Goal: Task Accomplishment & Management: Manage account settings

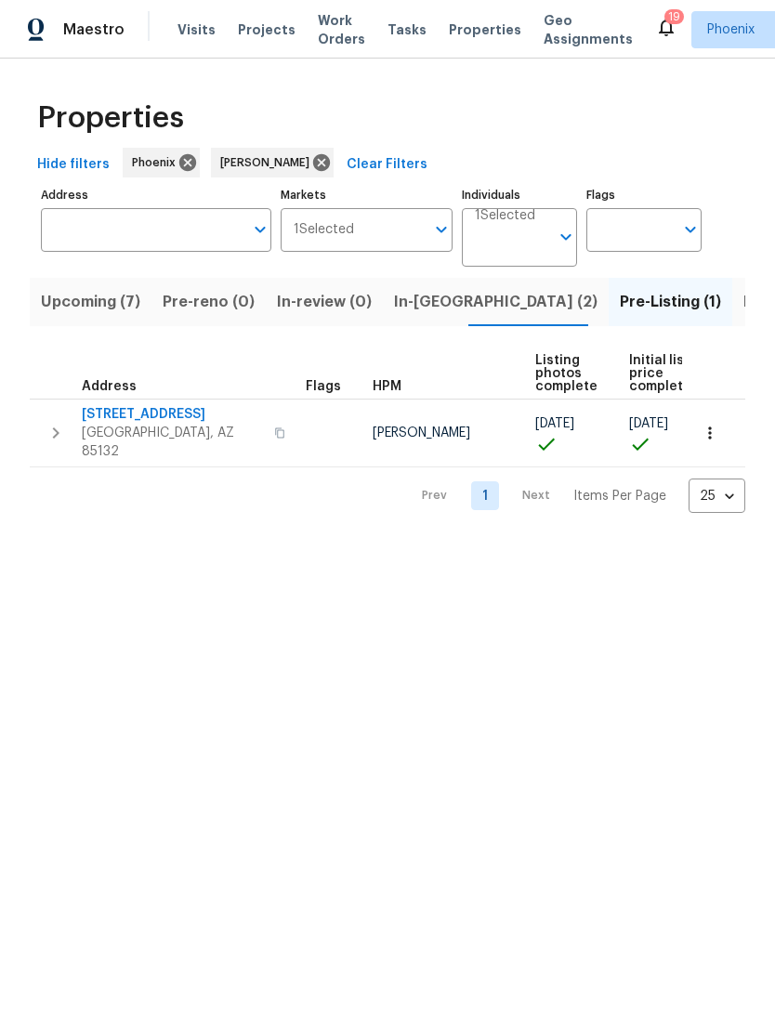
click at [743, 315] on span "Listed (13)" at bounding box center [781, 302] width 76 height 26
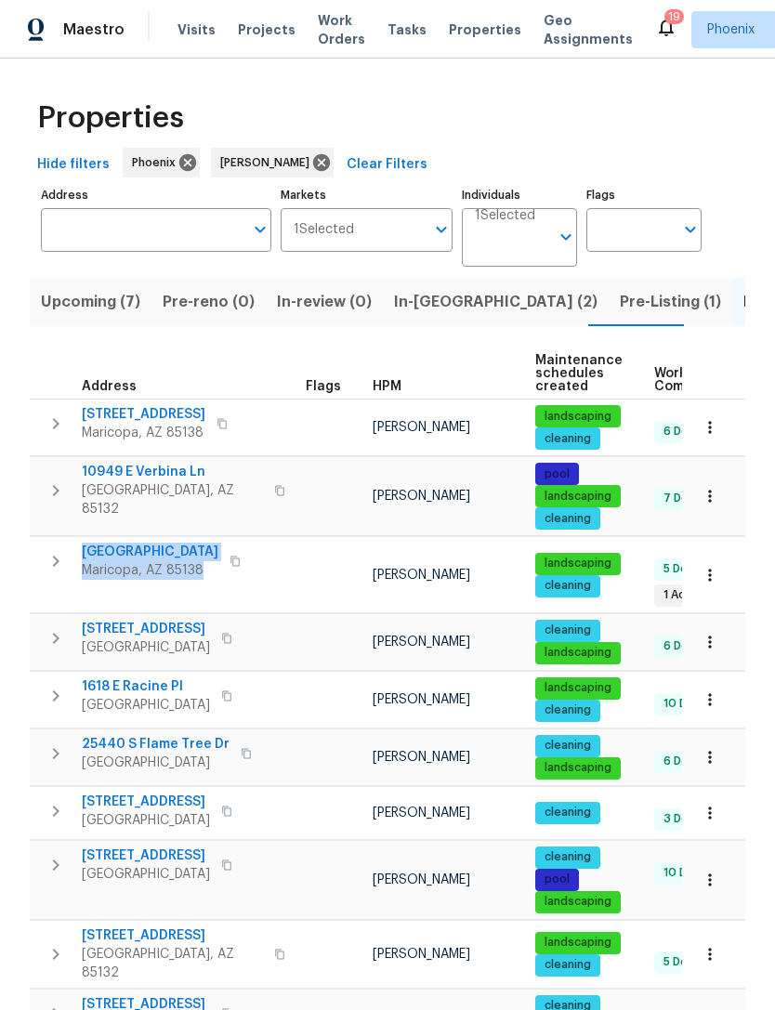
click at [57, 572] on icon "button" at bounding box center [56, 561] width 22 height 22
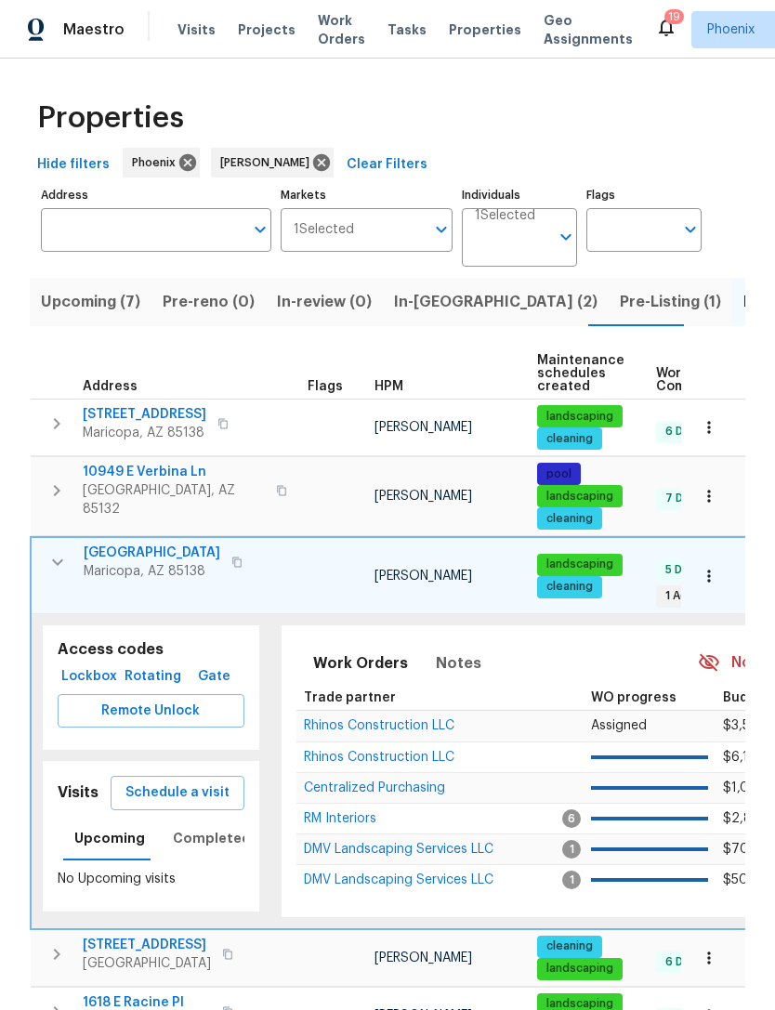
click at [98, 665] on span "Lockbox" at bounding box center [89, 676] width 48 height 23
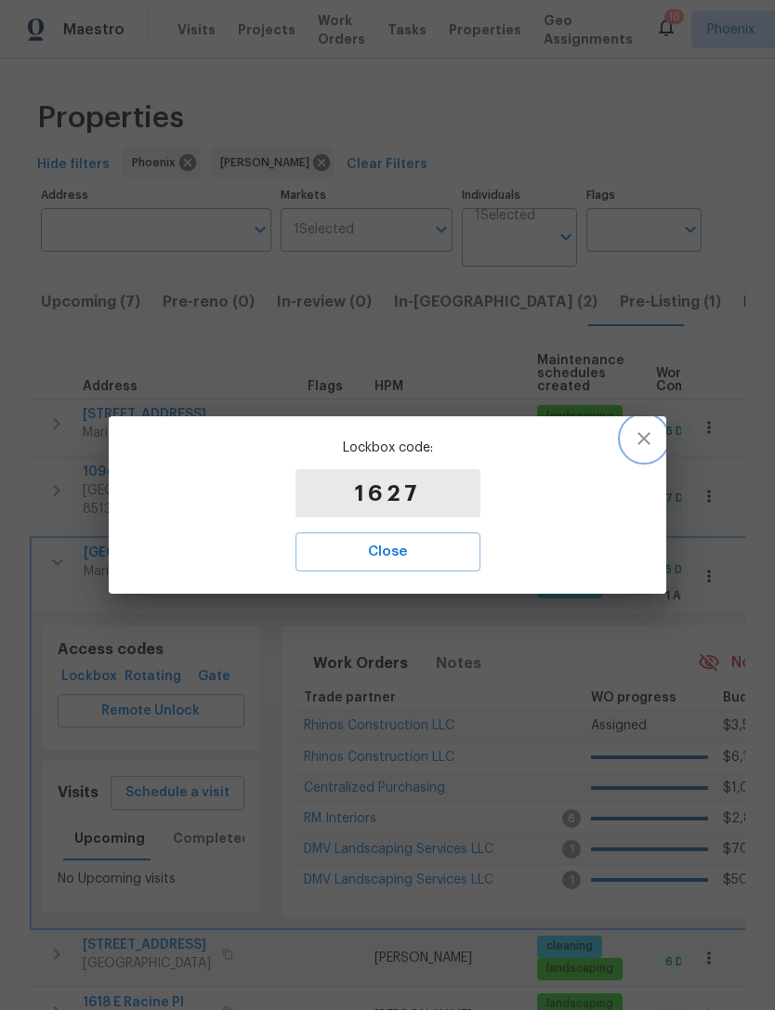
click at [653, 439] on icon "button" at bounding box center [644, 438] width 22 height 22
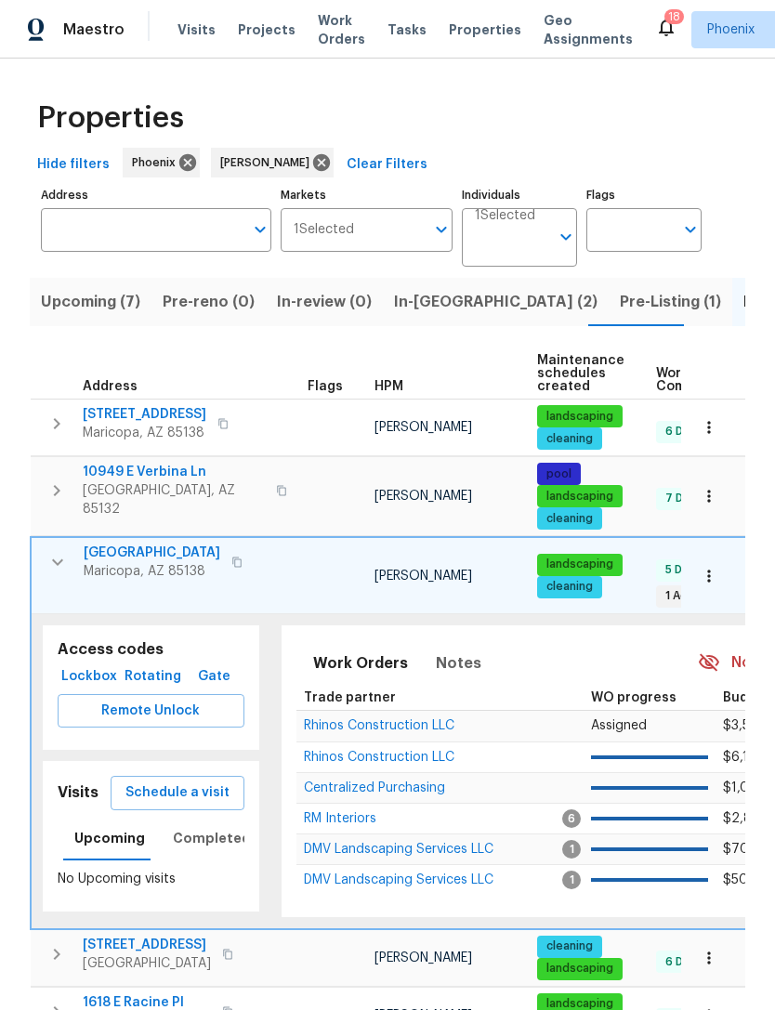
click at [103, 315] on span "Upcoming (7)" at bounding box center [90, 302] width 99 height 26
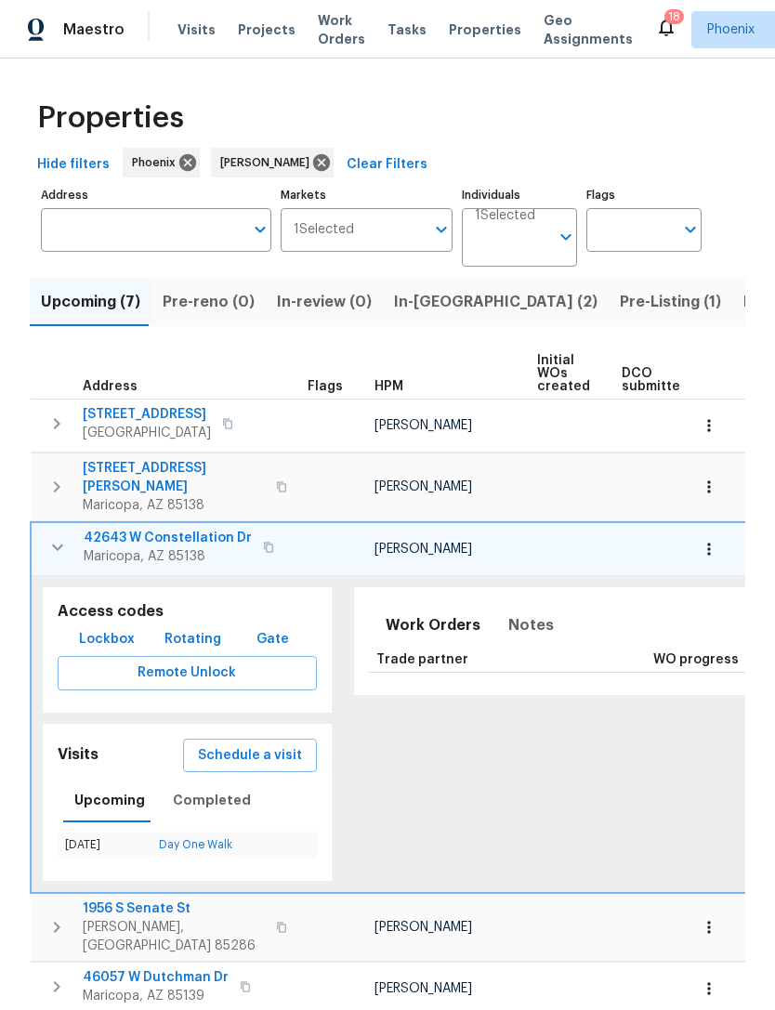
click at [59, 554] on icon "button" at bounding box center [57, 547] width 22 height 22
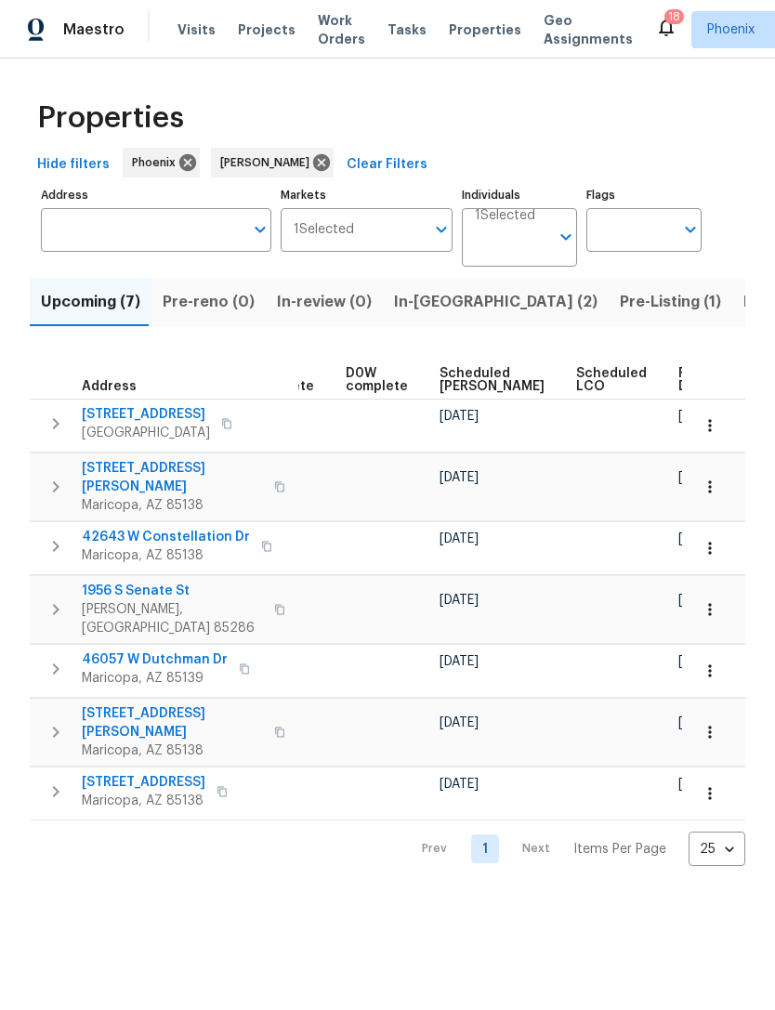
scroll to position [0, 466]
click at [679, 393] on span "Ready Date" at bounding box center [699, 380] width 41 height 26
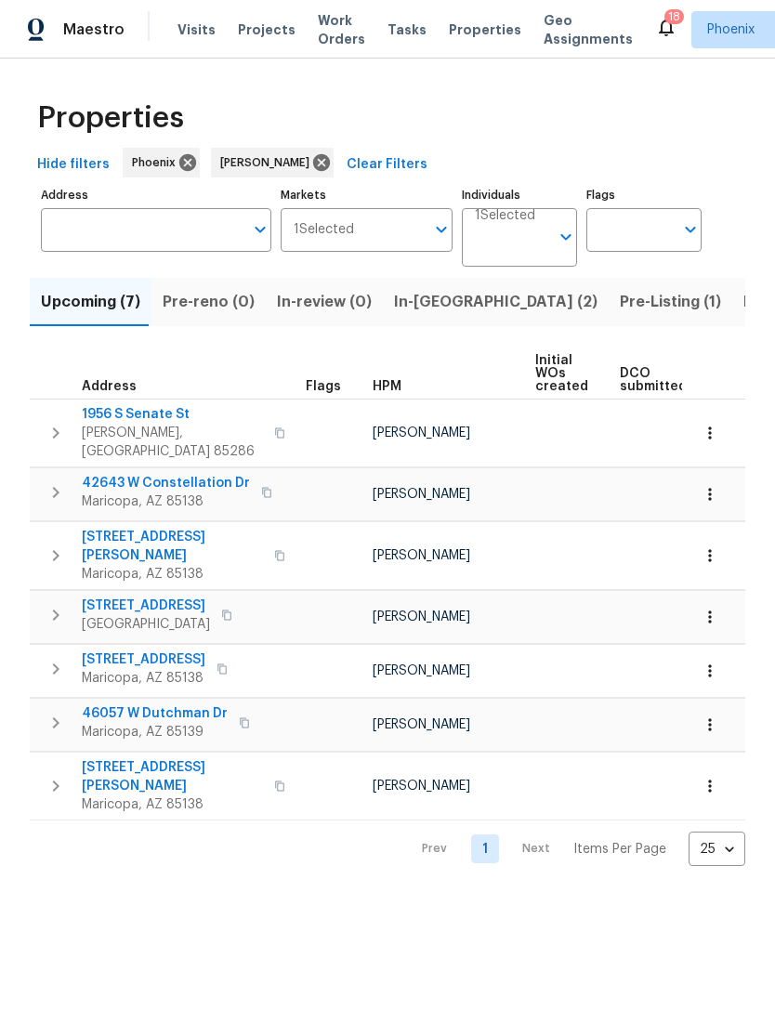
click at [435, 315] on span "In-reno (2)" at bounding box center [495, 302] width 203 height 26
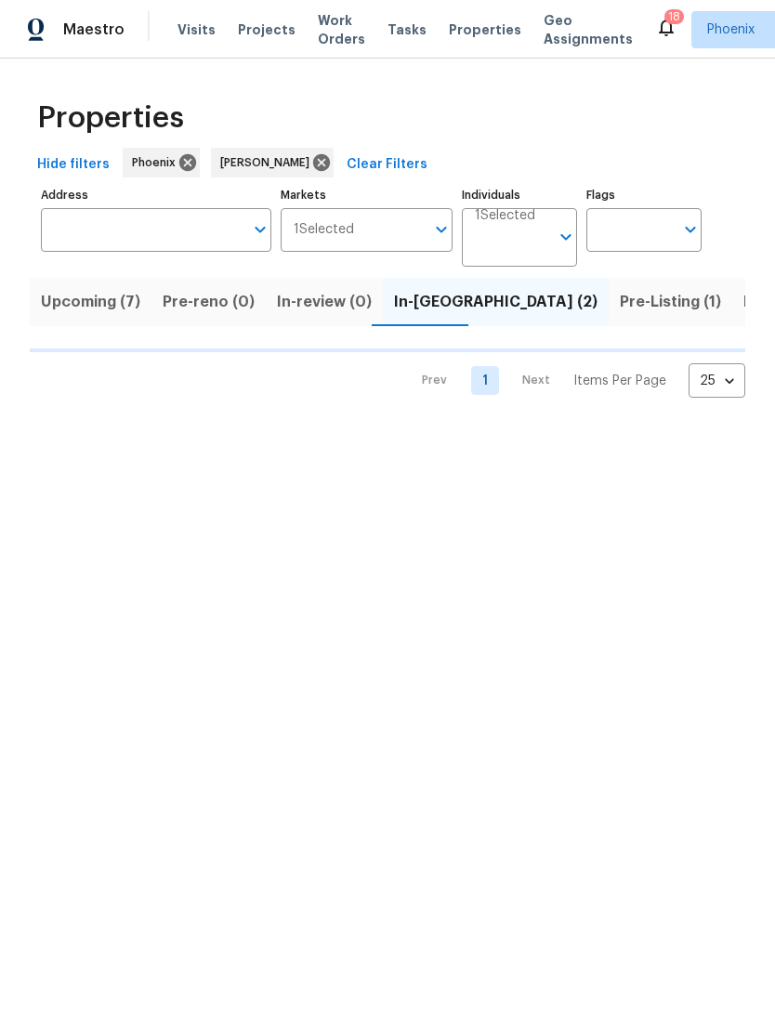
click at [620, 315] on span "Pre-Listing (1)" at bounding box center [670, 302] width 101 height 26
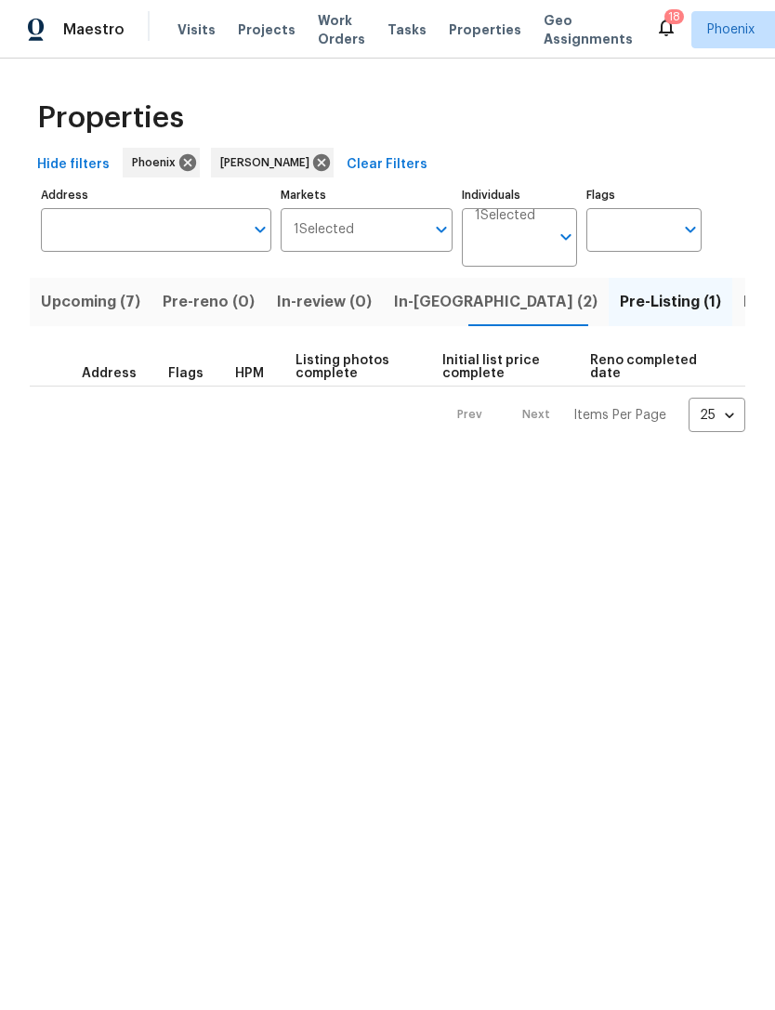
click at [620, 315] on span "Pre-Listing (1)" at bounding box center [670, 302] width 101 height 26
click at [748, 315] on span "Listed (14)" at bounding box center [787, 302] width 78 height 26
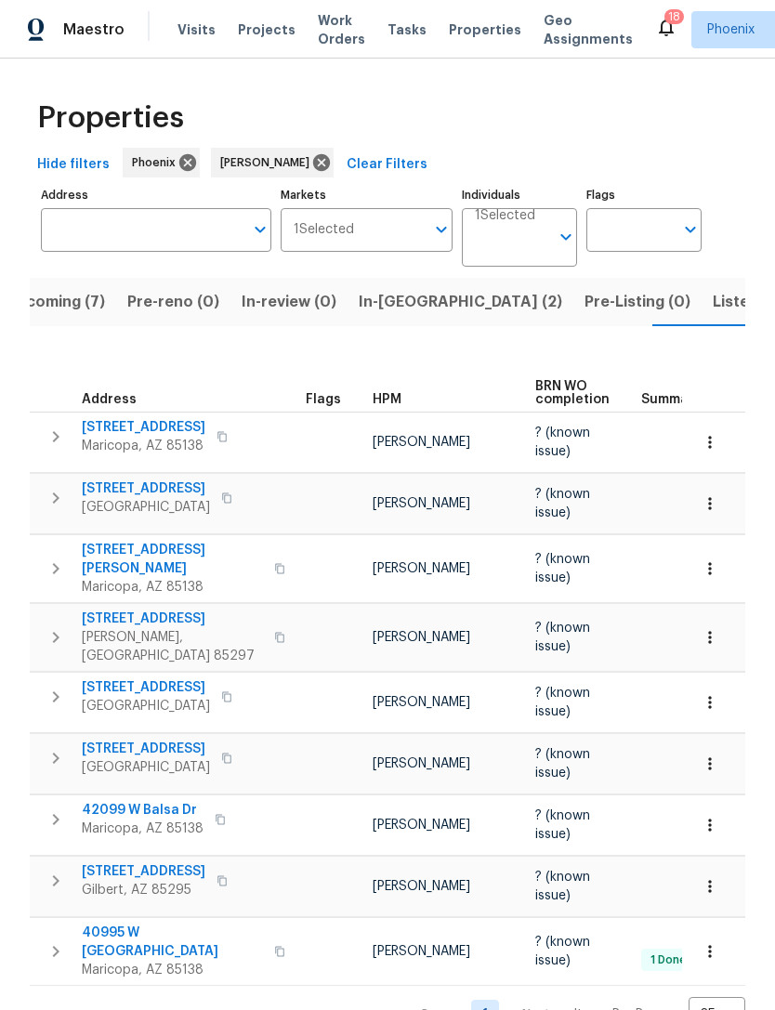
scroll to position [40, 0]
click at [713, 291] on span "Listed (14)" at bounding box center [752, 302] width 78 height 26
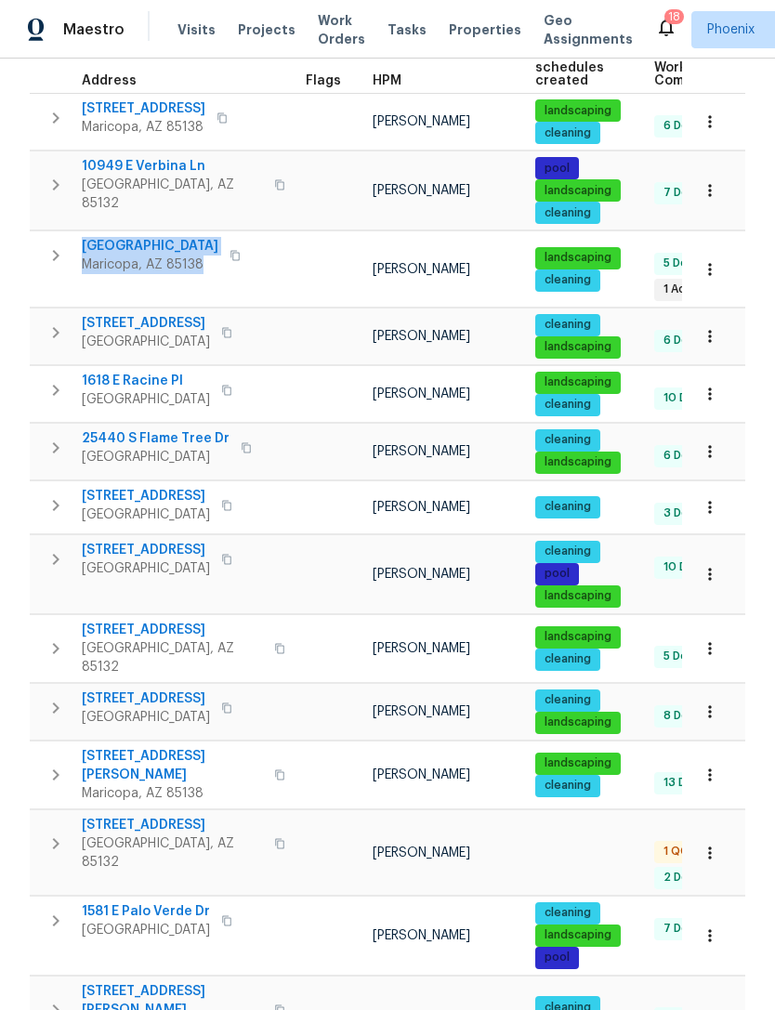
scroll to position [305, 0]
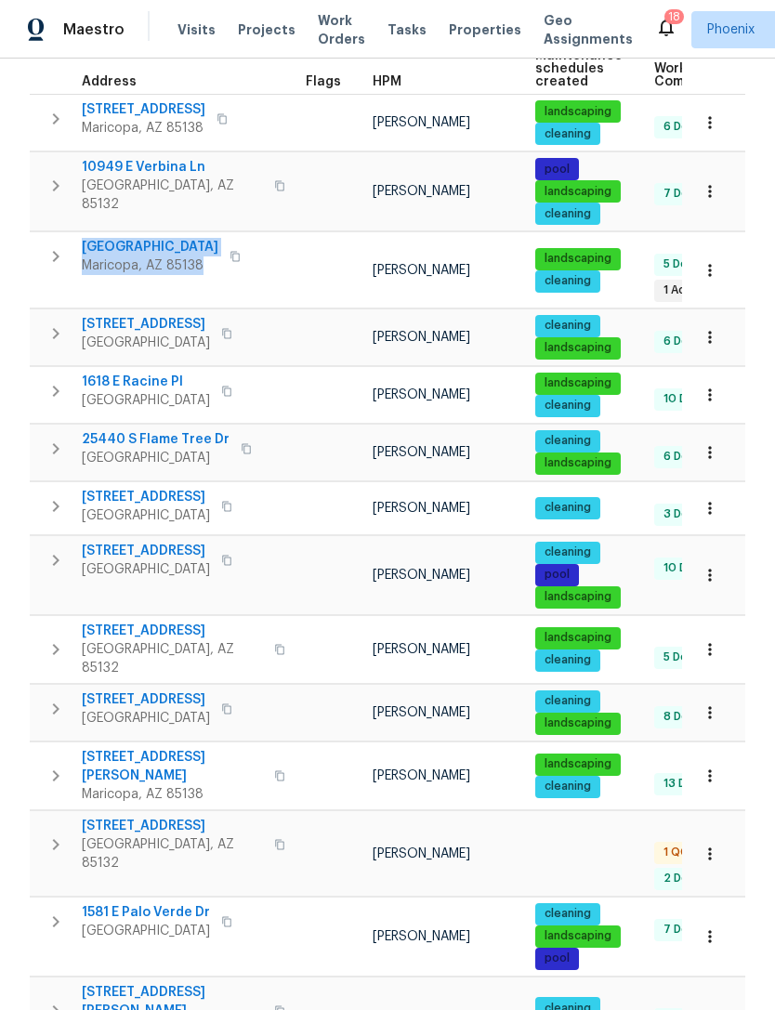
click at [142, 817] on span "11075 E Primrose Ct" at bounding box center [172, 826] width 181 height 19
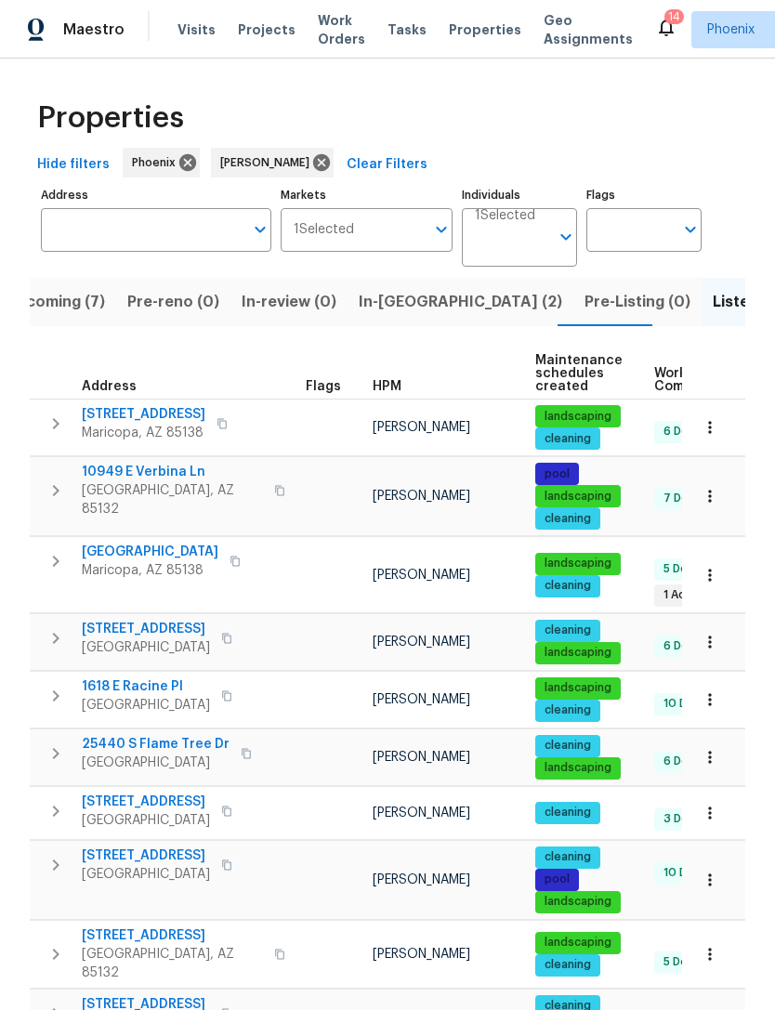
scroll to position [0, 0]
click at [390, 315] on span "In-reno (2)" at bounding box center [460, 302] width 203 height 26
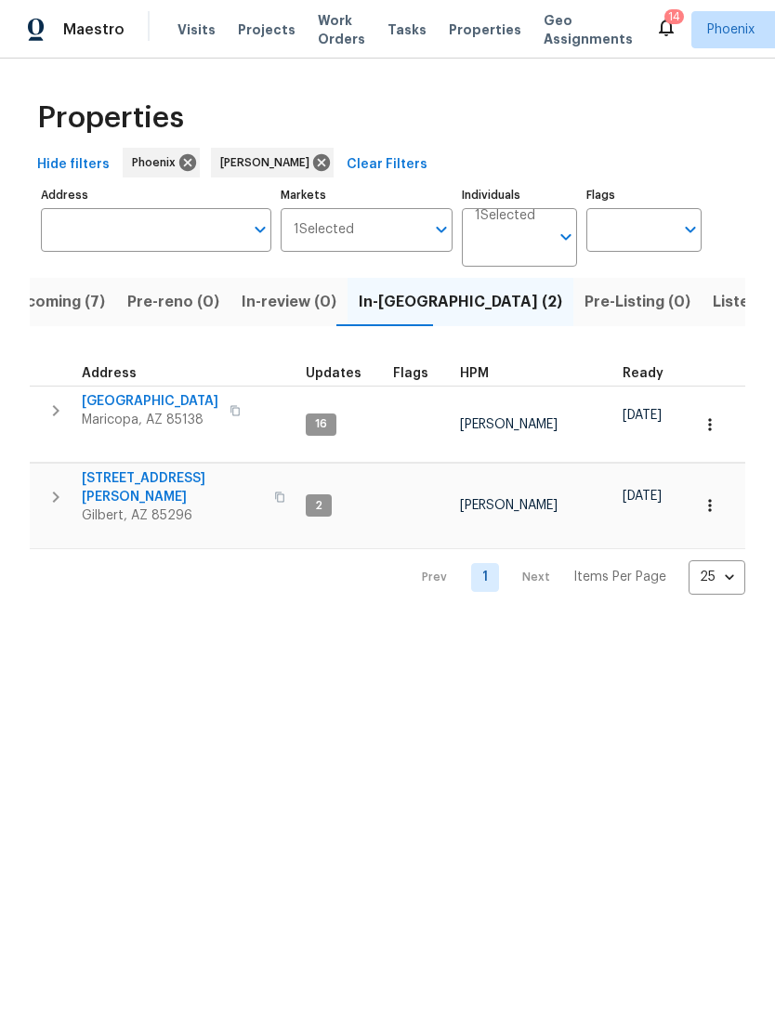
click at [190, 485] on span "3959 E Morrison Ranch Pkwy" at bounding box center [172, 487] width 181 height 37
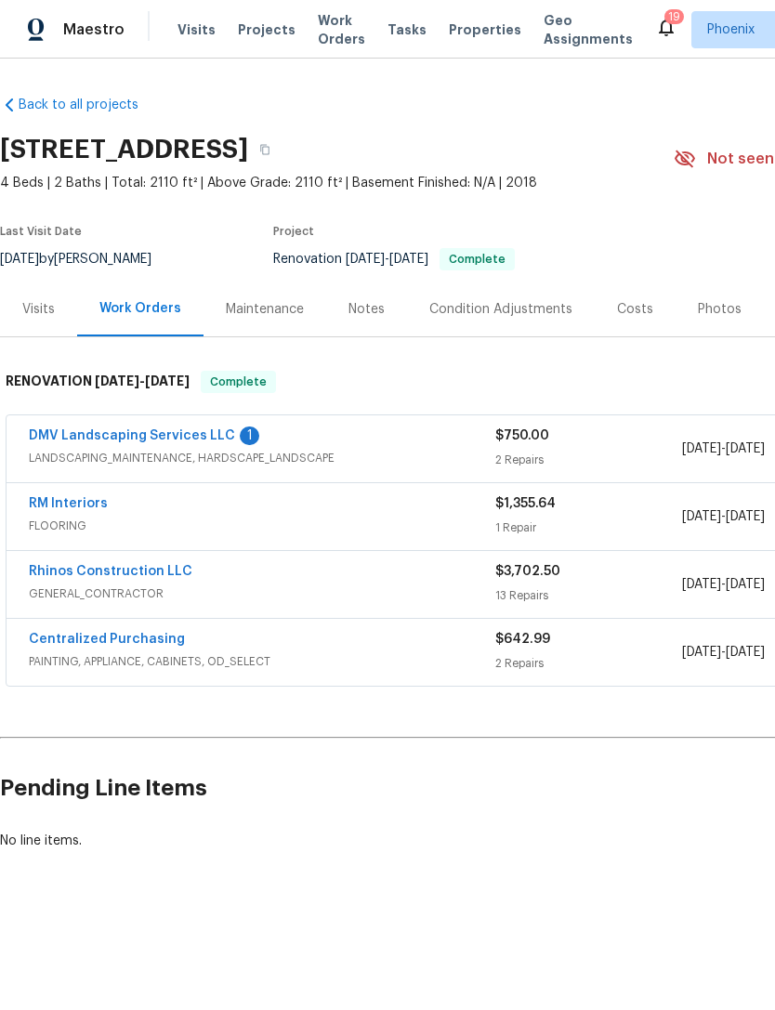
click at [90, 510] on link "RM Interiors" at bounding box center [68, 503] width 79 height 13
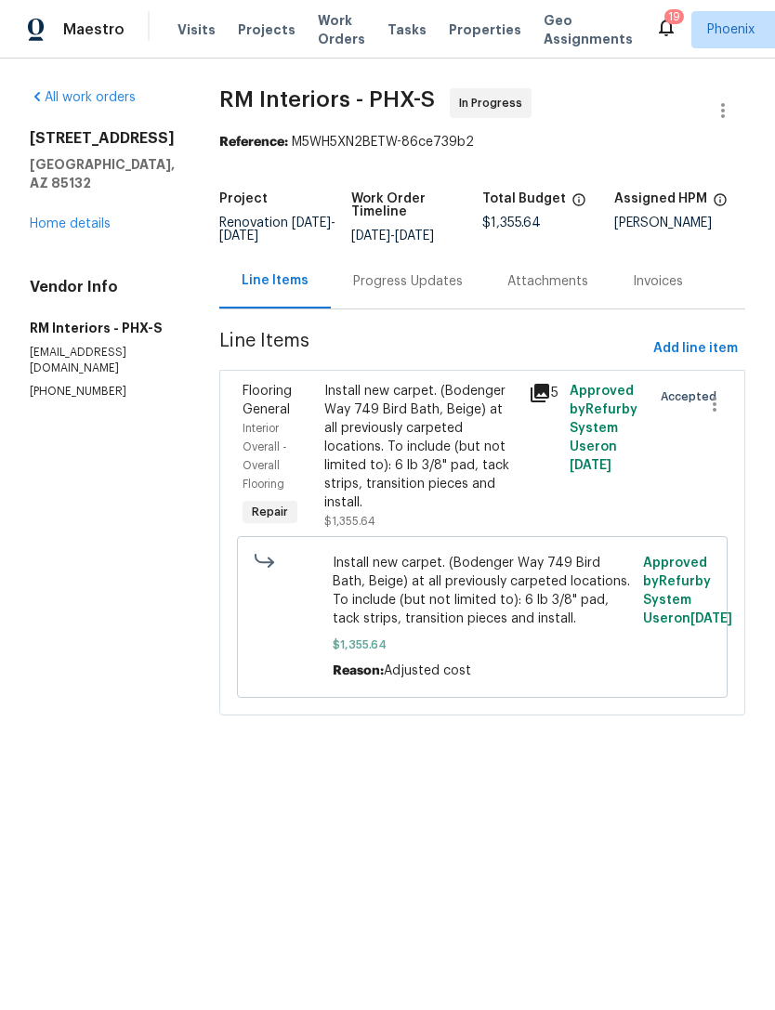
click at [424, 308] on div "Progress Updates" at bounding box center [408, 281] width 154 height 55
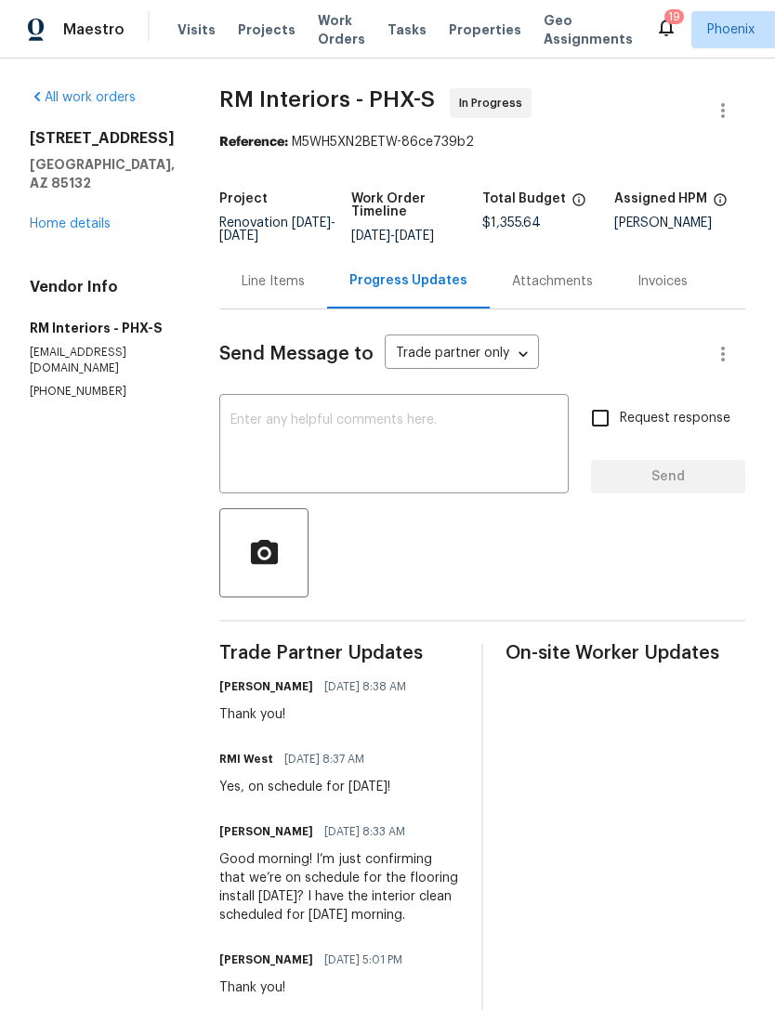
click at [87, 230] on link "Home details" at bounding box center [70, 223] width 81 height 13
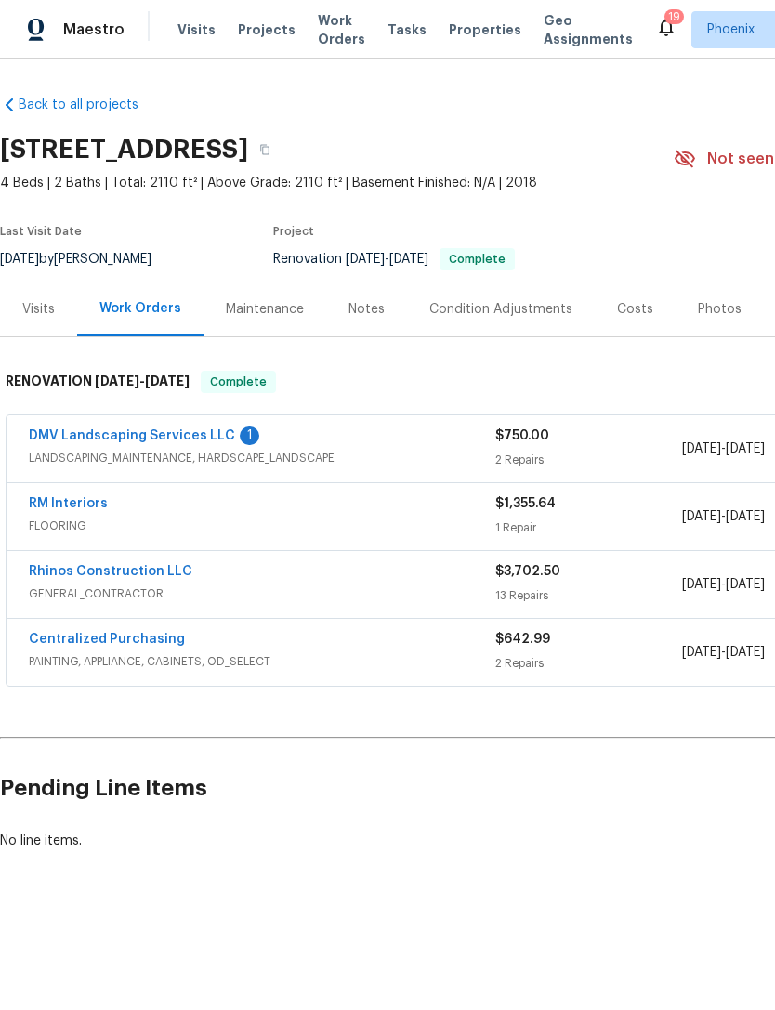
click at [216, 442] on link "DMV Landscaping Services LLC" at bounding box center [132, 435] width 206 height 13
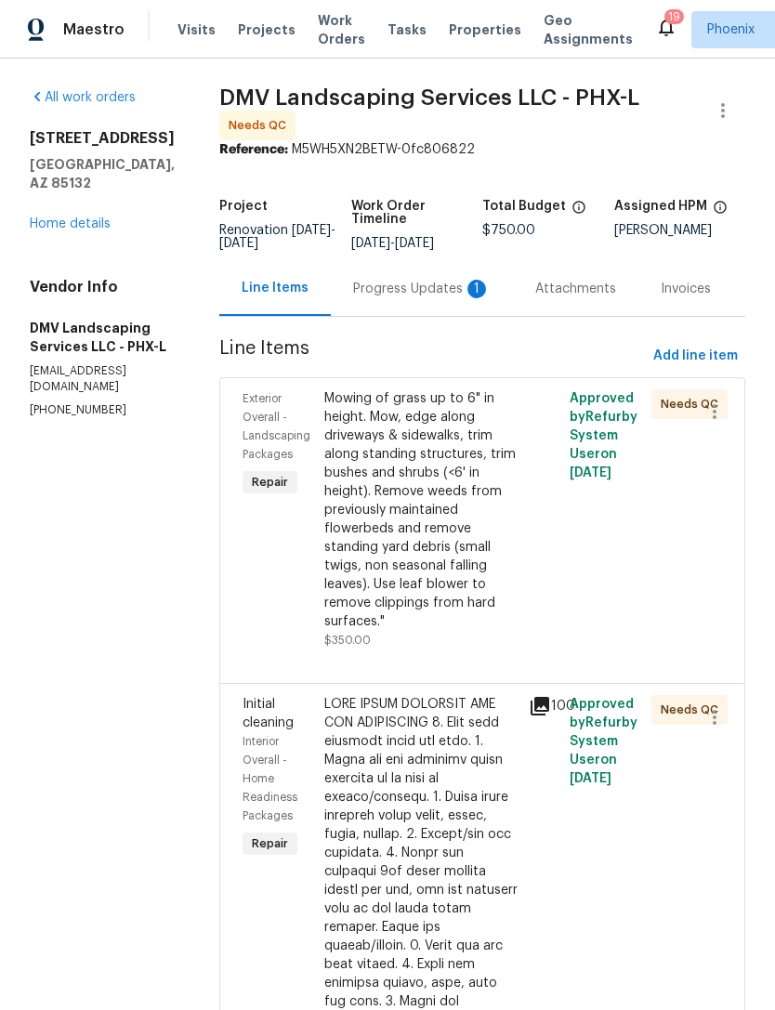
click at [428, 298] on div "Progress Updates 1" at bounding box center [422, 289] width 138 height 19
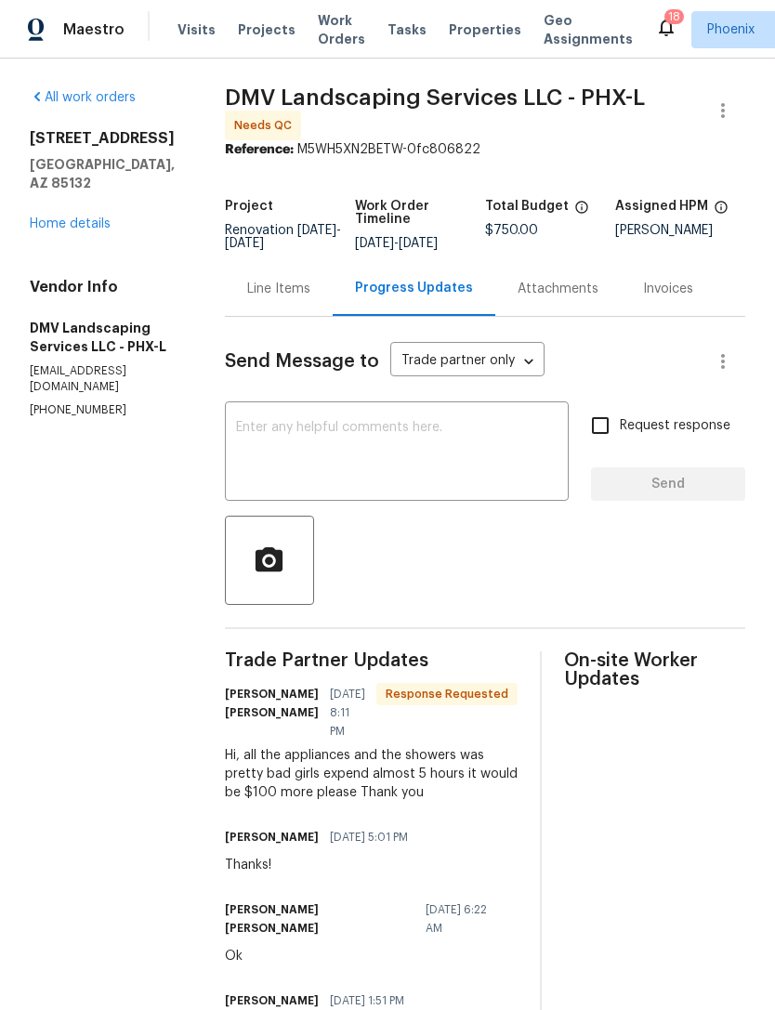
click at [278, 298] on div "Line Items" at bounding box center [278, 289] width 63 height 19
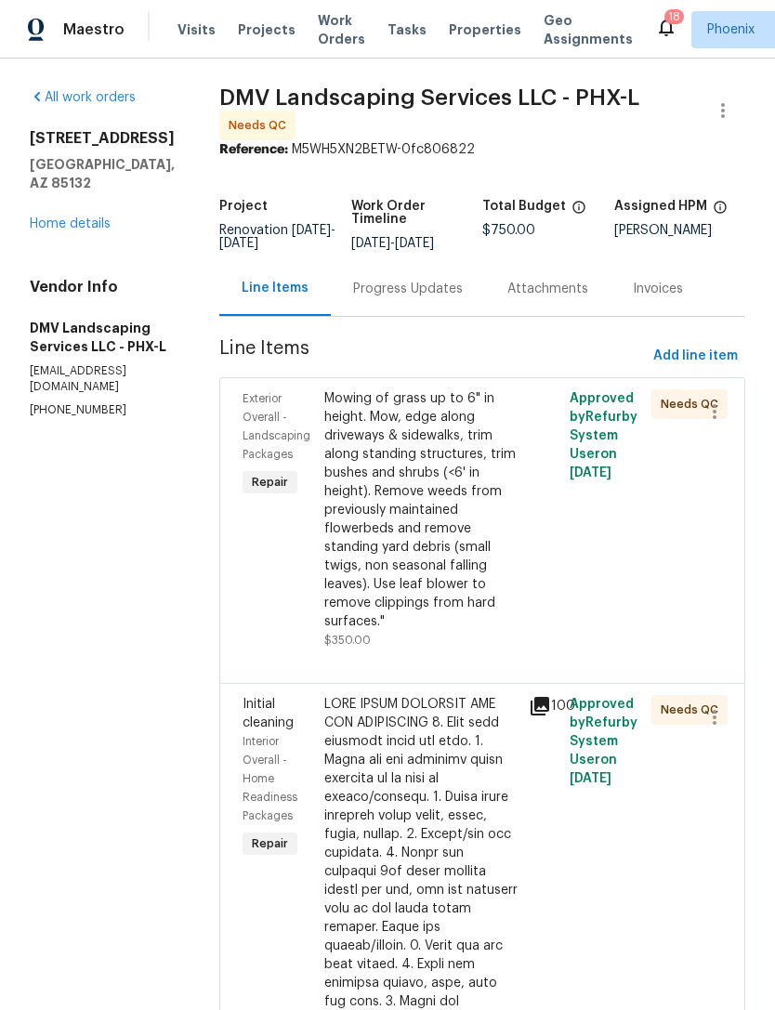
click at [250, 614] on div "Exterior Overall - Landscaping Packages Repair" at bounding box center [278, 519] width 82 height 271
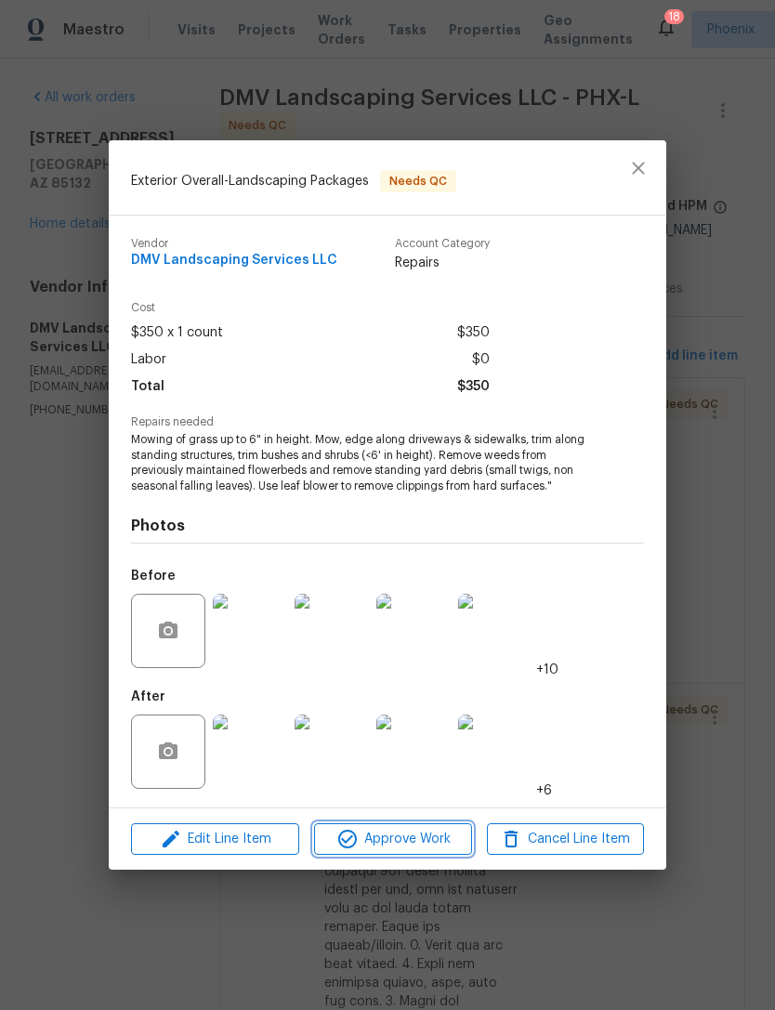
click at [398, 847] on span "Approve Work" at bounding box center [393, 839] width 146 height 23
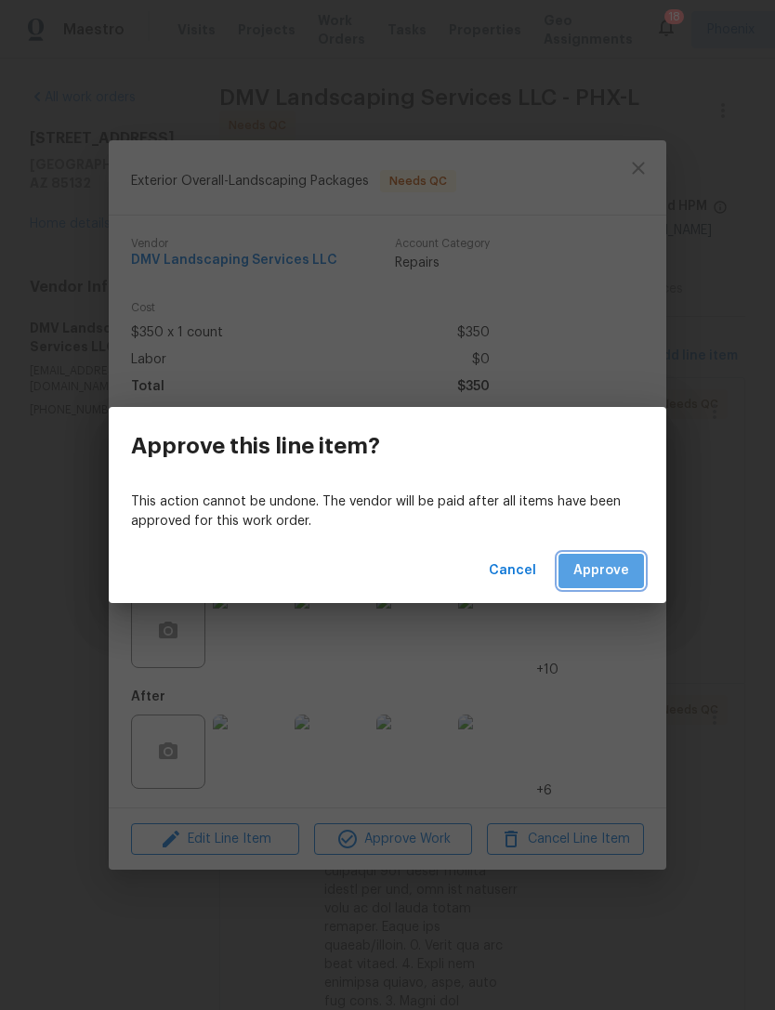
click at [612, 574] on span "Approve" at bounding box center [601, 570] width 56 height 23
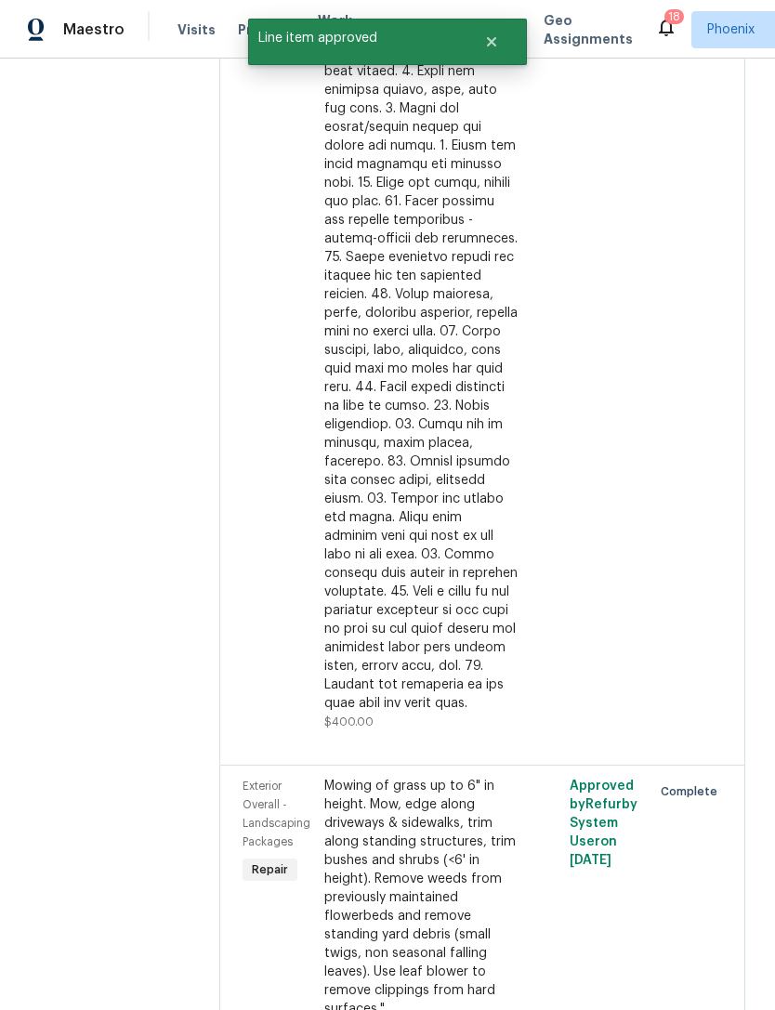
scroll to position [586, 0]
click at [256, 582] on div "Initial cleaning Interior Overall - Home Readiness Packages Repair" at bounding box center [278, 267] width 82 height 940
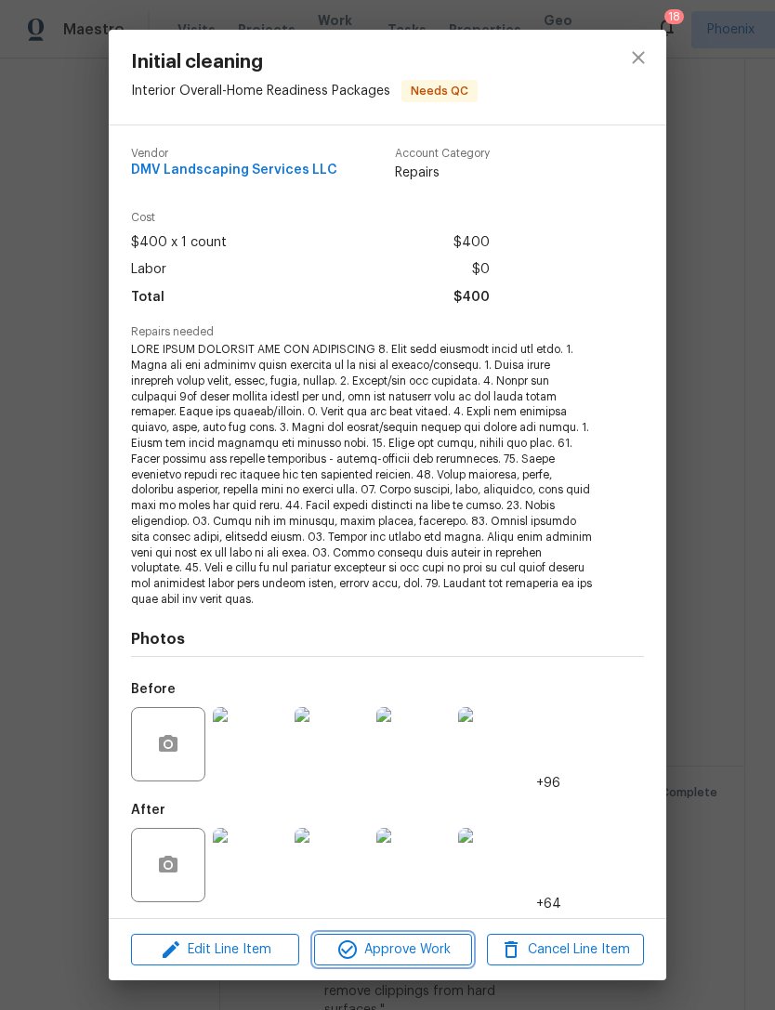
click at [384, 939] on span "Approve Work" at bounding box center [393, 949] width 146 height 23
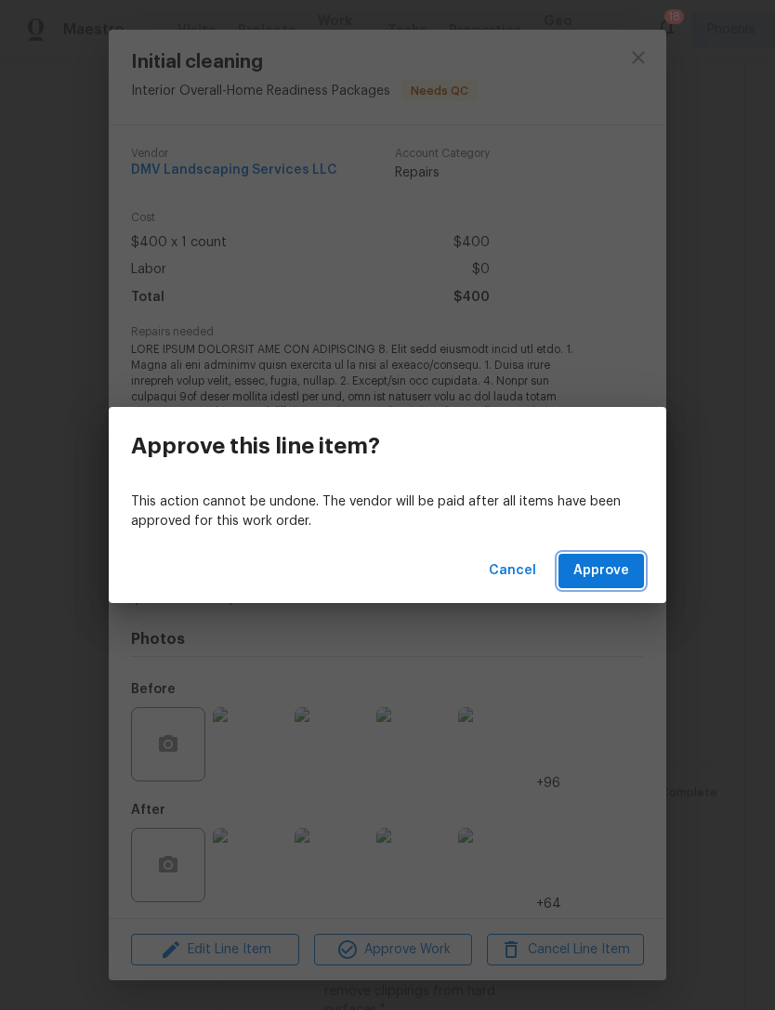
click at [614, 573] on span "Approve" at bounding box center [601, 570] width 56 height 23
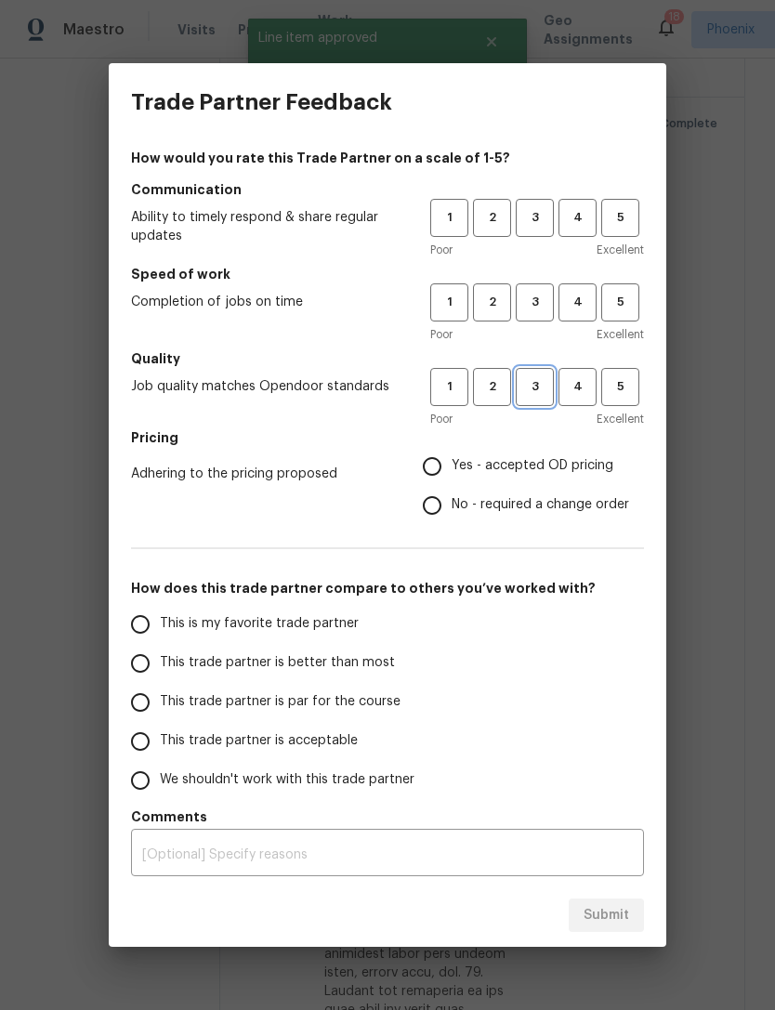
click at [539, 387] on span "3" at bounding box center [535, 386] width 34 height 21
click at [541, 300] on span "3" at bounding box center [535, 302] width 34 height 21
click at [547, 208] on span "3" at bounding box center [535, 217] width 34 height 21
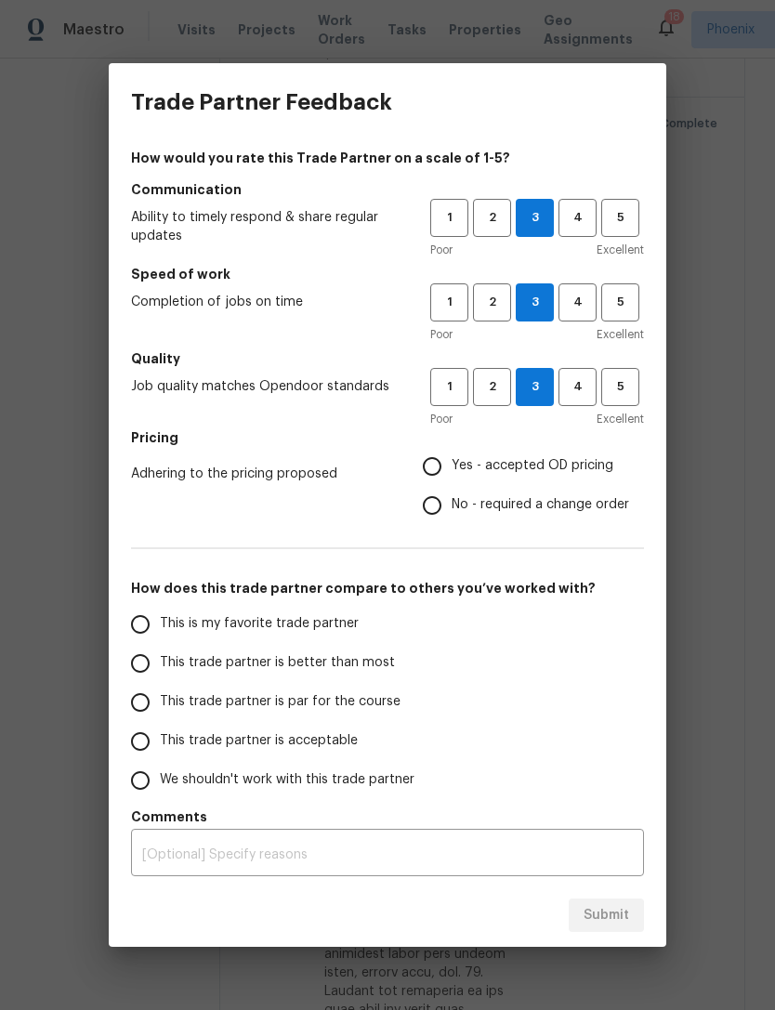
click at [391, 836] on div "x ​" at bounding box center [387, 854] width 513 height 43
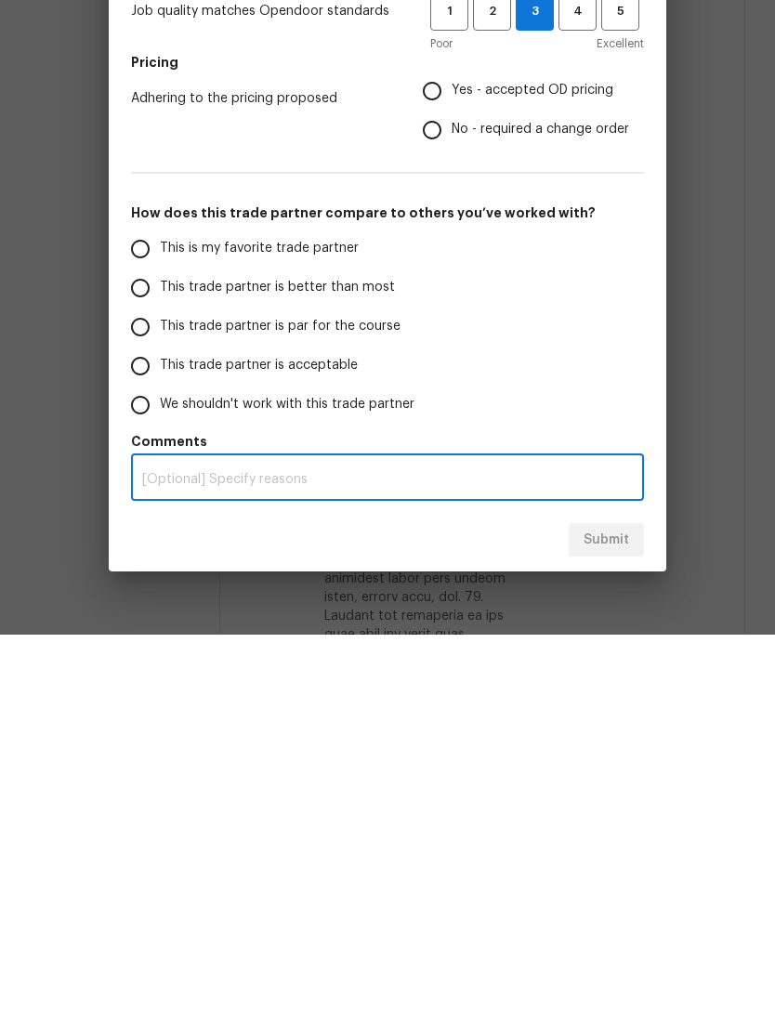
click at [439, 447] on div "Yes - accepted OD pricing No - required a change order" at bounding box center [533, 486] width 221 height 78
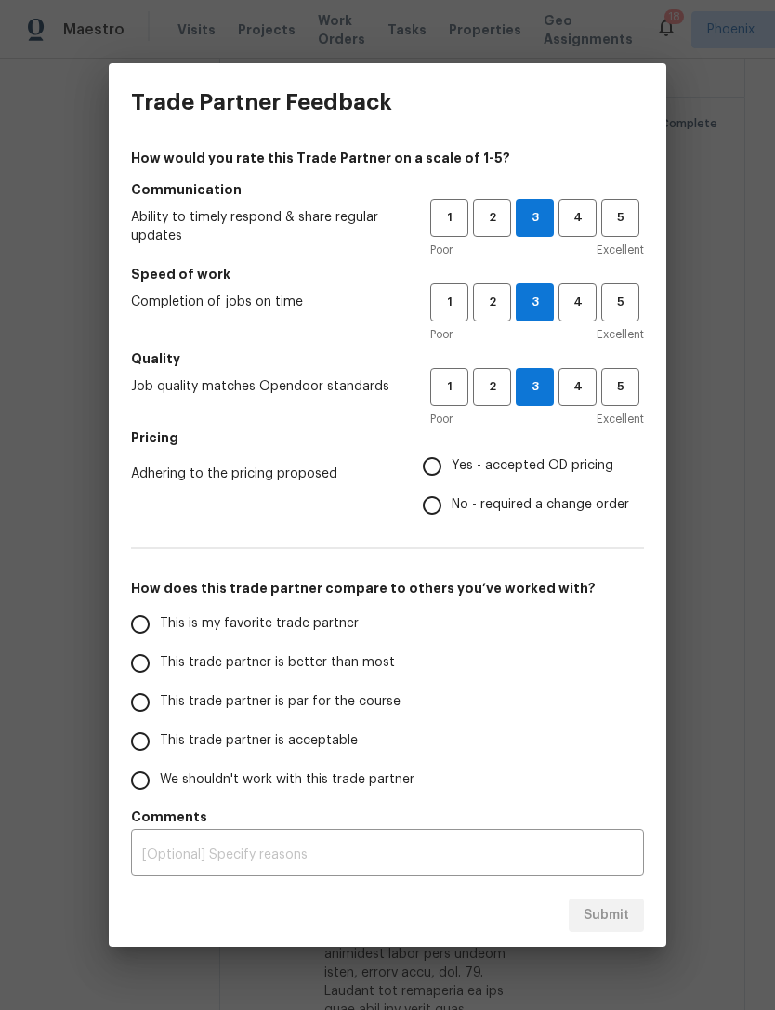
click at [438, 467] on input "Yes - accepted OD pricing" at bounding box center [432, 466] width 39 height 39
radio input "true"
click at [148, 623] on input "This is my favorite trade partner" at bounding box center [140, 624] width 39 height 39
click at [617, 918] on span "Submit" at bounding box center [607, 915] width 46 height 23
radio input "true"
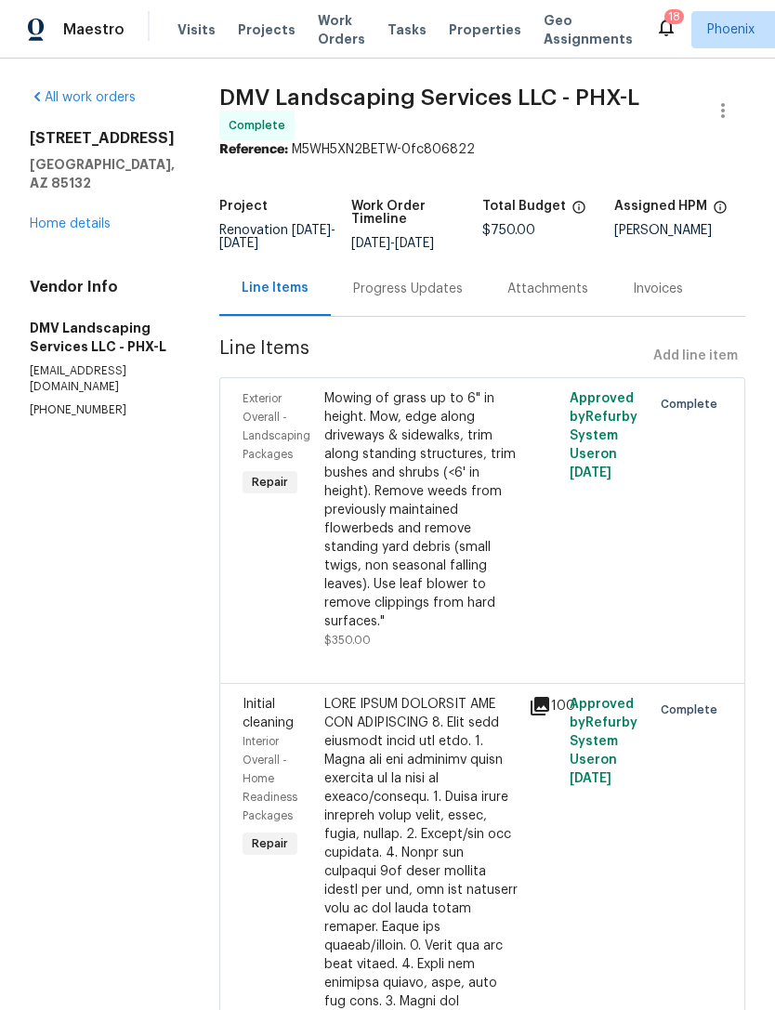
scroll to position [0, 0]
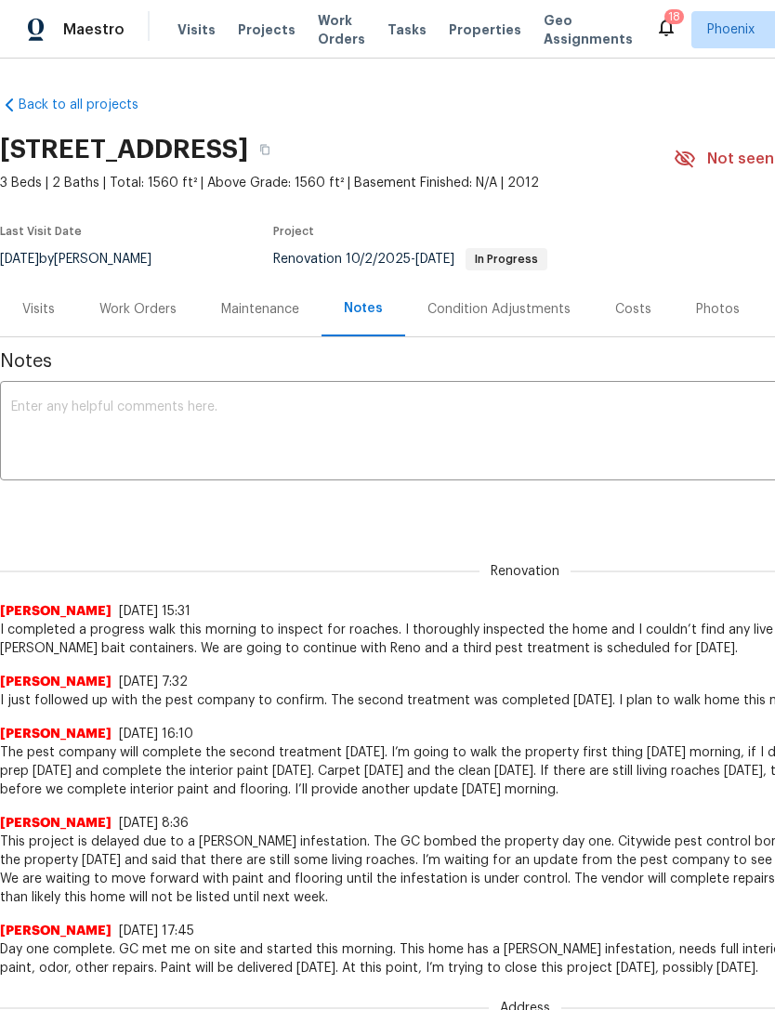
click at [153, 319] on div "Work Orders" at bounding box center [137, 309] width 77 height 19
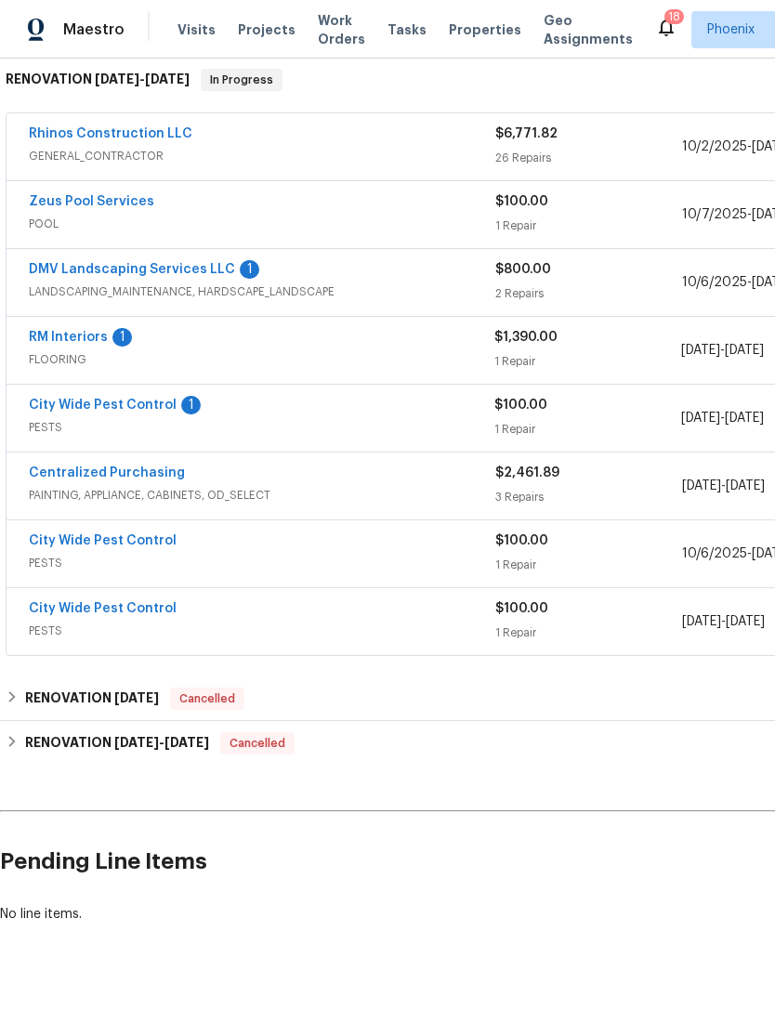
scroll to position [300, 0]
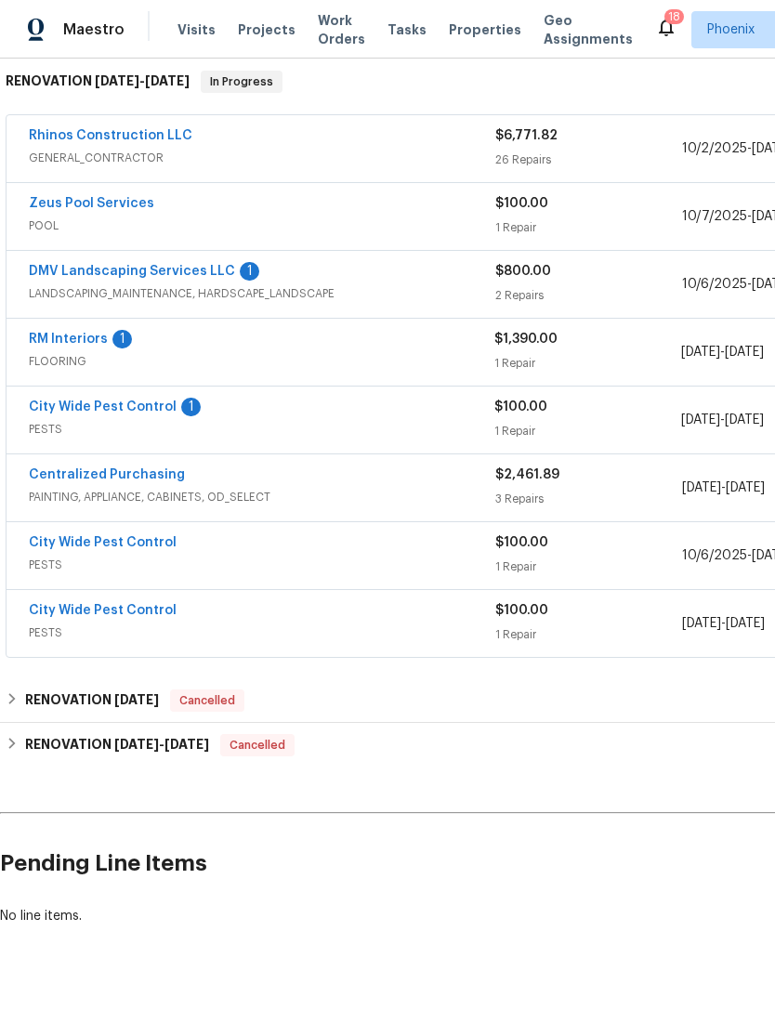
click at [152, 413] on link "City Wide Pest Control" at bounding box center [103, 406] width 148 height 13
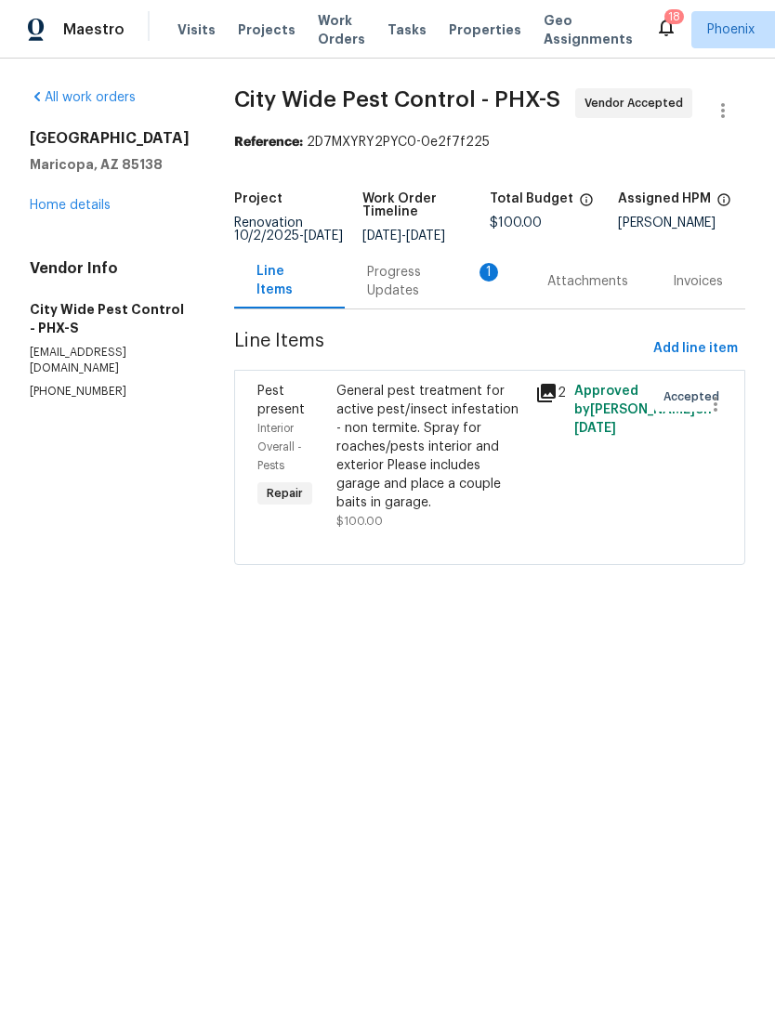
click at [429, 300] on div "Progress Updates 1" at bounding box center [435, 281] width 136 height 37
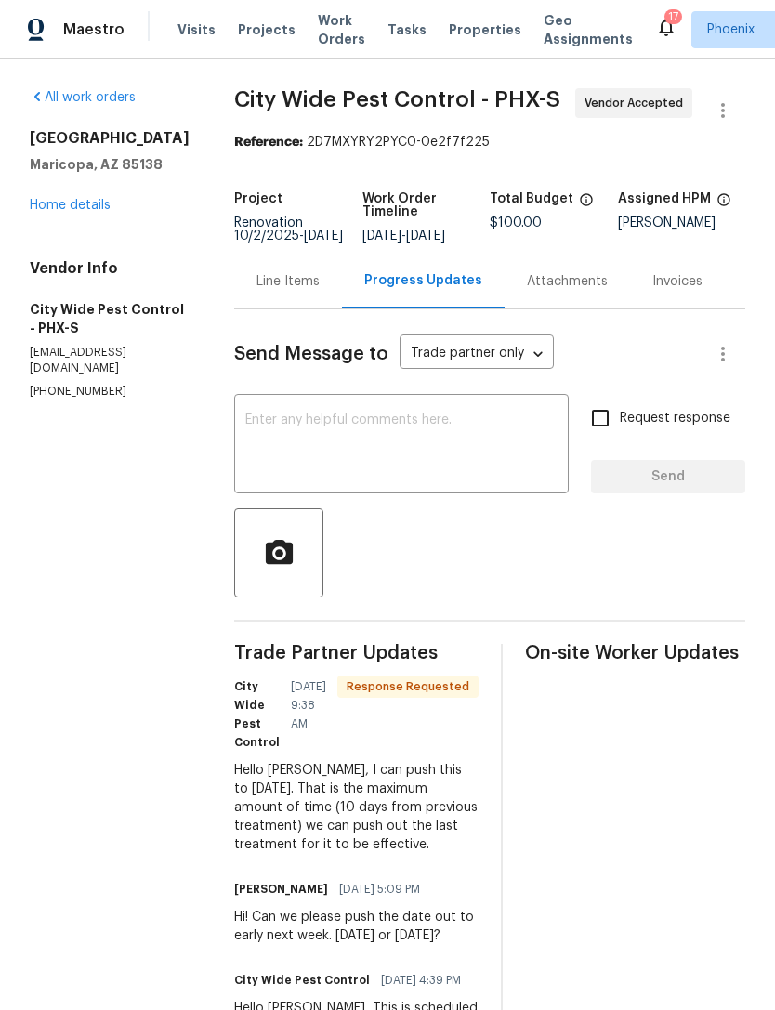
click at [295, 451] on textarea at bounding box center [401, 445] width 312 height 65
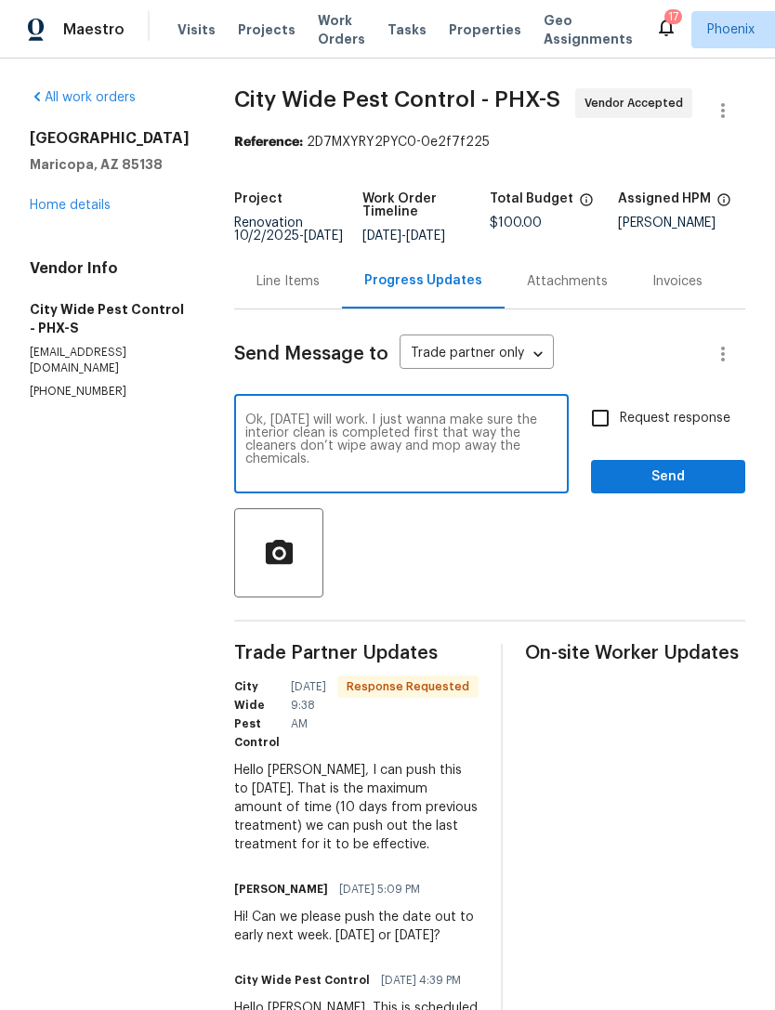
click at [426, 452] on textarea "Ok, [DATE] will work. I just wanna make sure the interior clean is completed fi…" at bounding box center [401, 445] width 312 height 65
click at [370, 479] on textarea "Ok, Tuesday will work. I just want to make sure the interior clean is completed…" at bounding box center [401, 445] width 312 height 65
click at [420, 466] on textarea "Ok, Tuesday will work. I just want to make sure the interior clean is completed…" at bounding box center [401, 445] width 312 height 65
type textarea "Ok, Tuesday will work. I just want to make sure the interior clean is completed…"
click at [692, 489] on span "Send" at bounding box center [668, 477] width 125 height 23
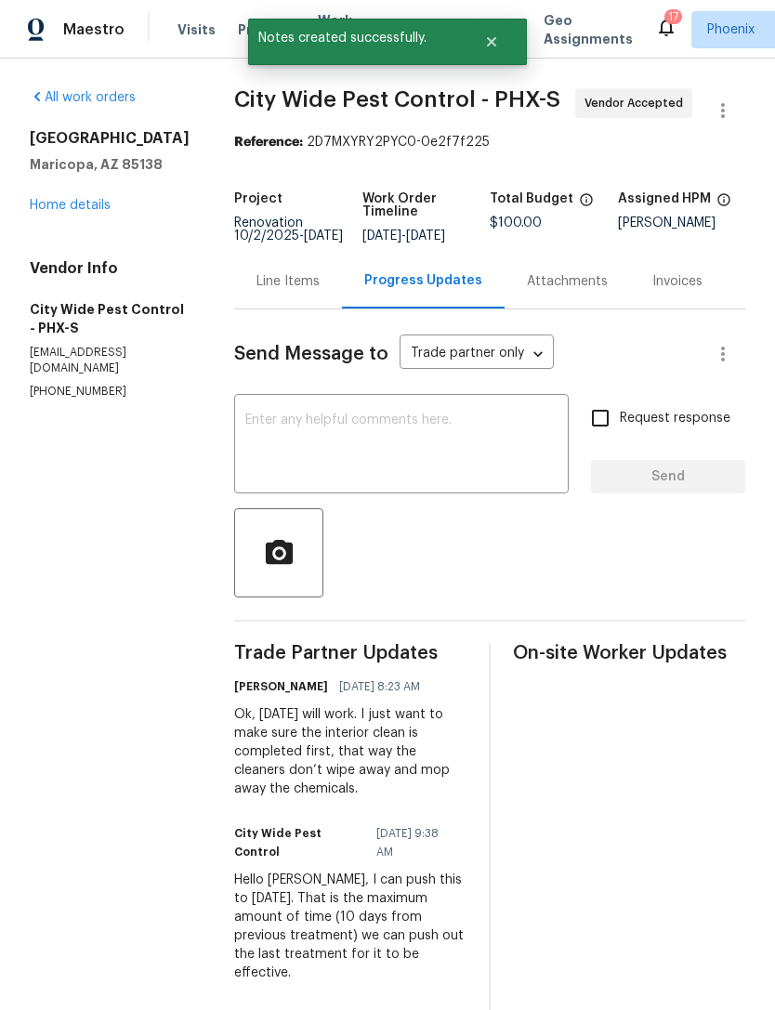
click at [90, 212] on link "Home details" at bounding box center [70, 205] width 81 height 13
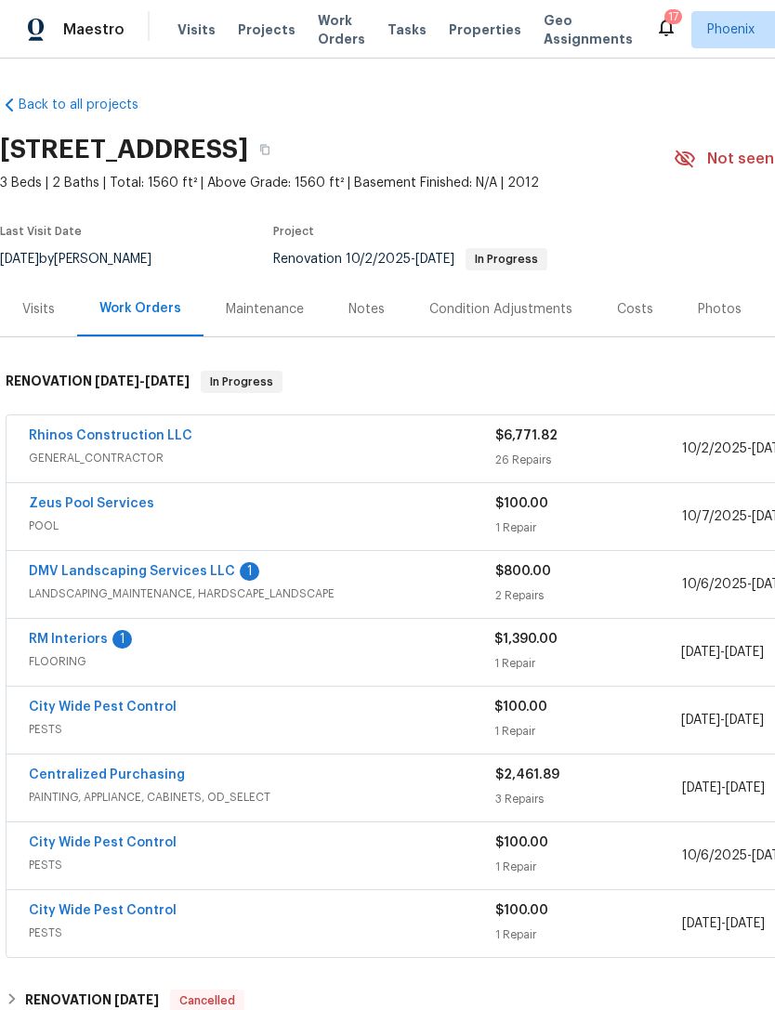
click at [198, 578] on link "DMV Landscaping Services LLC" at bounding box center [132, 571] width 206 height 13
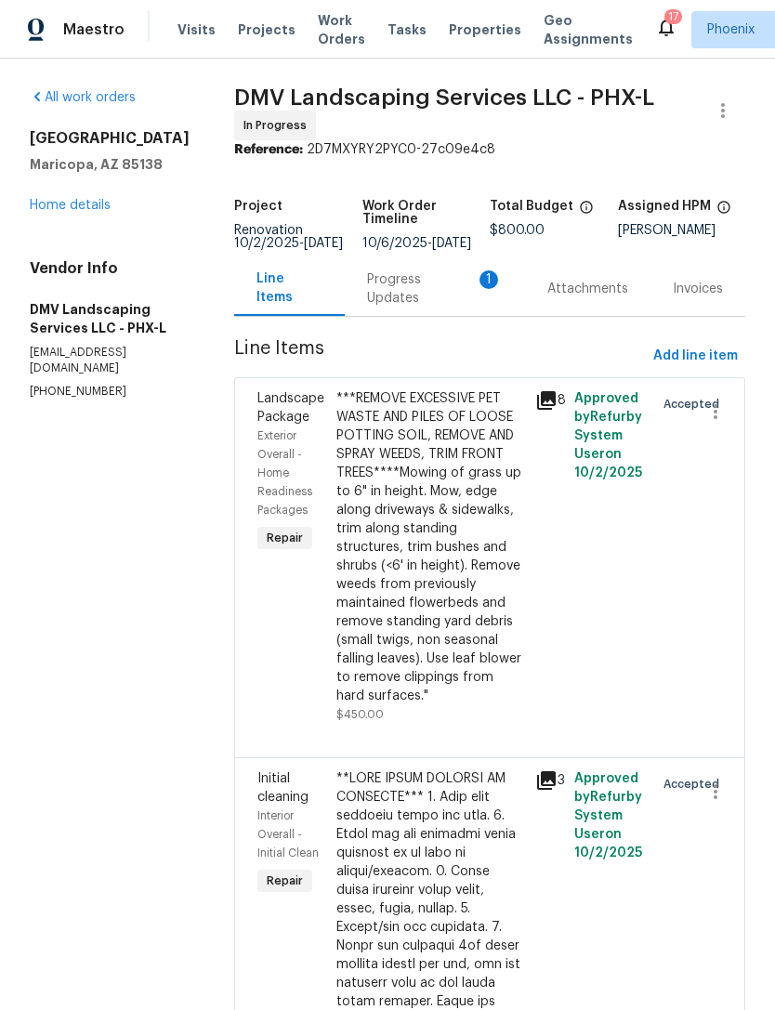
click at [422, 308] on div "Progress Updates 1" at bounding box center [435, 288] width 136 height 37
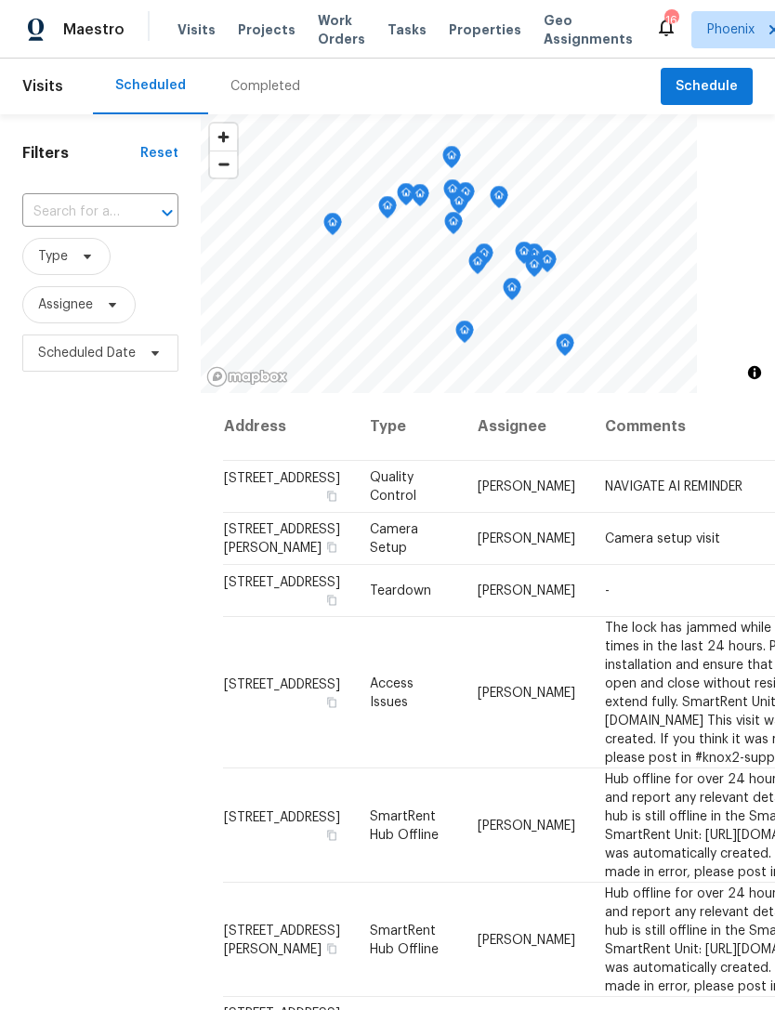
click at [64, 227] on input "text" at bounding box center [74, 212] width 104 height 29
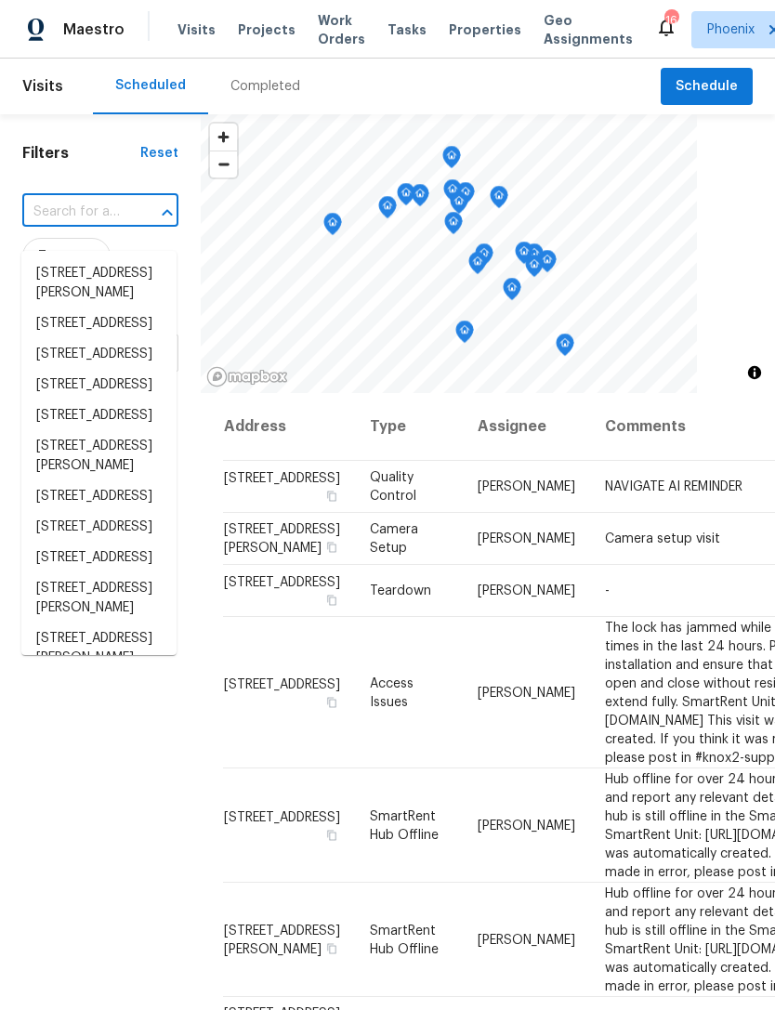
click at [60, 227] on input "text" at bounding box center [74, 212] width 104 height 29
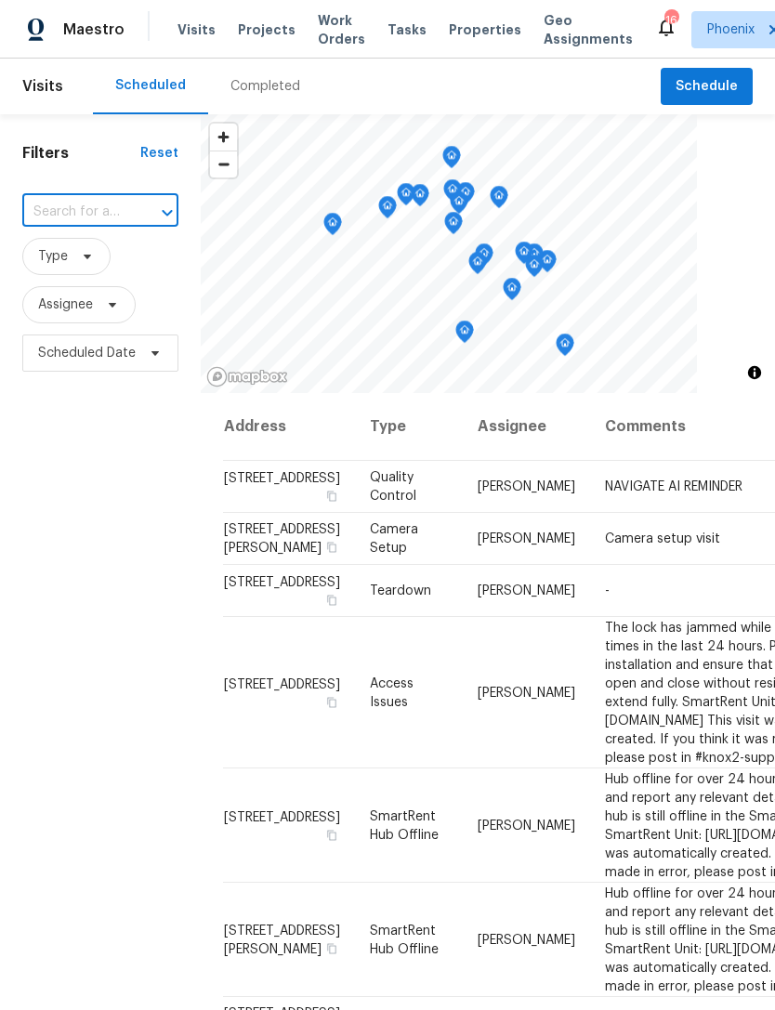
paste input "[STREET_ADDRESS]"
type input "[STREET_ADDRESS]"
click at [86, 289] on li "[STREET_ADDRESS]" at bounding box center [98, 273] width 155 height 31
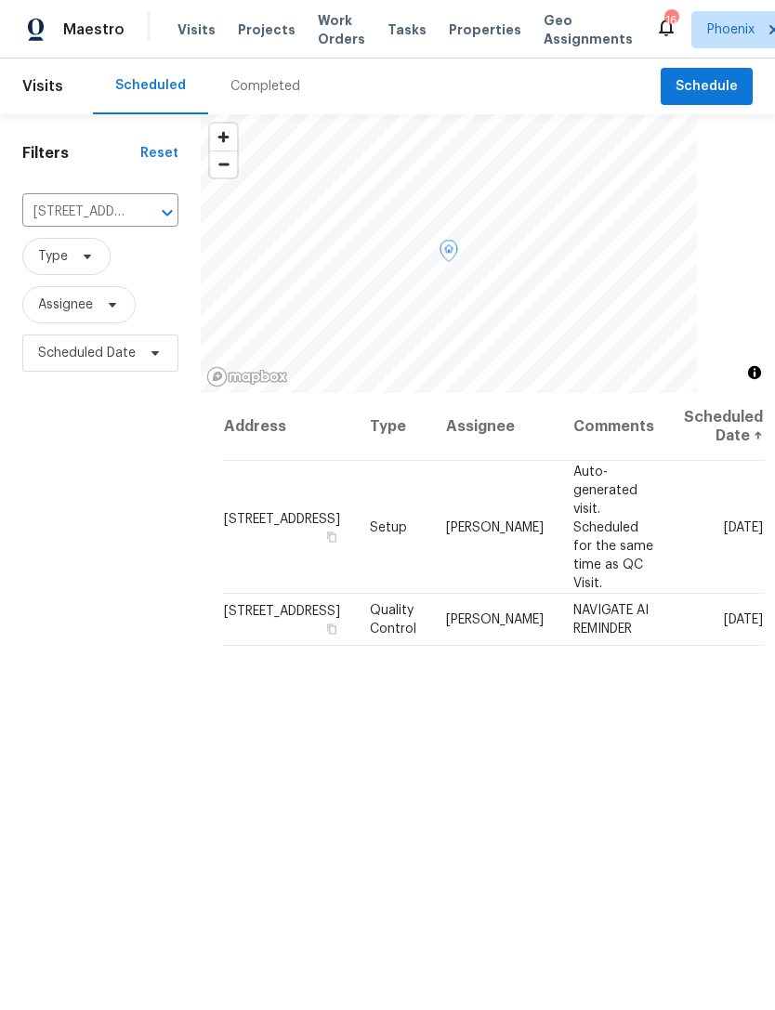
click at [0, 0] on icon at bounding box center [0, 0] width 0 height 0
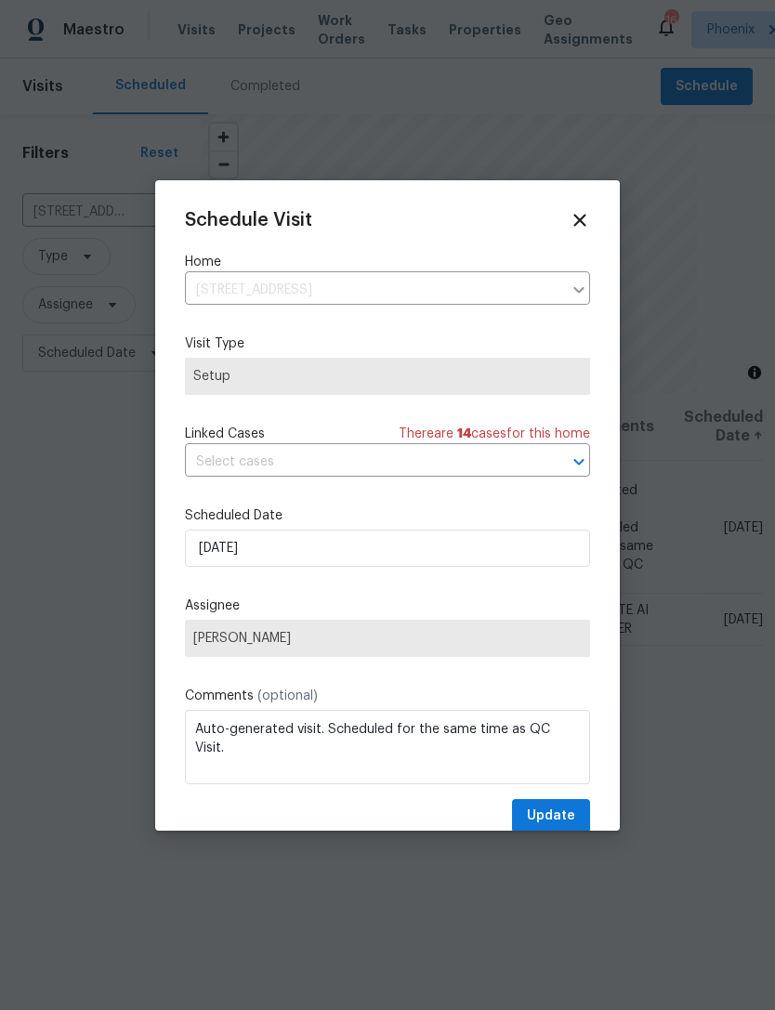
click at [362, 492] on div "Schedule Visit Home [STREET_ADDRESS] ​ Visit Type Setup Linked Cases There are …" at bounding box center [387, 521] width 405 height 623
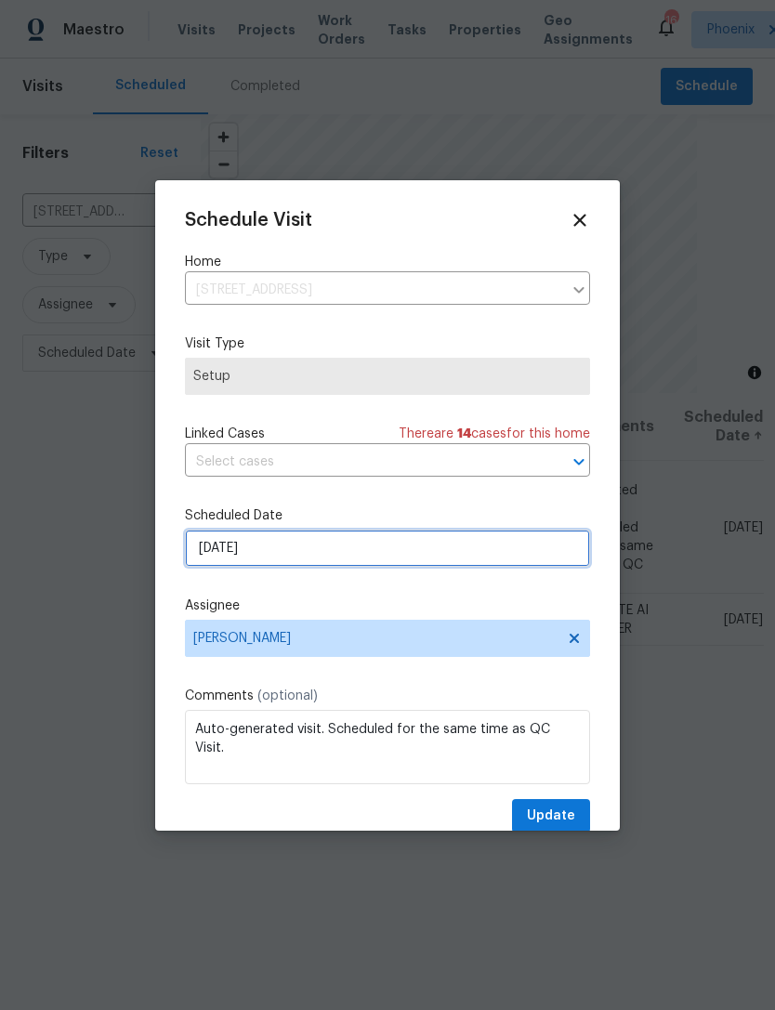
click at [382, 542] on input "[DATE]" at bounding box center [387, 548] width 405 height 37
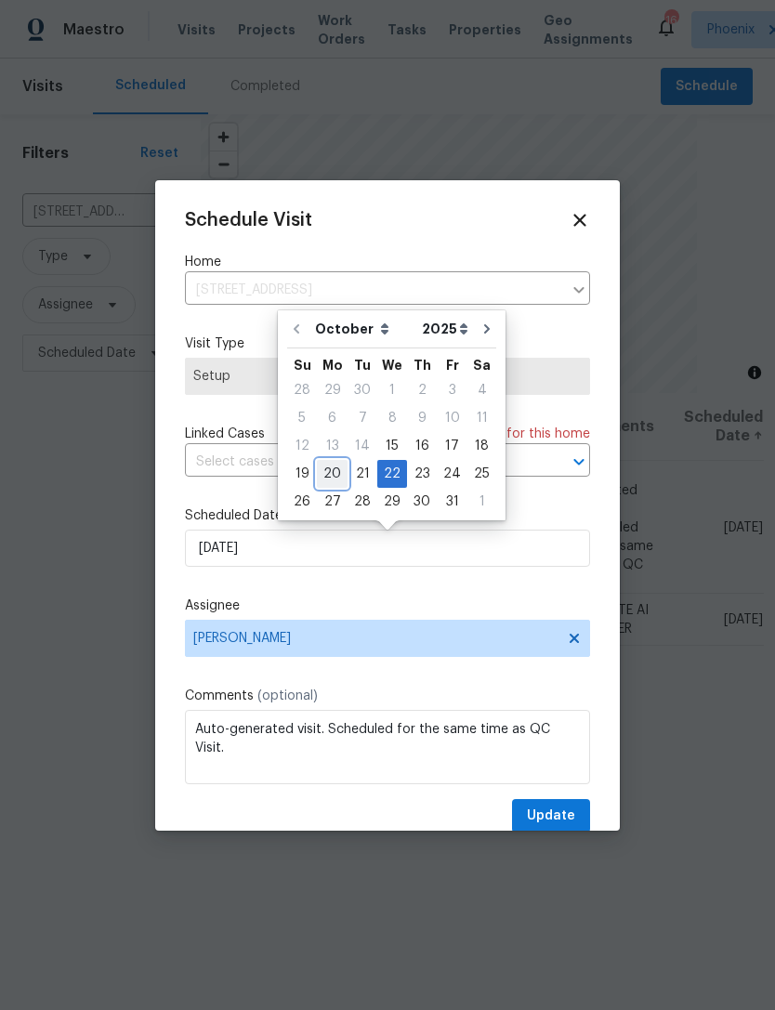
click at [332, 468] on div "20" at bounding box center [332, 474] width 31 height 26
type input "10/20/2025"
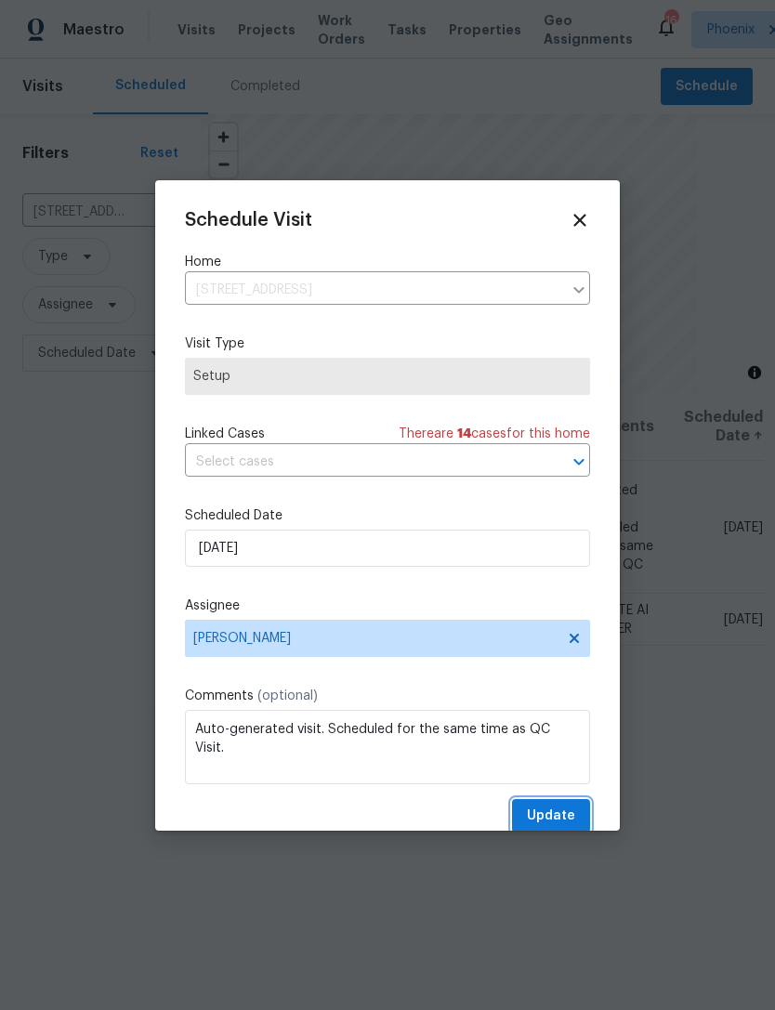
click at [552, 809] on span "Update" at bounding box center [551, 816] width 48 height 23
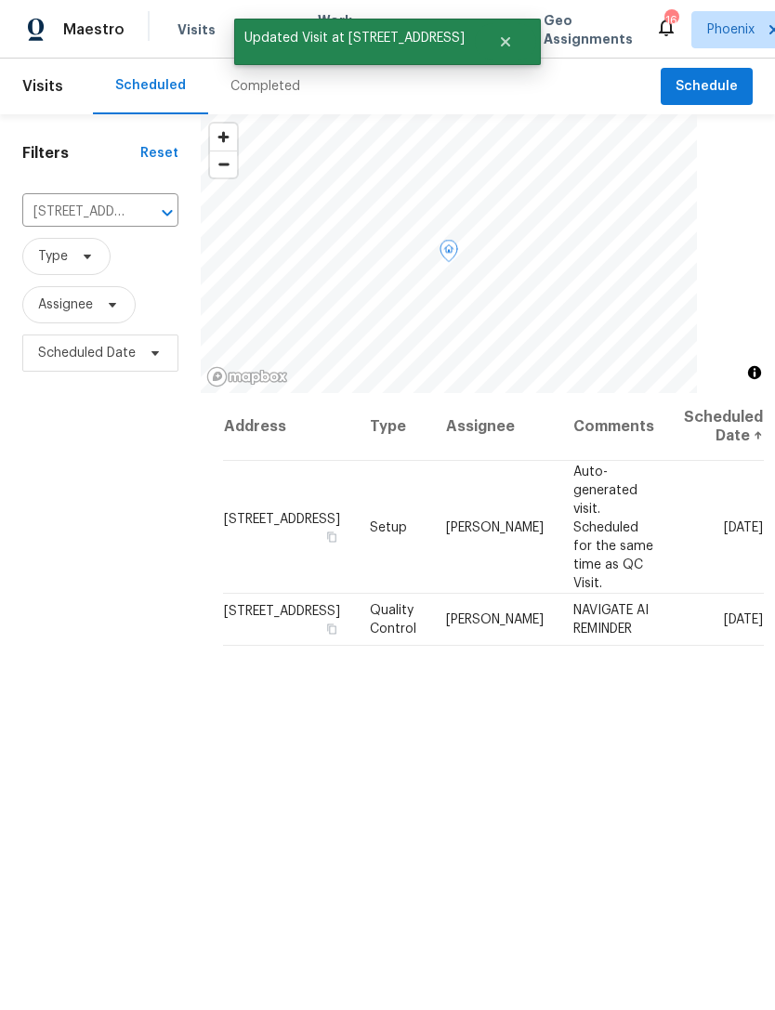
click at [0, 0] on icon at bounding box center [0, 0] width 0 height 0
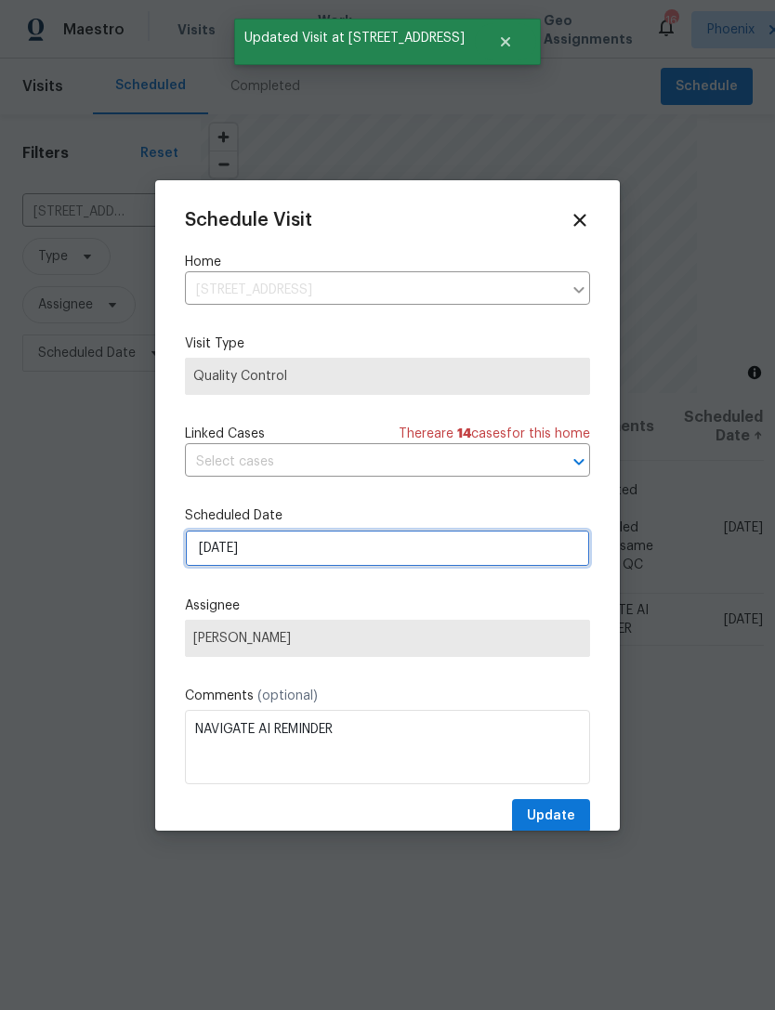
click at [390, 560] on input "[DATE]" at bounding box center [387, 548] width 405 height 37
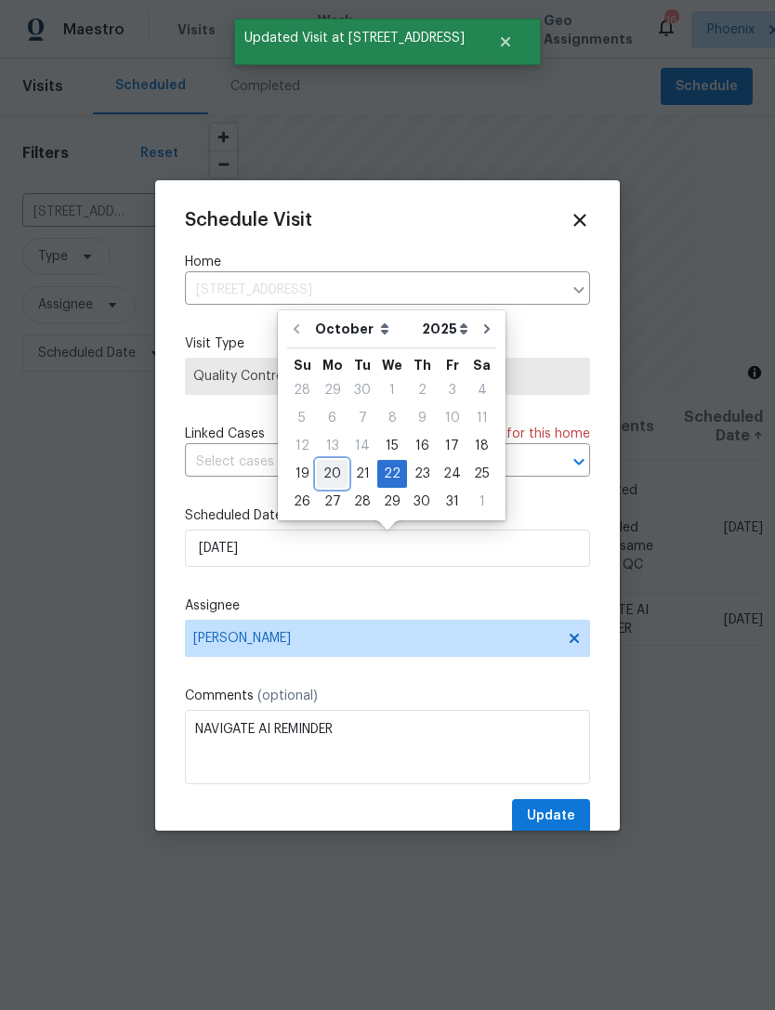
click at [329, 470] on div "20" at bounding box center [332, 474] width 31 height 26
type input "[DATE]"
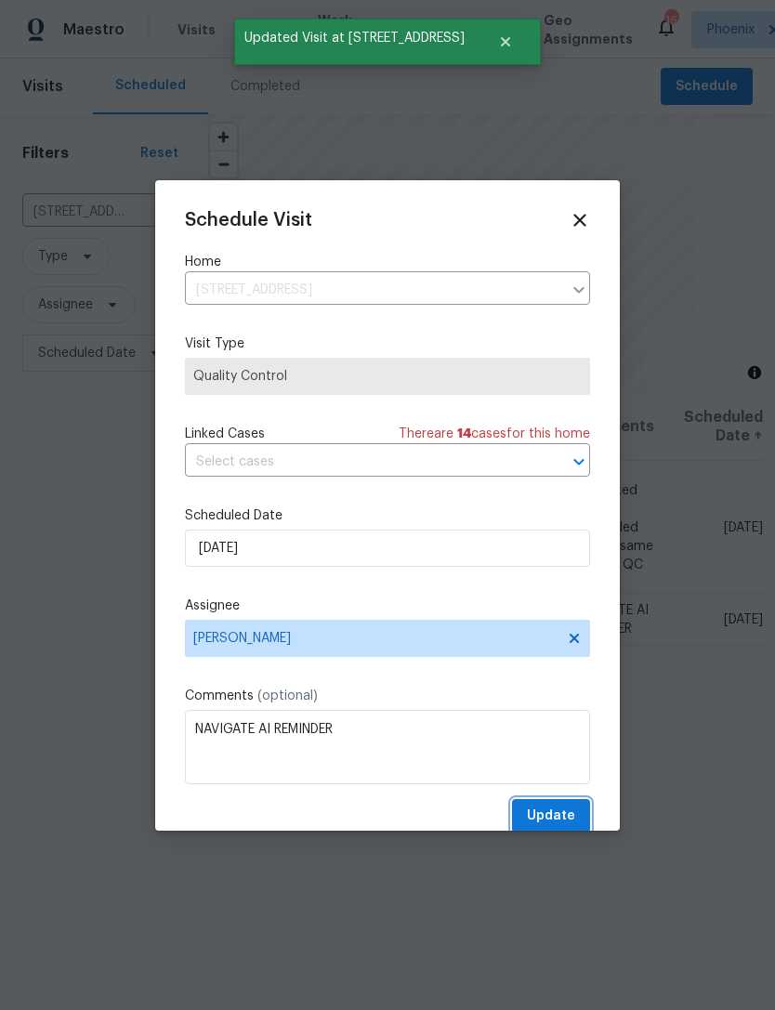
click at [557, 809] on span "Update" at bounding box center [551, 816] width 48 height 23
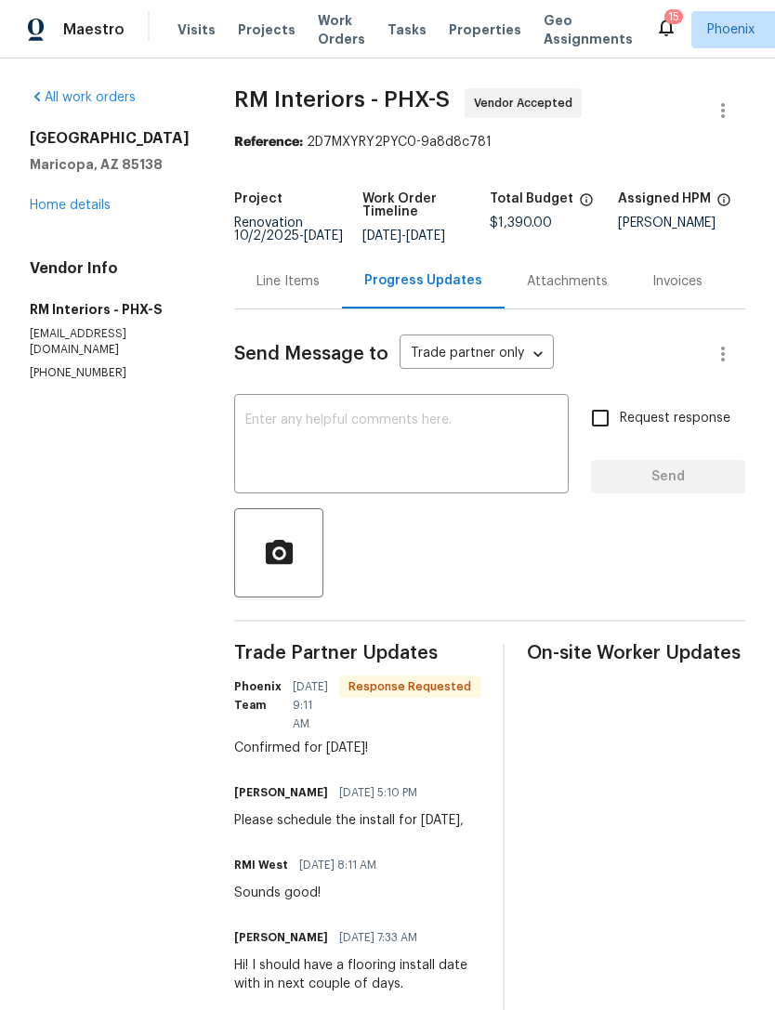
click at [495, 460] on textarea at bounding box center [401, 445] width 312 height 65
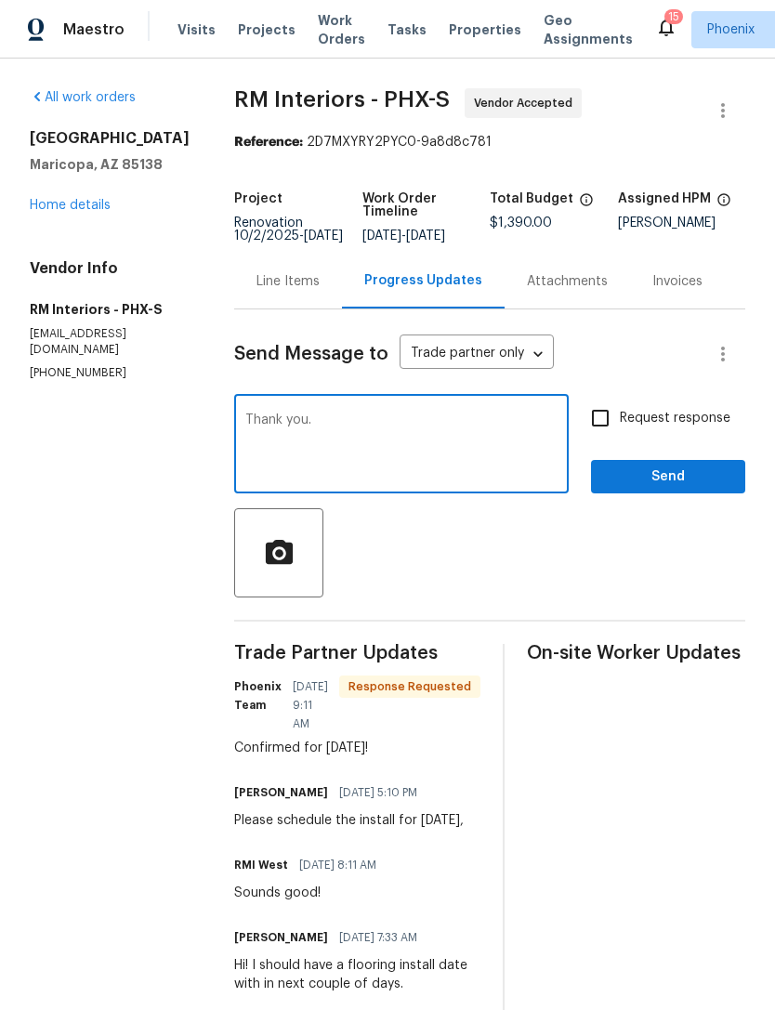
type textarea "Thank you."
click at [705, 489] on span "Send" at bounding box center [668, 477] width 125 height 23
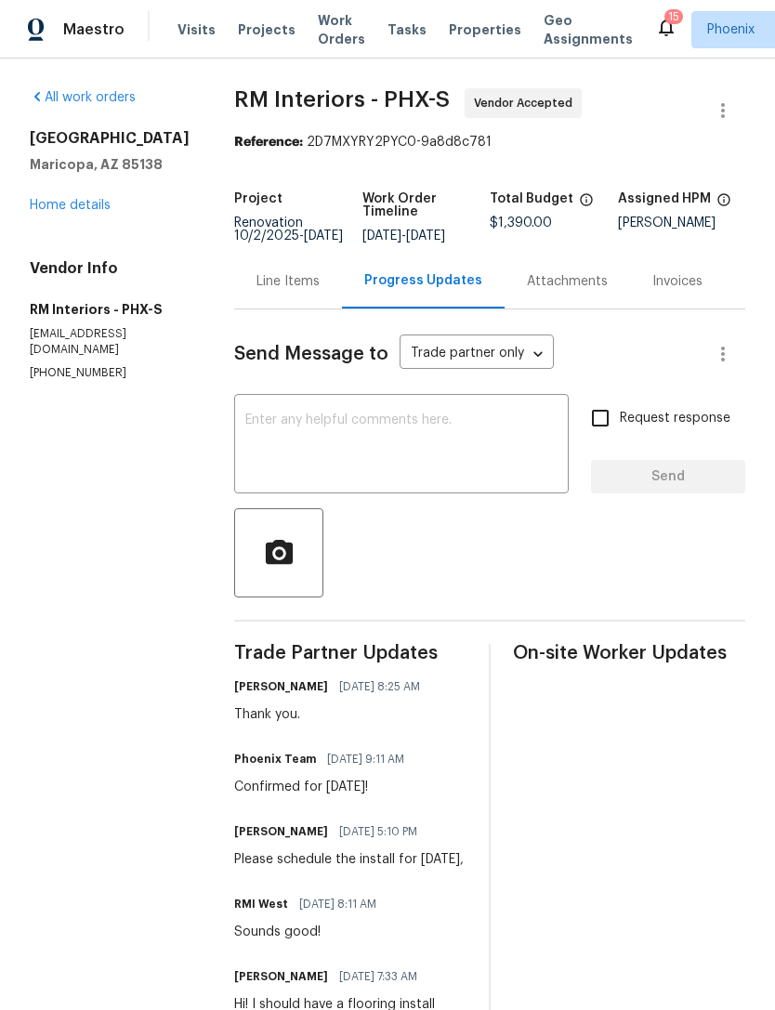
click at [61, 212] on link "Home details" at bounding box center [70, 205] width 81 height 13
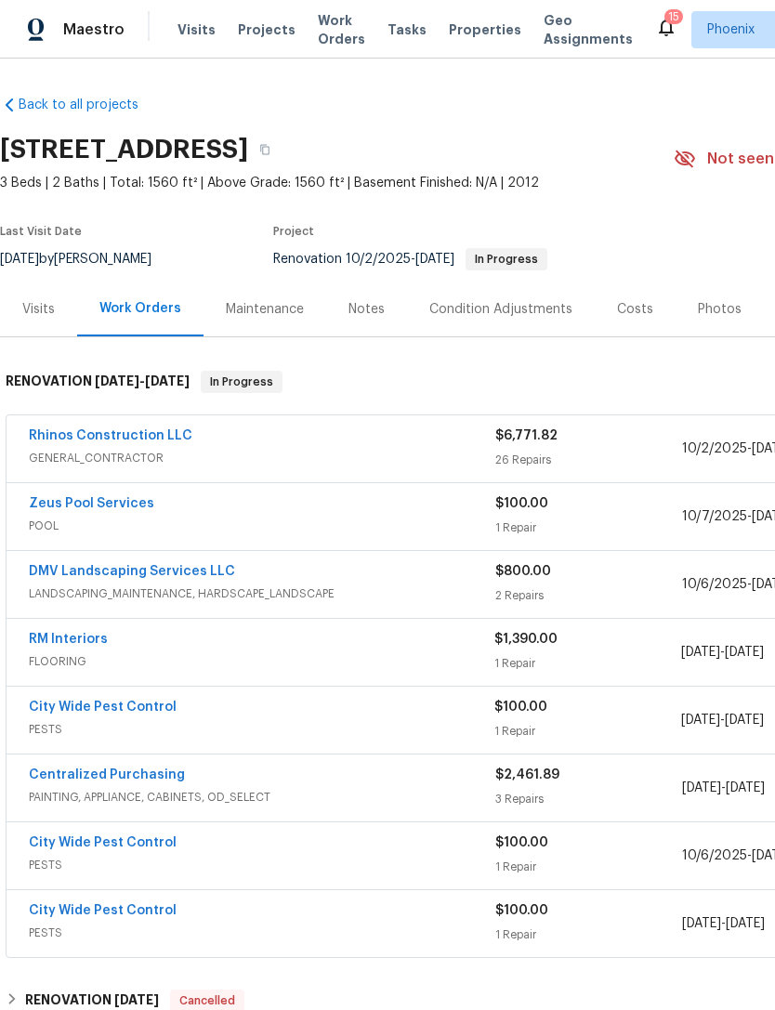
click at [106, 510] on link "Zeus Pool Services" at bounding box center [91, 503] width 125 height 13
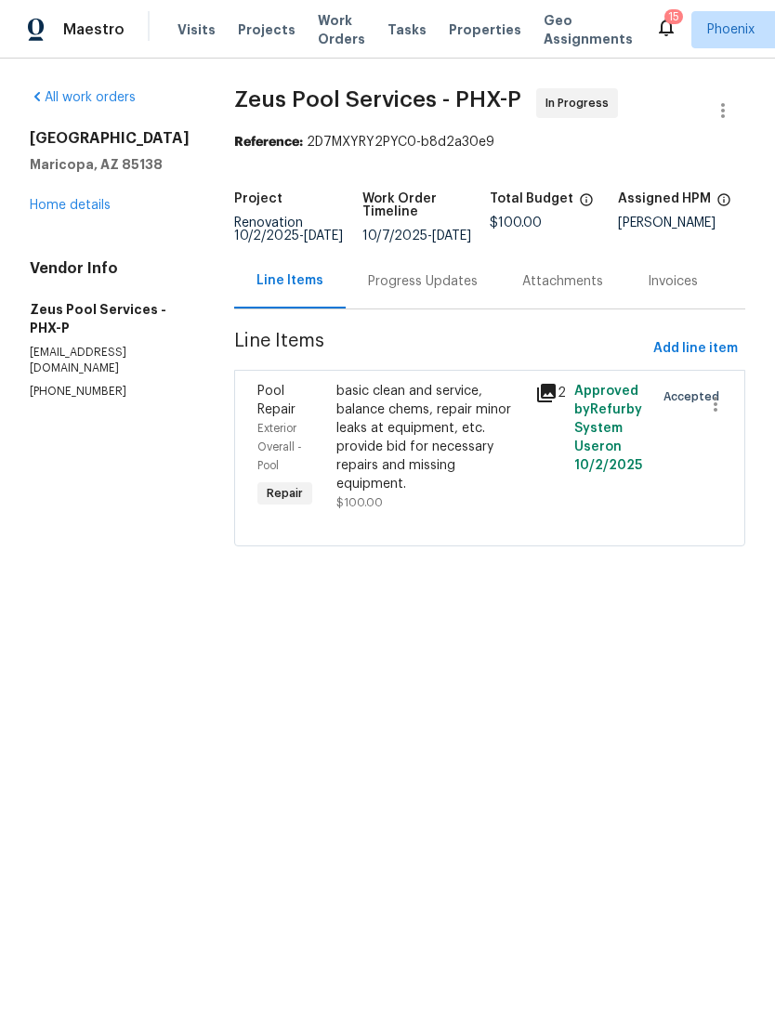
click at [529, 291] on div "Attachments" at bounding box center [562, 281] width 81 height 19
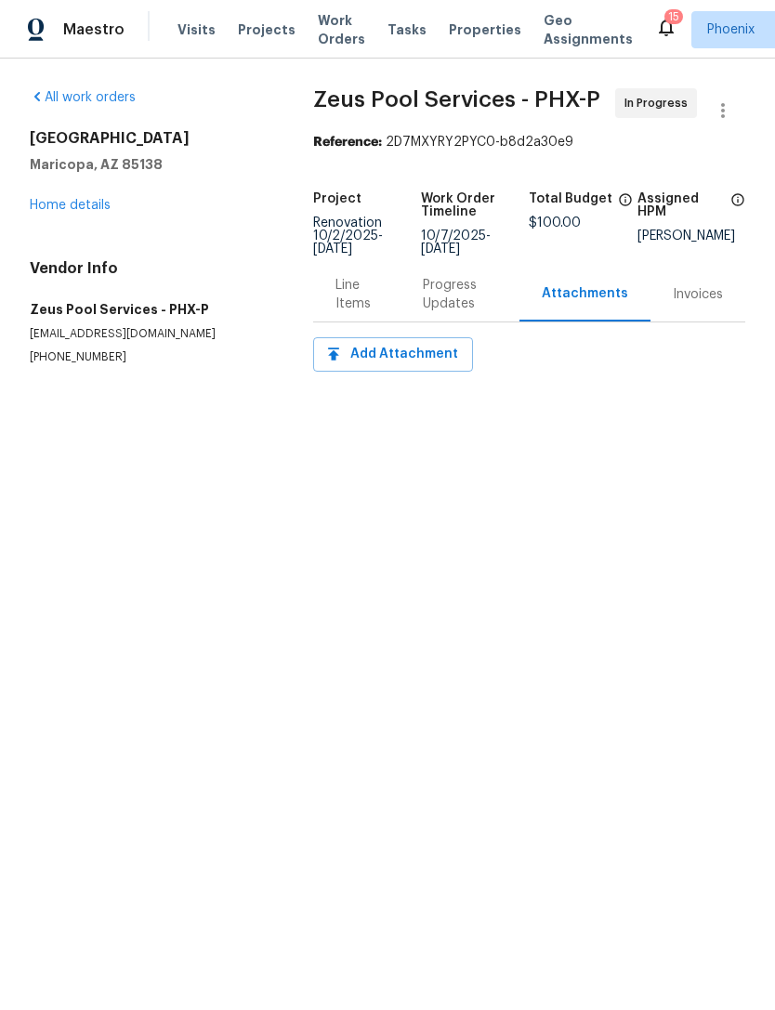
click at [445, 313] on div "Progress Updates" at bounding box center [460, 294] width 74 height 37
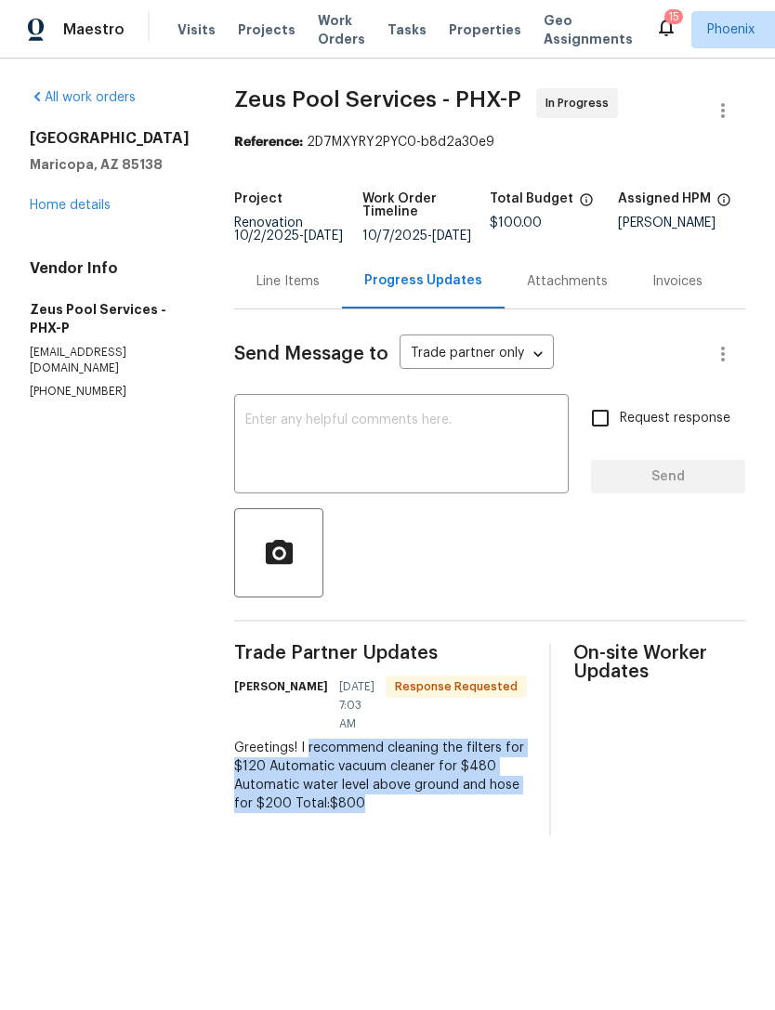
copy div "recommend cleaning the filters for $120 Automatic vacuum cleaner for $480 Autom…"
click at [259, 291] on div "Line Items" at bounding box center [287, 281] width 63 height 19
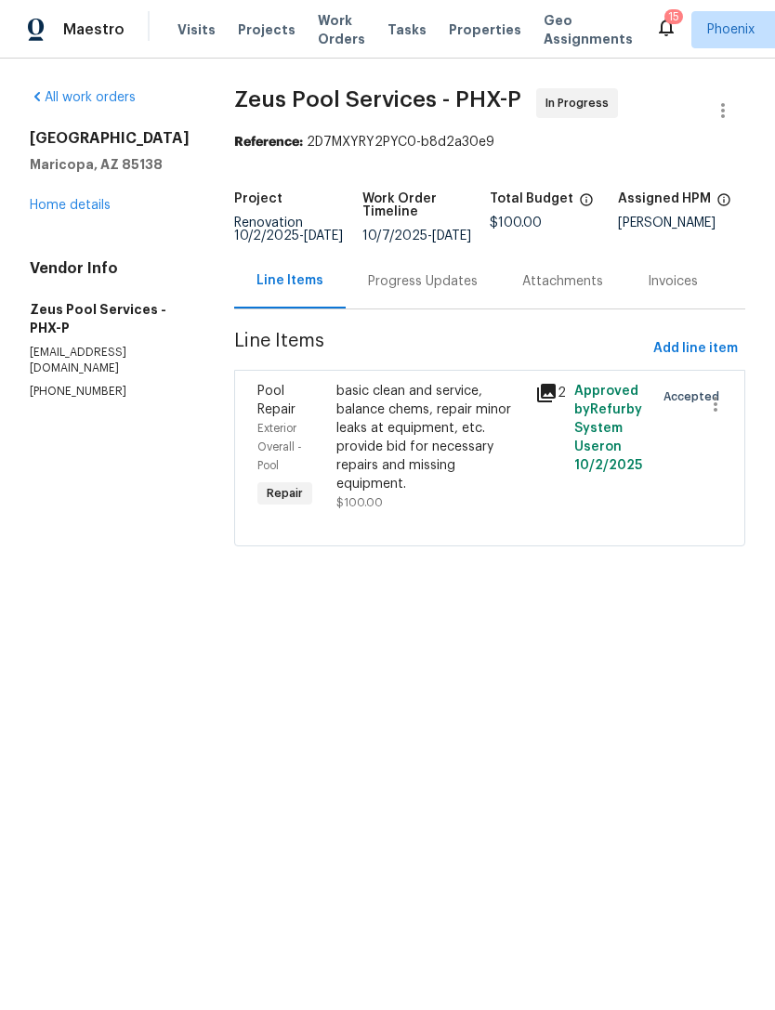
click at [431, 447] on div "basic clean and service, balance chems, repair minor leaks at equipment, etc. p…" at bounding box center [429, 438] width 187 height 112
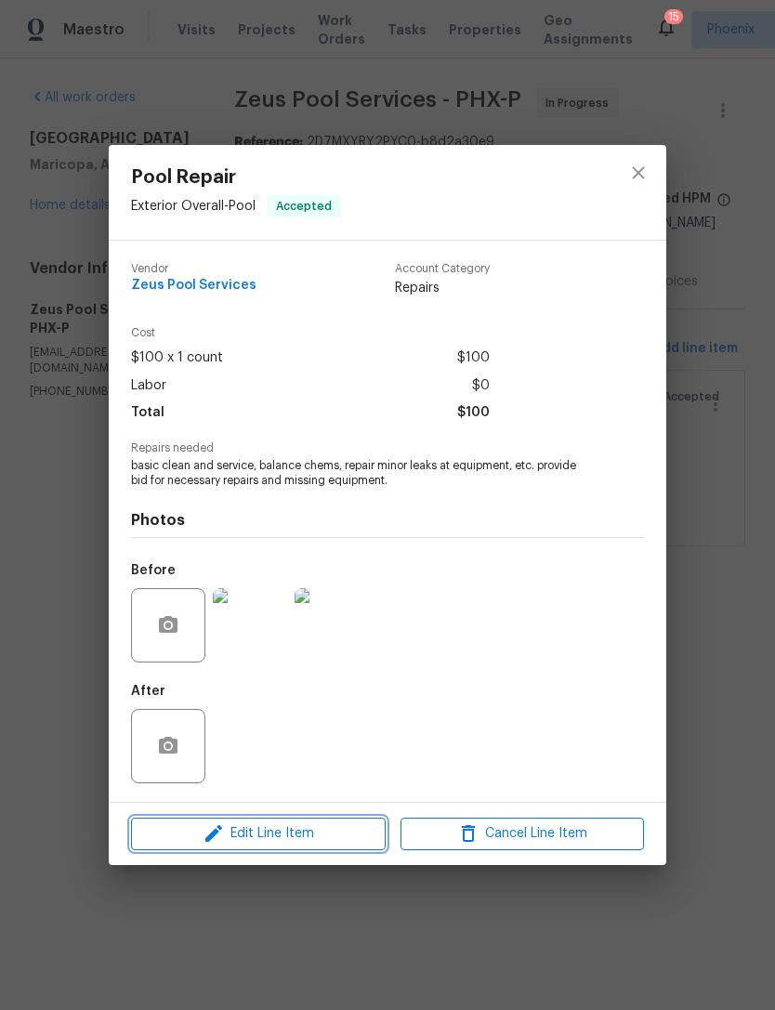
click at [307, 839] on span "Edit Line Item" at bounding box center [258, 833] width 243 height 23
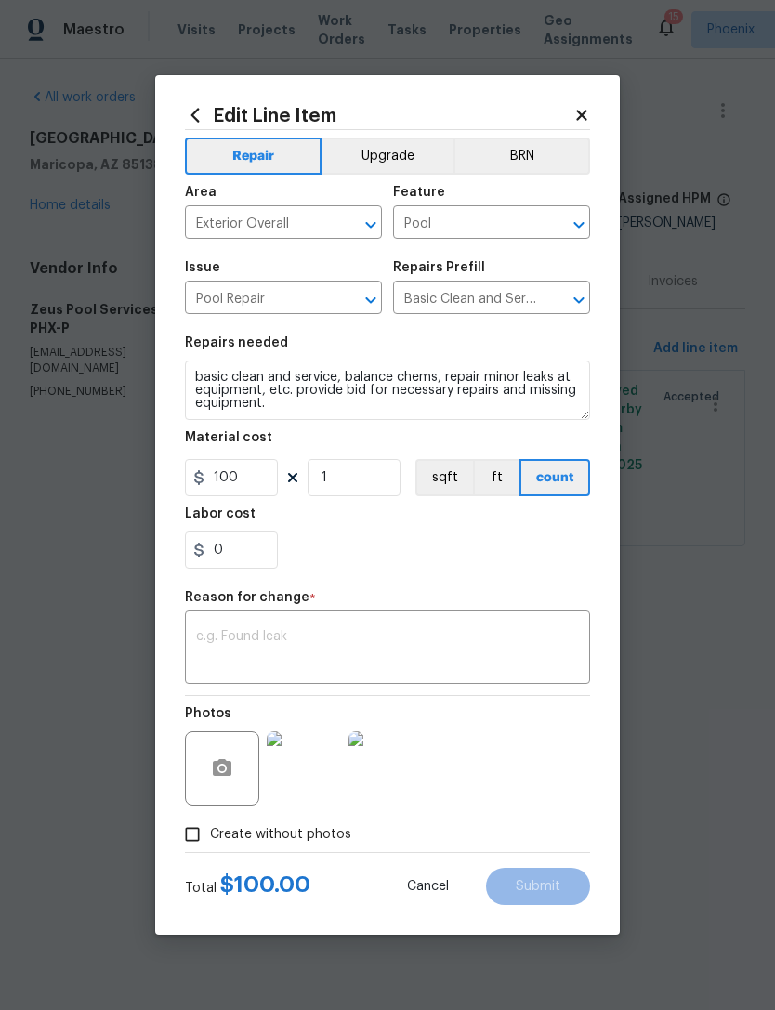
click at [331, 637] on textarea at bounding box center [387, 649] width 383 height 39
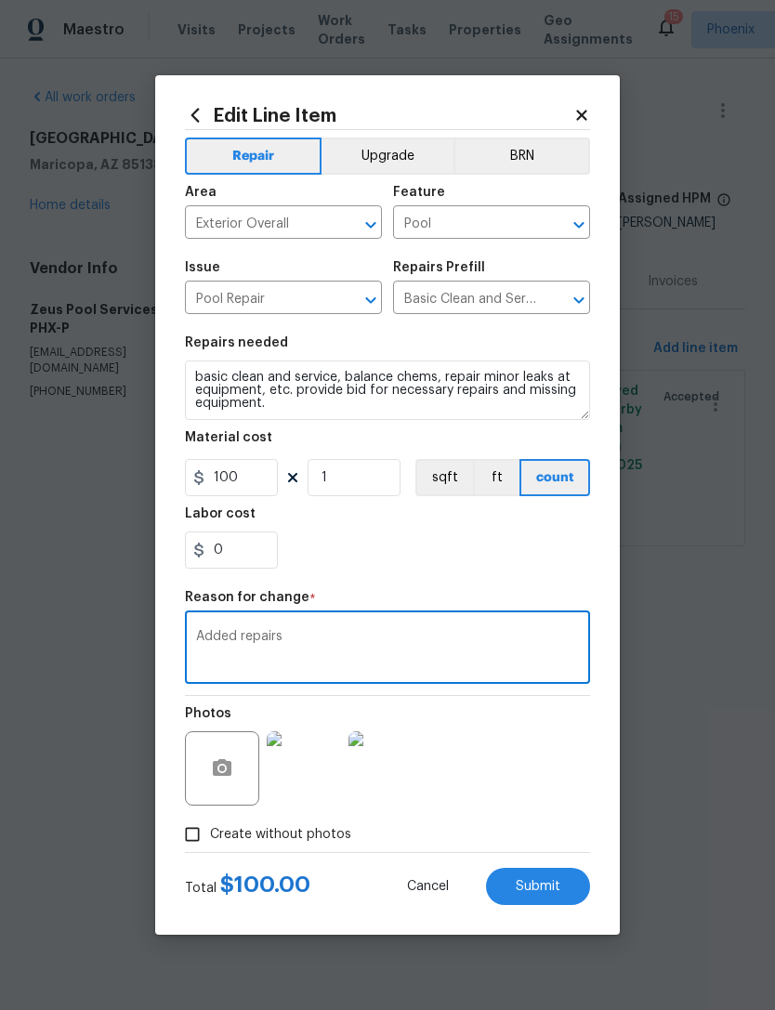
type textarea "Added repairs"
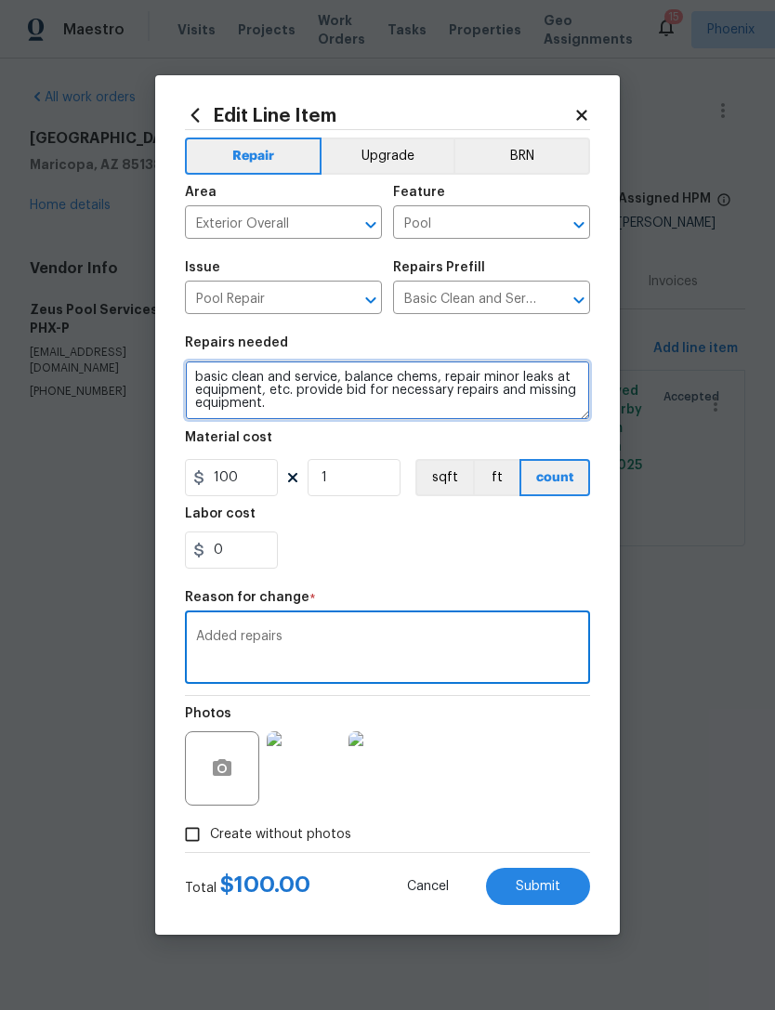
click at [381, 416] on textarea "basic clean and service, balance chems, repair minor leaks at equipment, etc. p…" at bounding box center [387, 390] width 405 height 59
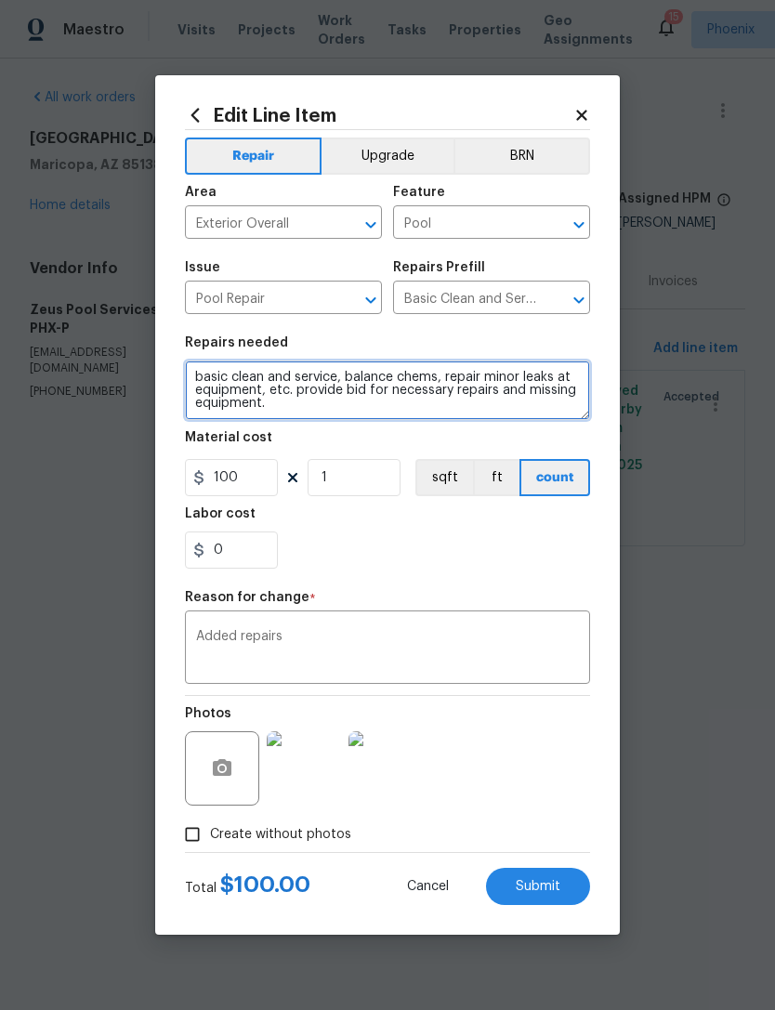
click at [298, 412] on textarea "basic clean and service, balance chems, repair minor leaks at equipment, etc. p…" at bounding box center [387, 390] width 405 height 59
paste textarea "recommend cleaning the filters for $120 Automatic vacuum cleaner for $480 Autom…"
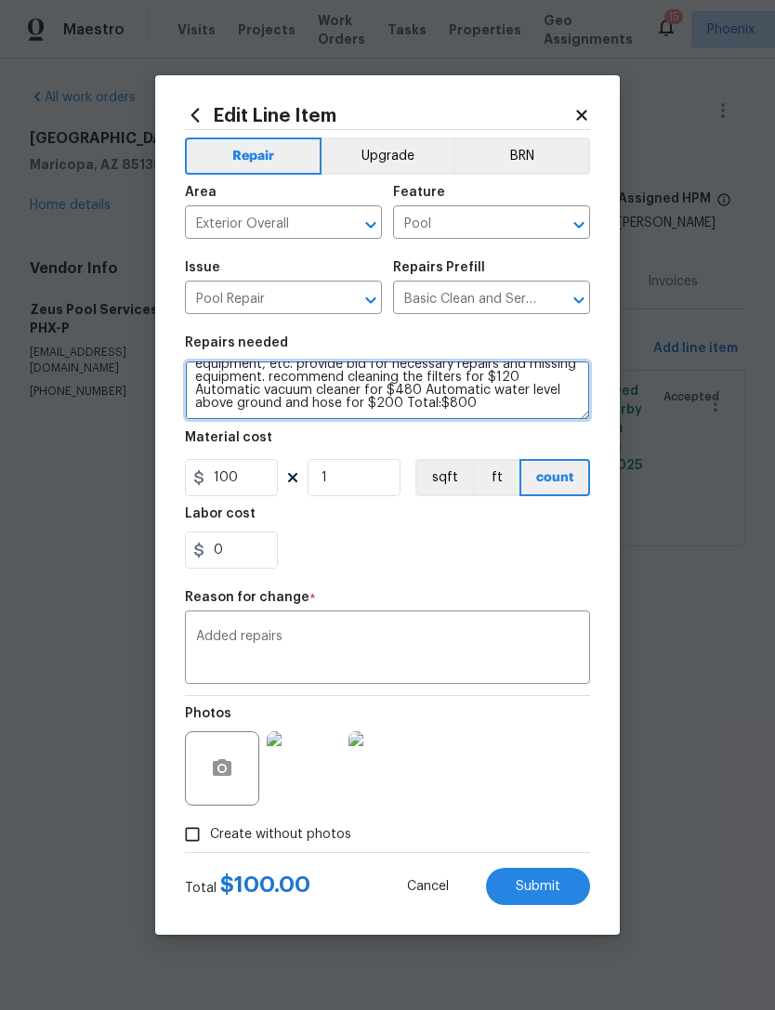
type textarea "basic clean and service, balance chems, repair minor leaks at equipment, etc. p…"
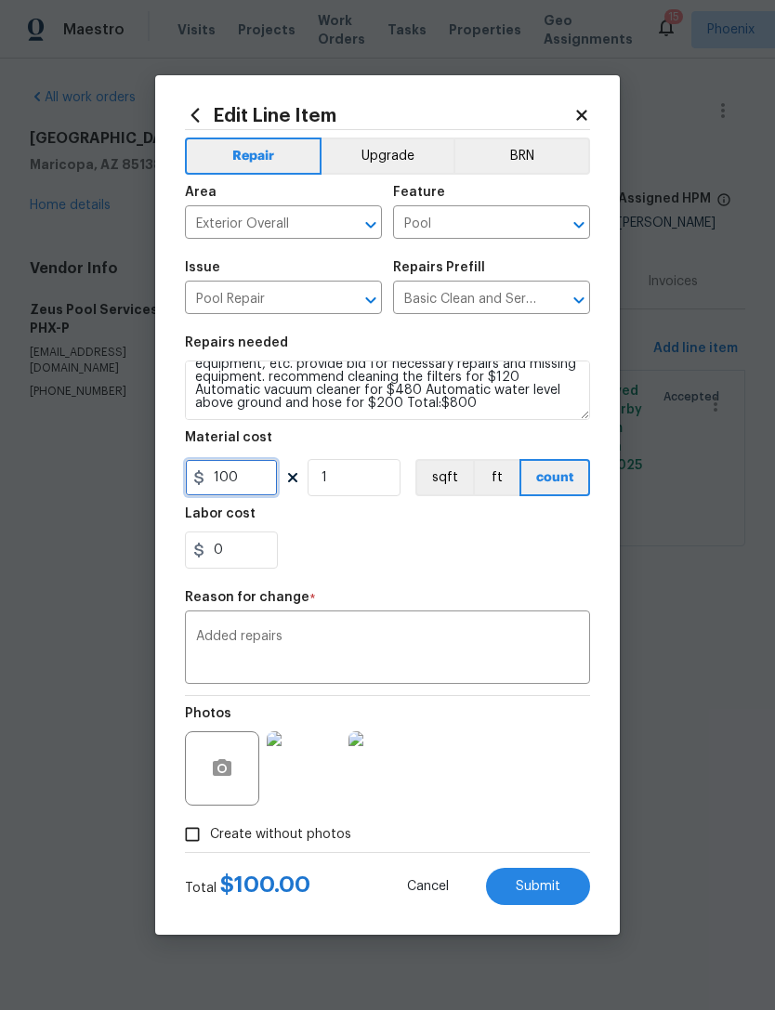
click at [258, 481] on input "100" at bounding box center [231, 477] width 93 height 37
type input "900"
click at [461, 538] on div "0" at bounding box center [387, 549] width 405 height 37
click at [546, 894] on span "Submit" at bounding box center [538, 887] width 45 height 14
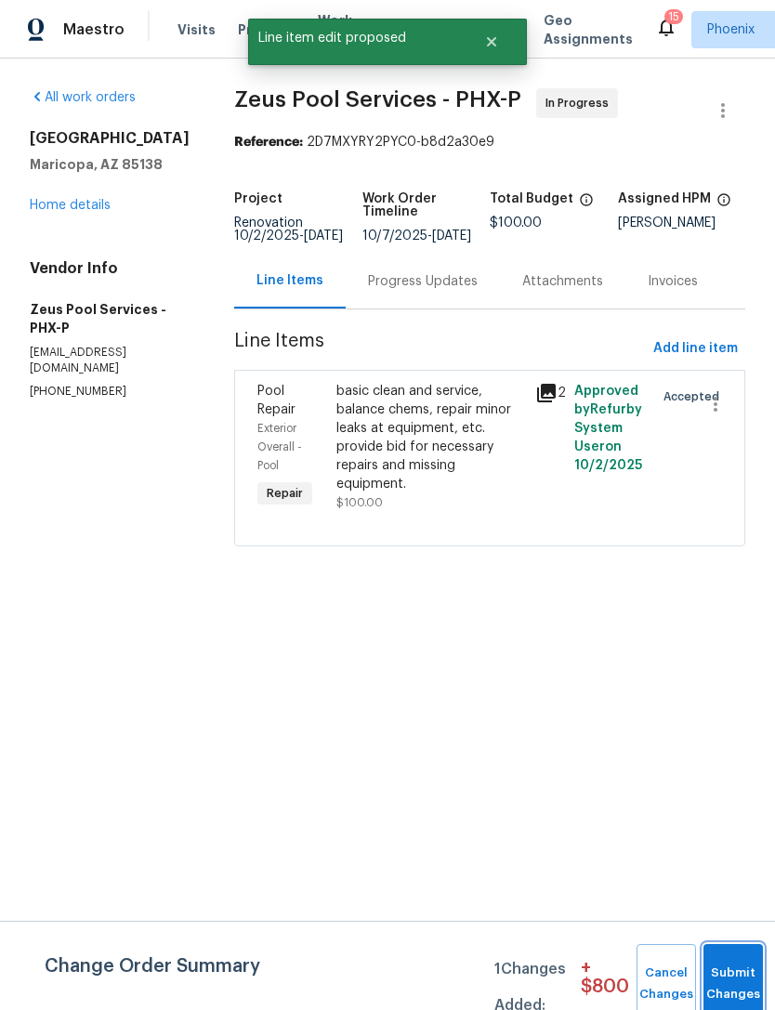
click at [729, 981] on span "Submit Changes" at bounding box center [733, 984] width 41 height 43
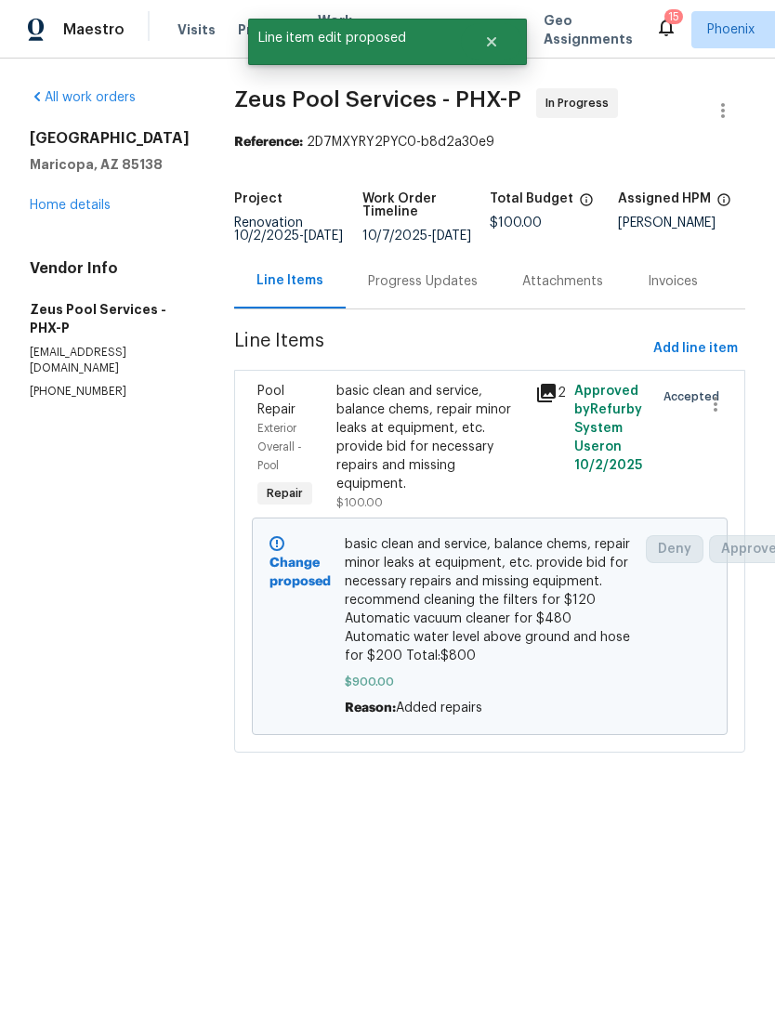
click at [401, 291] on div "Progress Updates" at bounding box center [423, 281] width 110 height 19
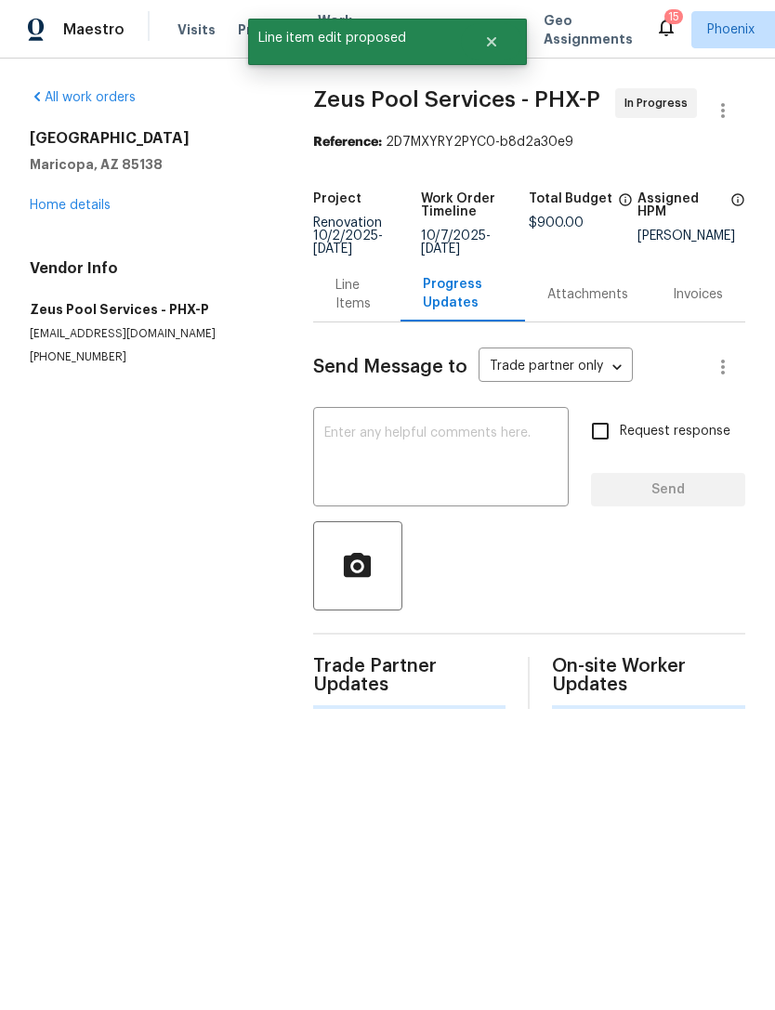
click at [393, 463] on textarea at bounding box center [440, 458] width 233 height 65
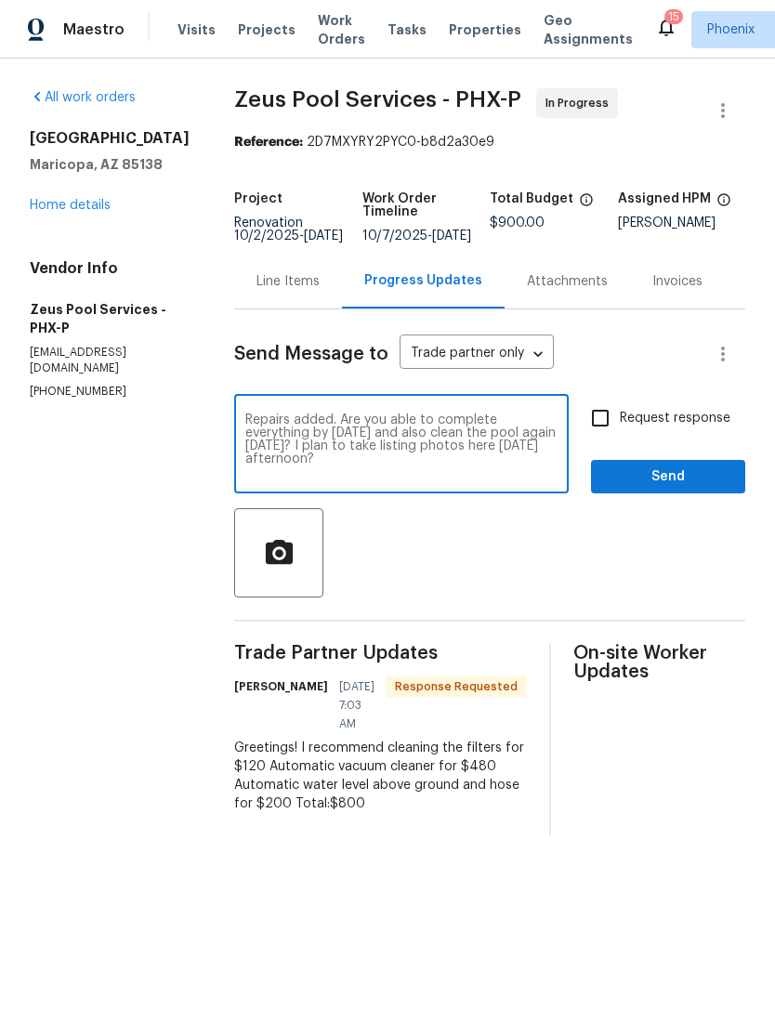
click at [265, 457] on textarea "Repairs added. Are you able to complete everything by Monday and also clean the…" at bounding box center [401, 445] width 312 height 65
click at [479, 479] on textarea "Repairs added. Are you able to complete everything by Monday and also clean the…" at bounding box center [401, 445] width 312 height 65
type textarea "Repairs added. Are you able to complete everything by Monday and also clean the…"
click at [699, 486] on span "Send" at bounding box center [668, 477] width 125 height 23
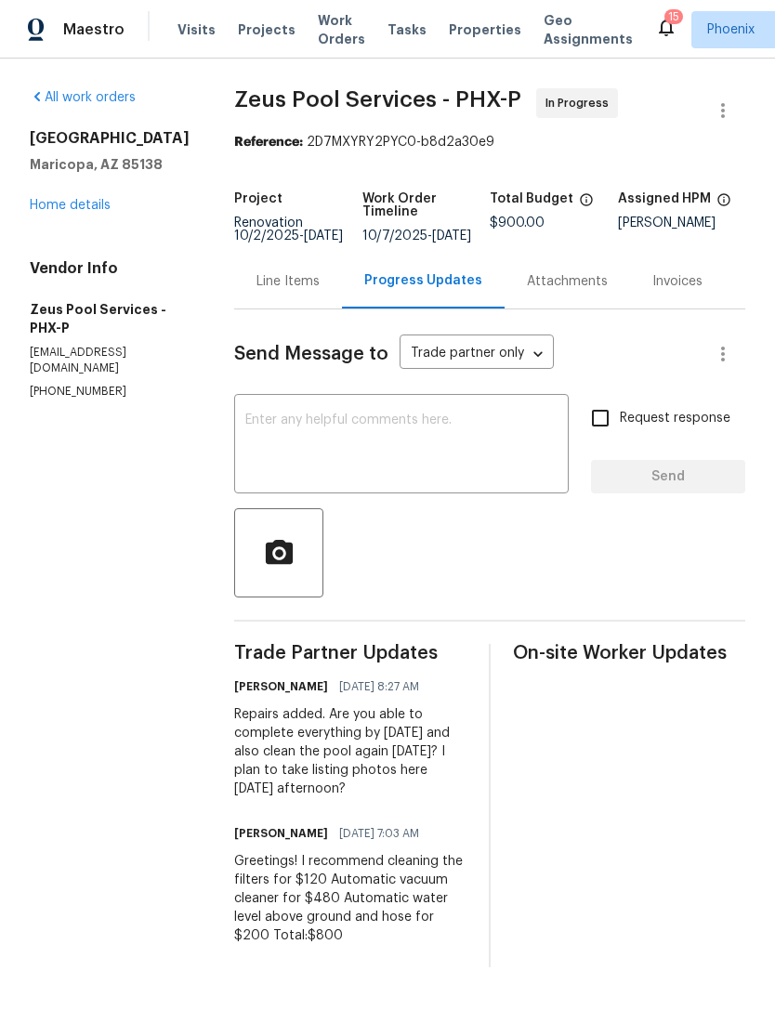
click at [73, 212] on link "Home details" at bounding box center [70, 205] width 81 height 13
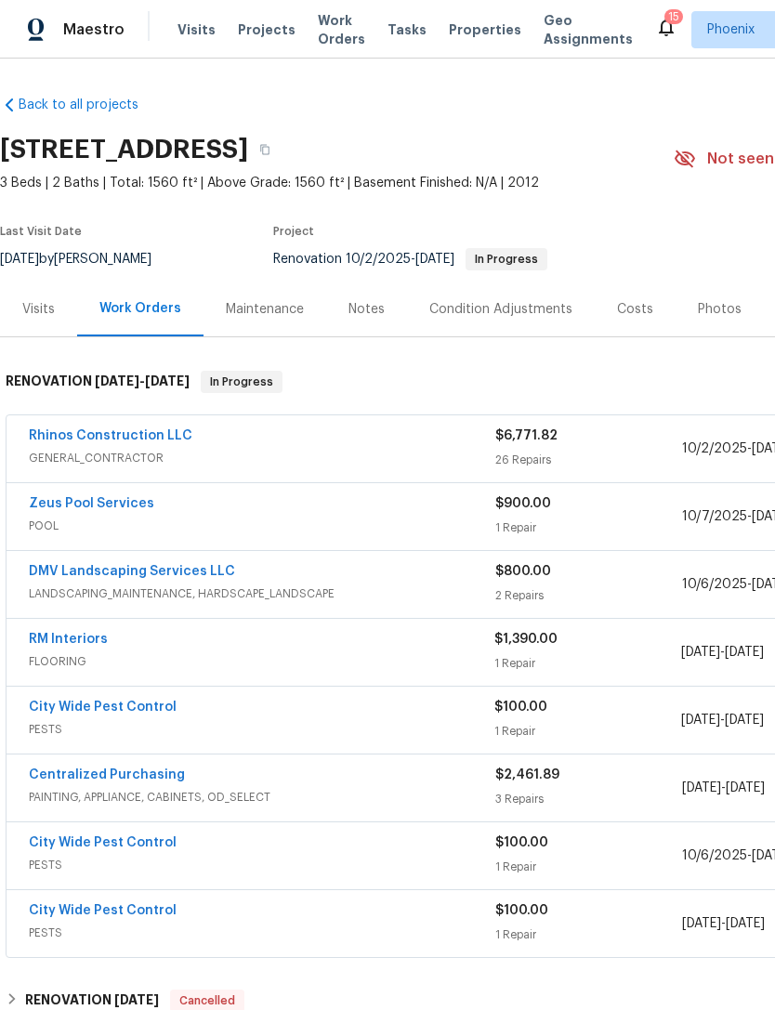
click at [370, 319] on div "Notes" at bounding box center [366, 309] width 36 height 19
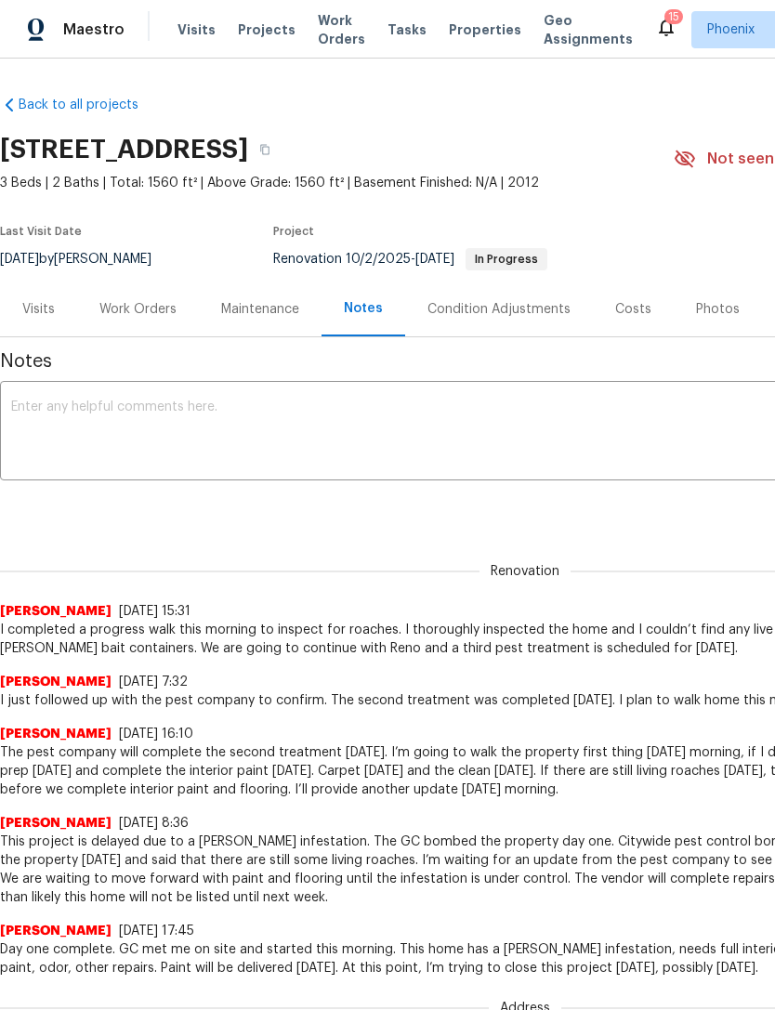
click at [100, 436] on textarea at bounding box center [525, 432] width 1028 height 65
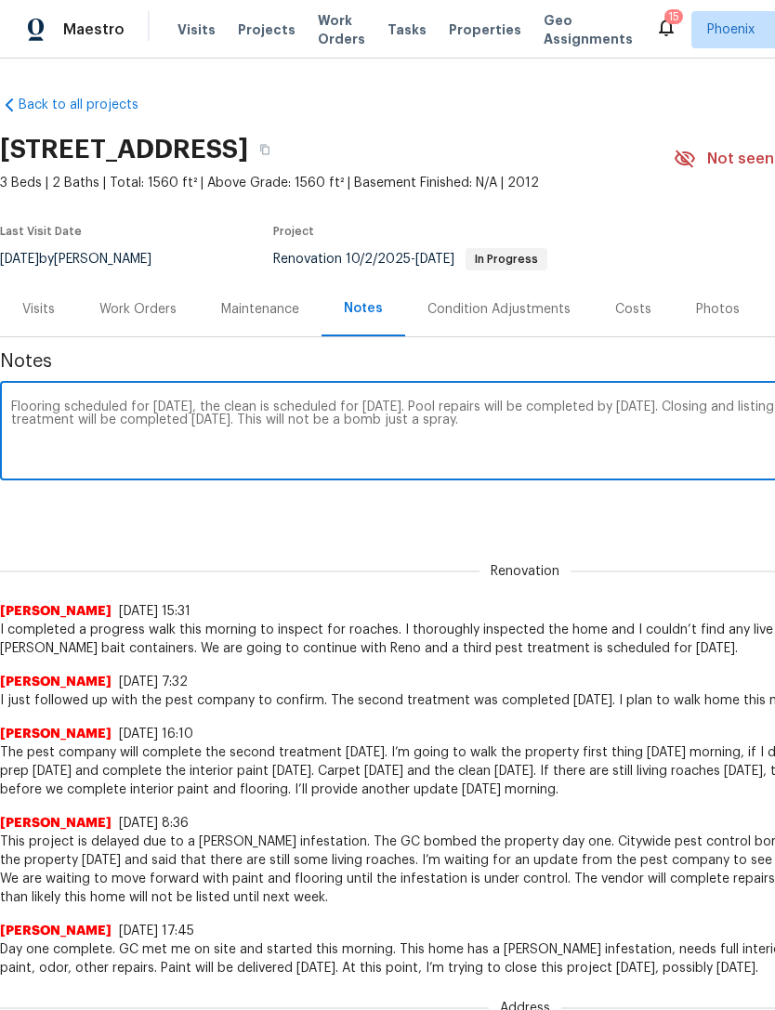
type textarea "Flooring scheduled for Friday, the clean is scheduled for Saturday. Pool repair…"
click at [619, 510] on div "Renovation (current) 1168960d-7b0d-4feb-906f-ecacd53138d3 ​ Add" at bounding box center [525, 509] width 1050 height 34
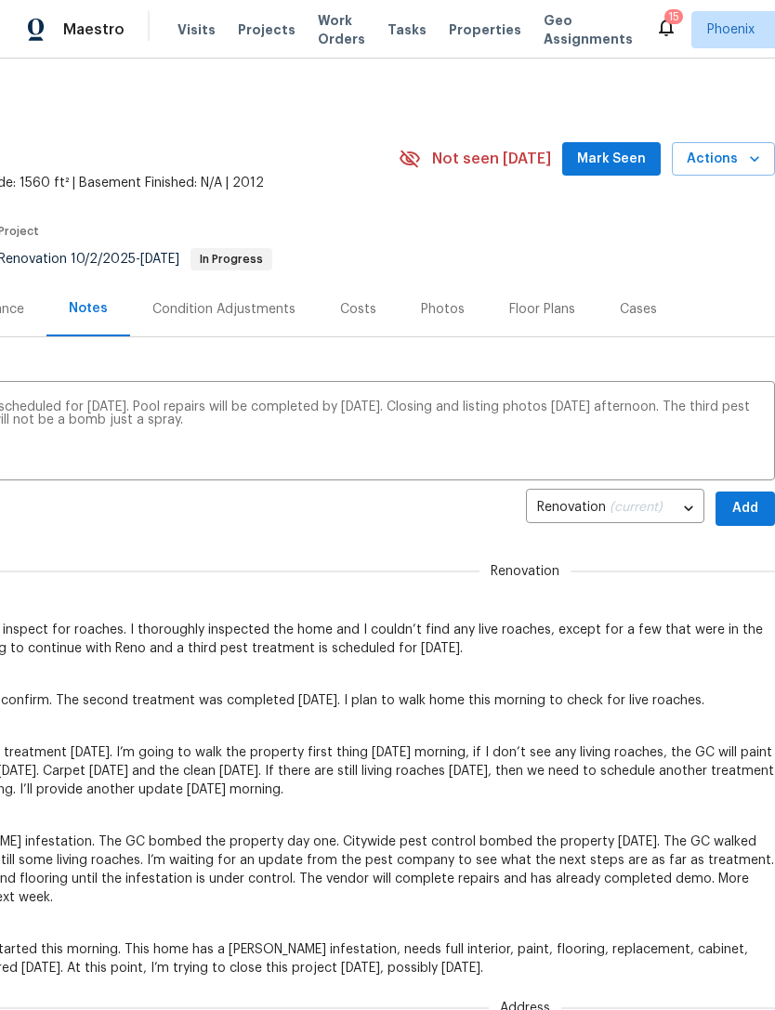
scroll to position [0, 275]
click at [748, 520] on span "Add" at bounding box center [745, 508] width 30 height 23
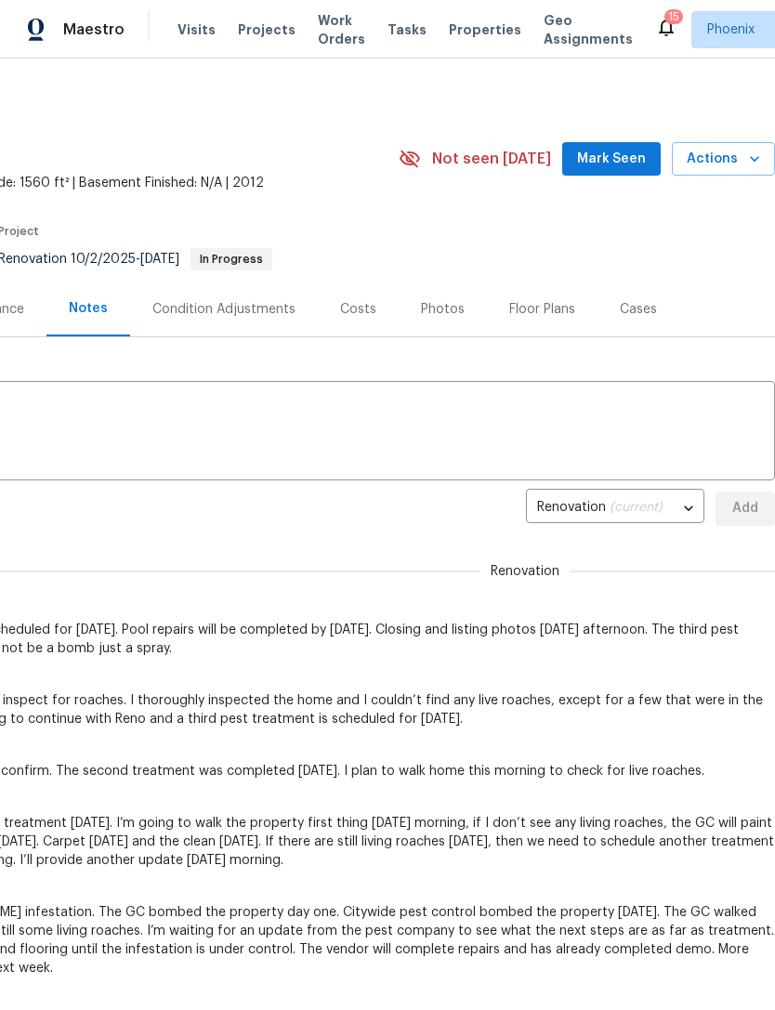
click at [617, 166] on span "Mark Seen" at bounding box center [611, 159] width 69 height 23
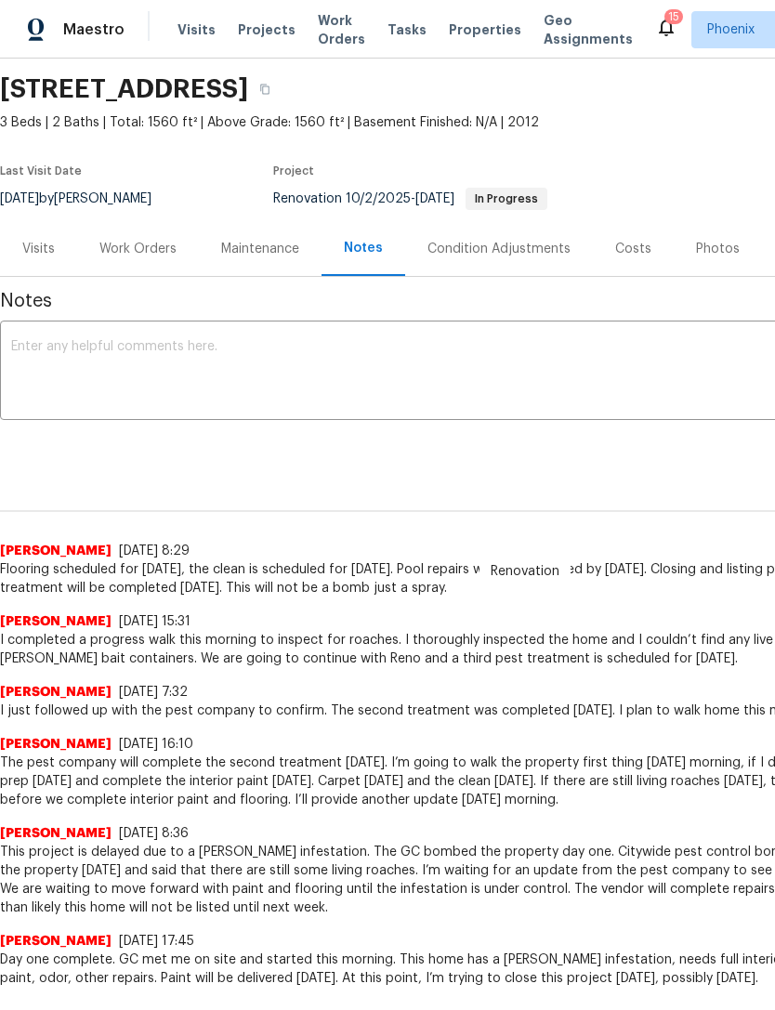
scroll to position [61, 0]
click at [157, 257] on div "Work Orders" at bounding box center [137, 248] width 77 height 19
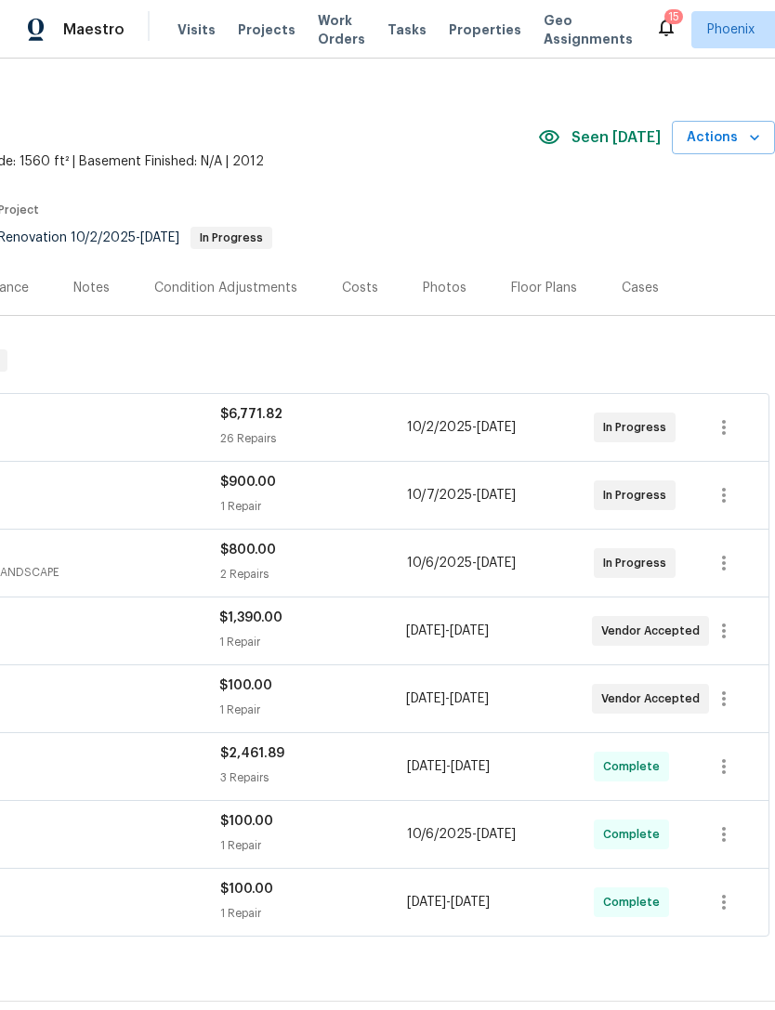
scroll to position [20, 275]
click at [728, 507] on icon "button" at bounding box center [724, 496] width 22 height 22
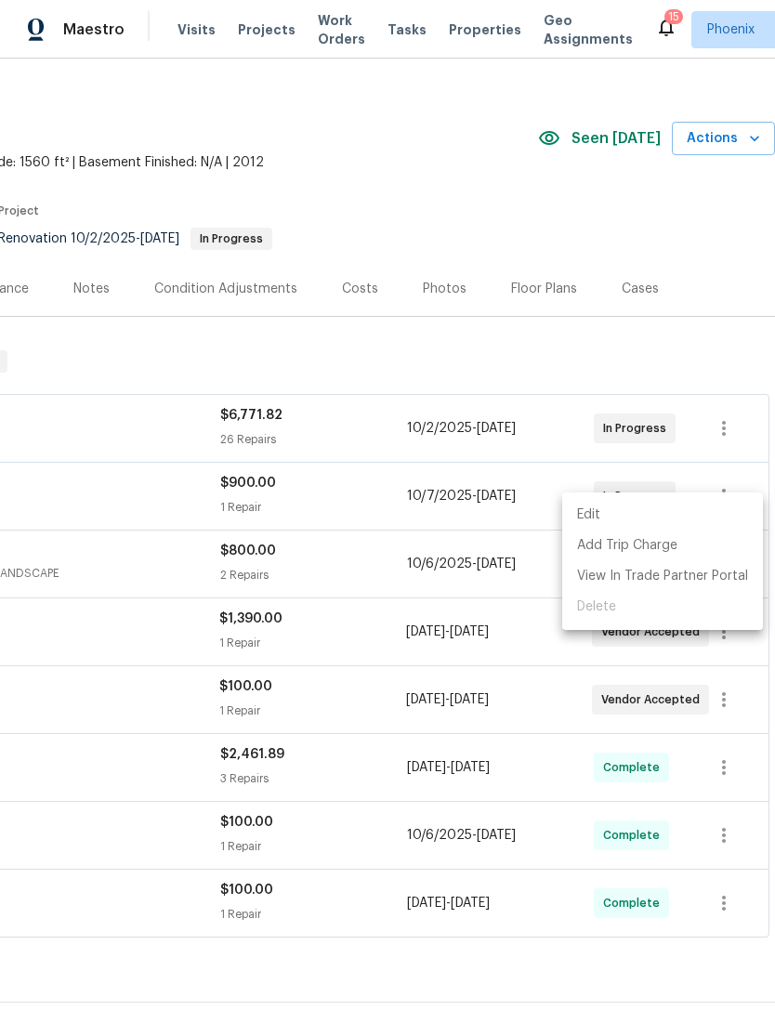
click at [595, 516] on li "Edit" at bounding box center [662, 515] width 201 height 31
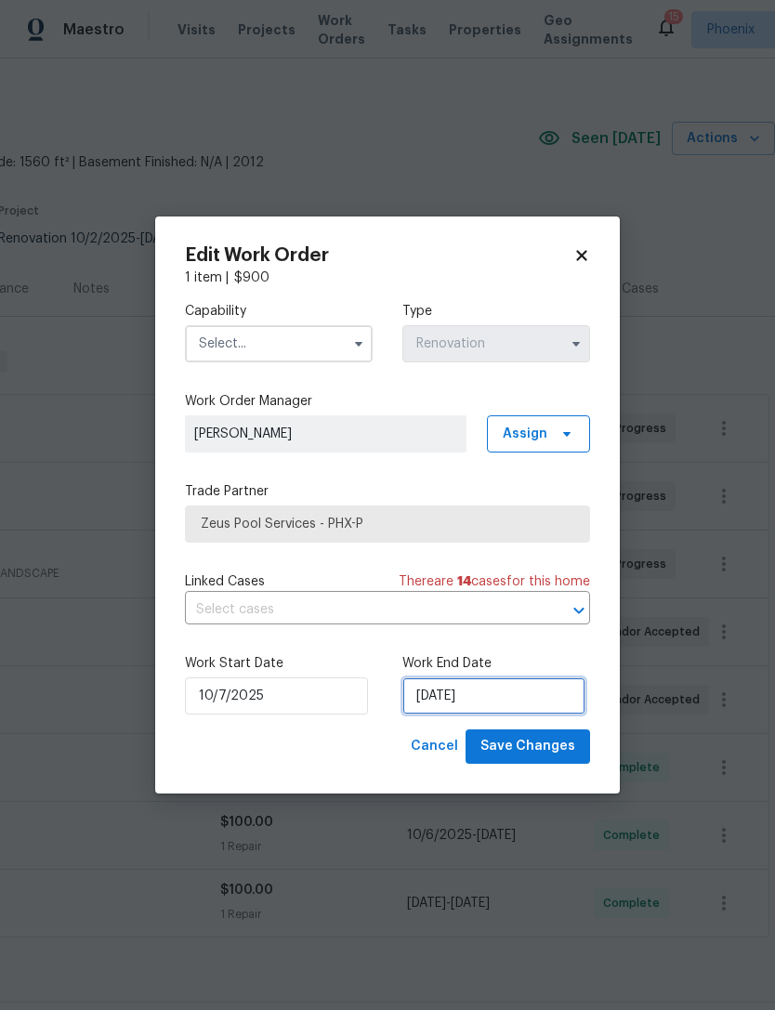
click at [524, 709] on input "10/8/2025" at bounding box center [493, 695] width 183 height 37
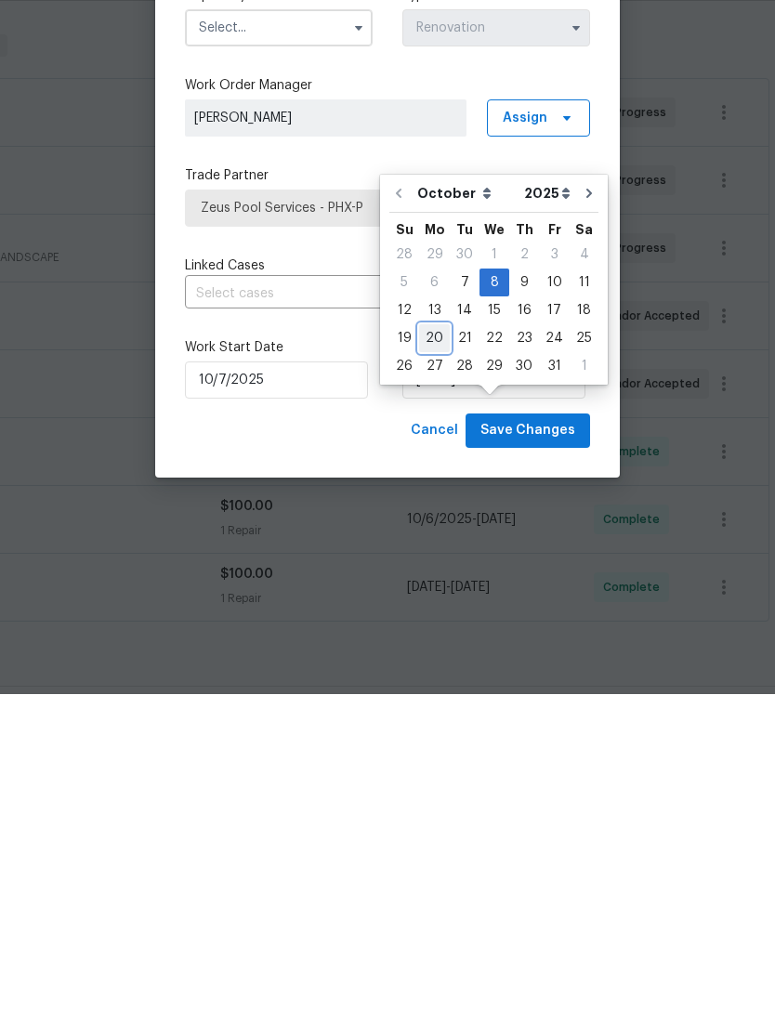
click at [436, 641] on div "20" at bounding box center [434, 654] width 31 height 26
type input "10/20/2025"
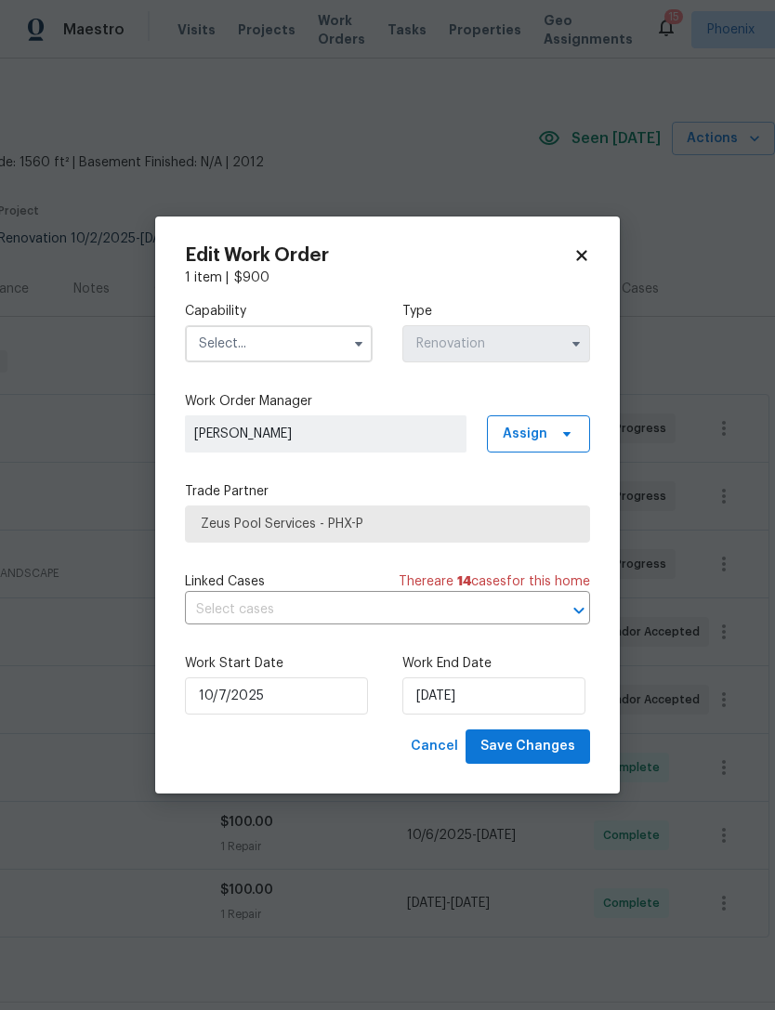
click at [315, 336] on input "text" at bounding box center [279, 343] width 188 height 37
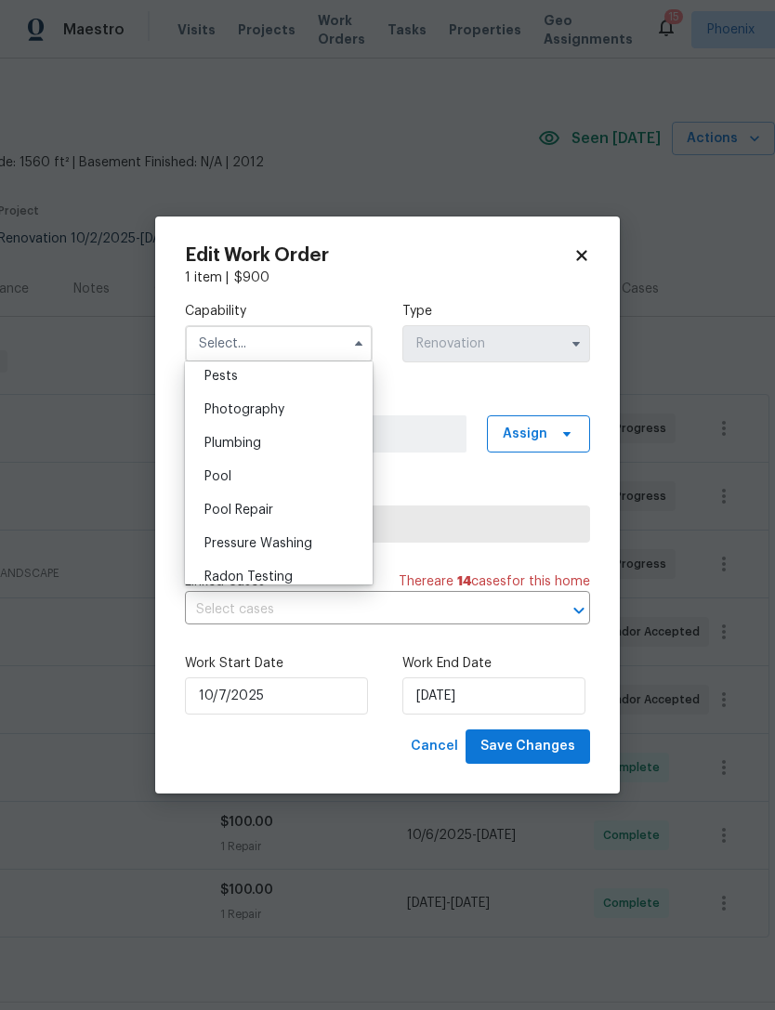
scroll to position [1612, 0]
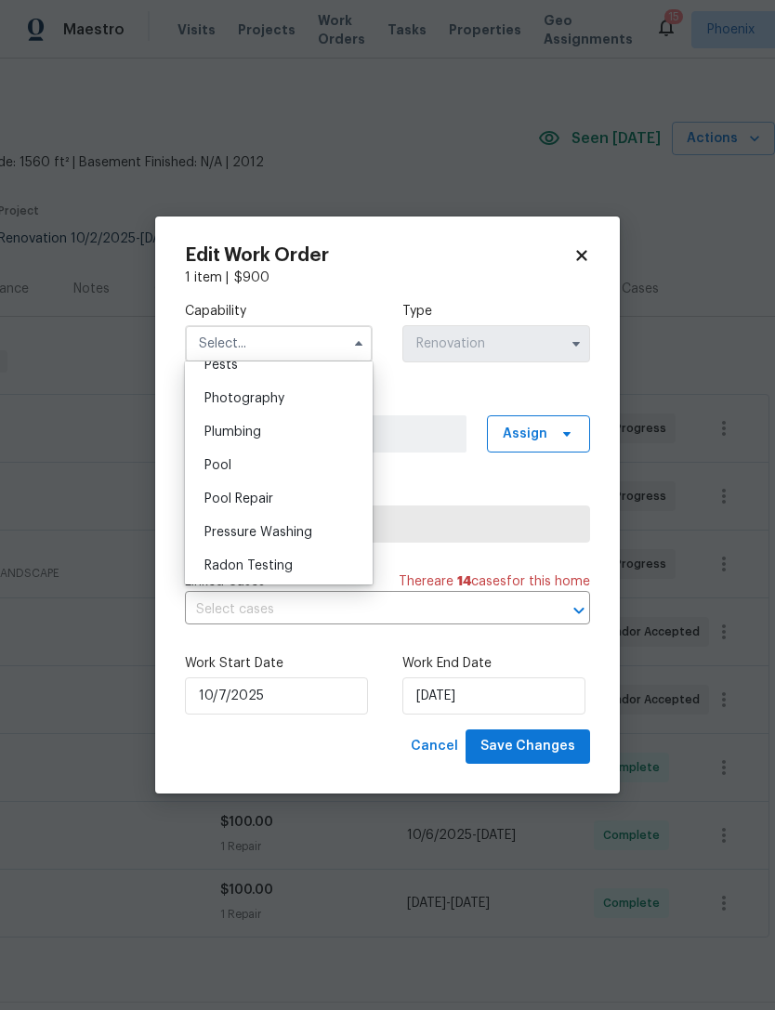
click at [225, 462] on span "Pool" at bounding box center [217, 465] width 27 height 13
type input "Pool"
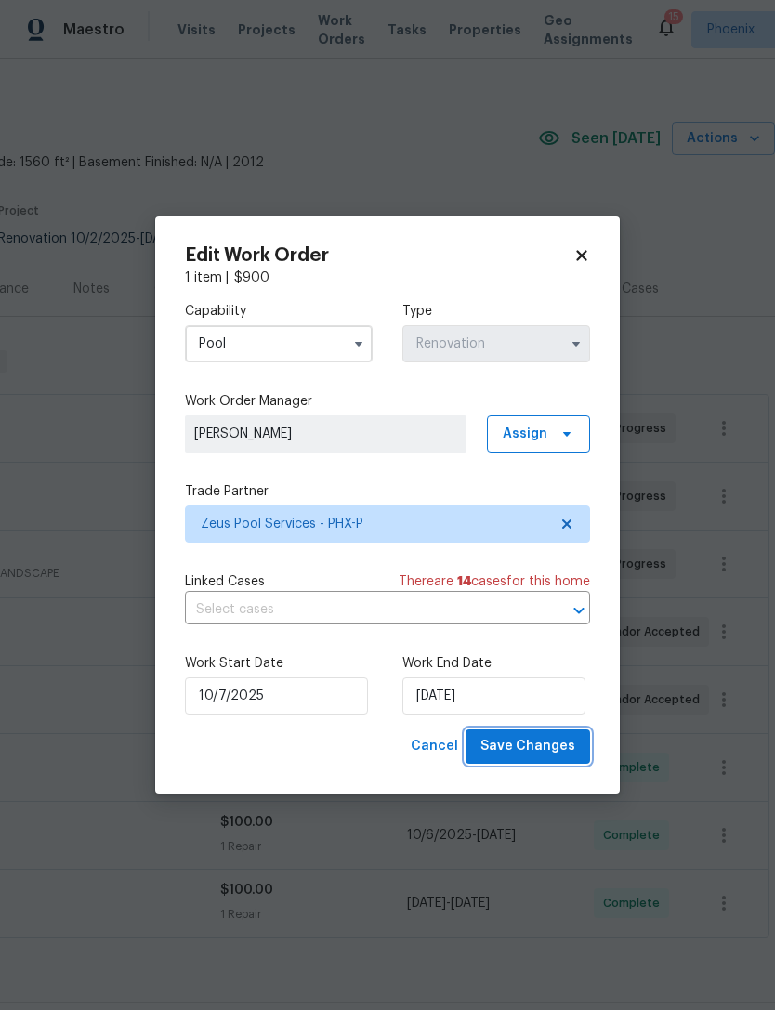
click at [555, 743] on span "Save Changes" at bounding box center [527, 746] width 95 height 23
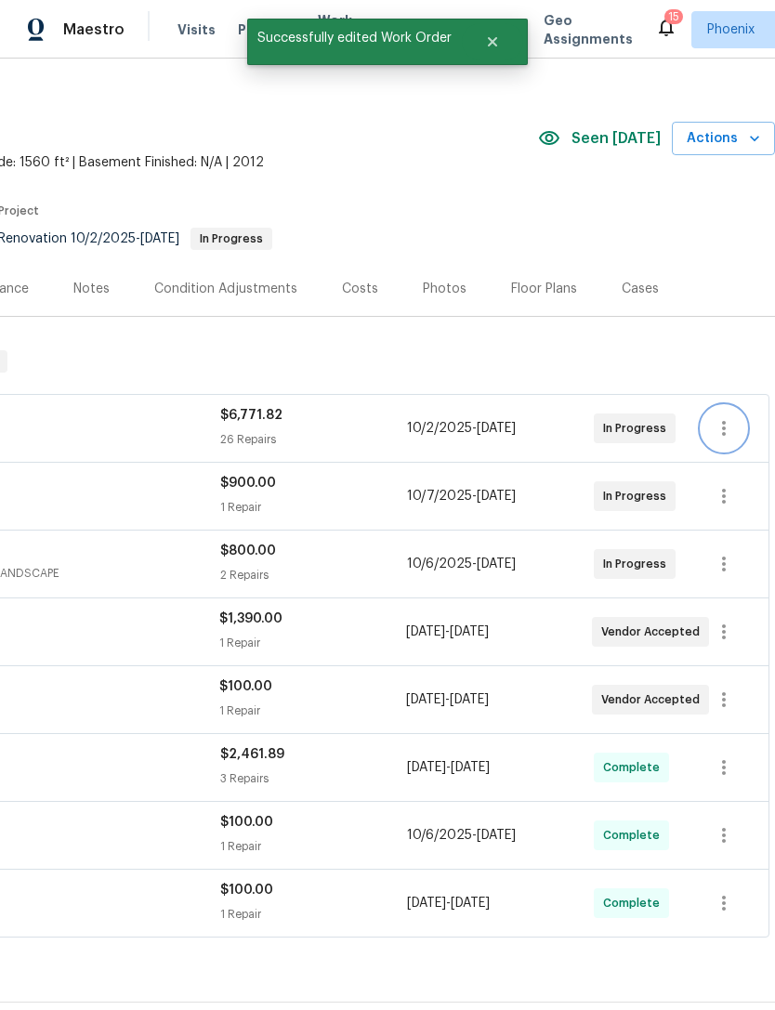
click at [727, 417] on icon "button" at bounding box center [724, 428] width 22 height 22
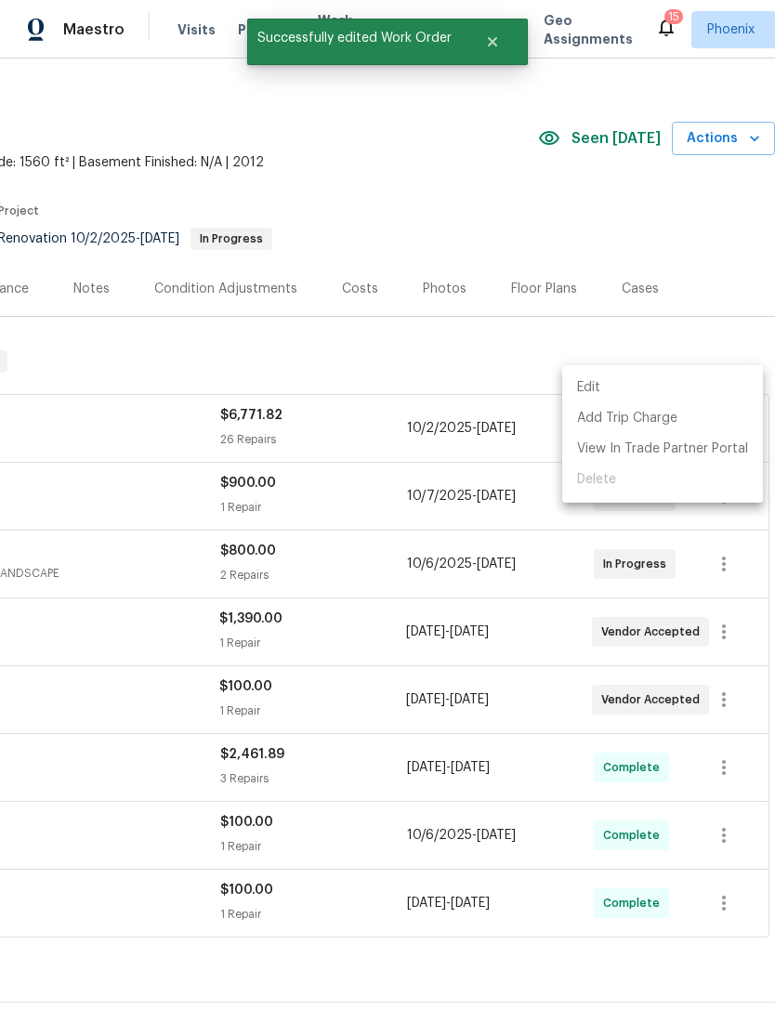
click at [591, 385] on li "Edit" at bounding box center [662, 388] width 201 height 31
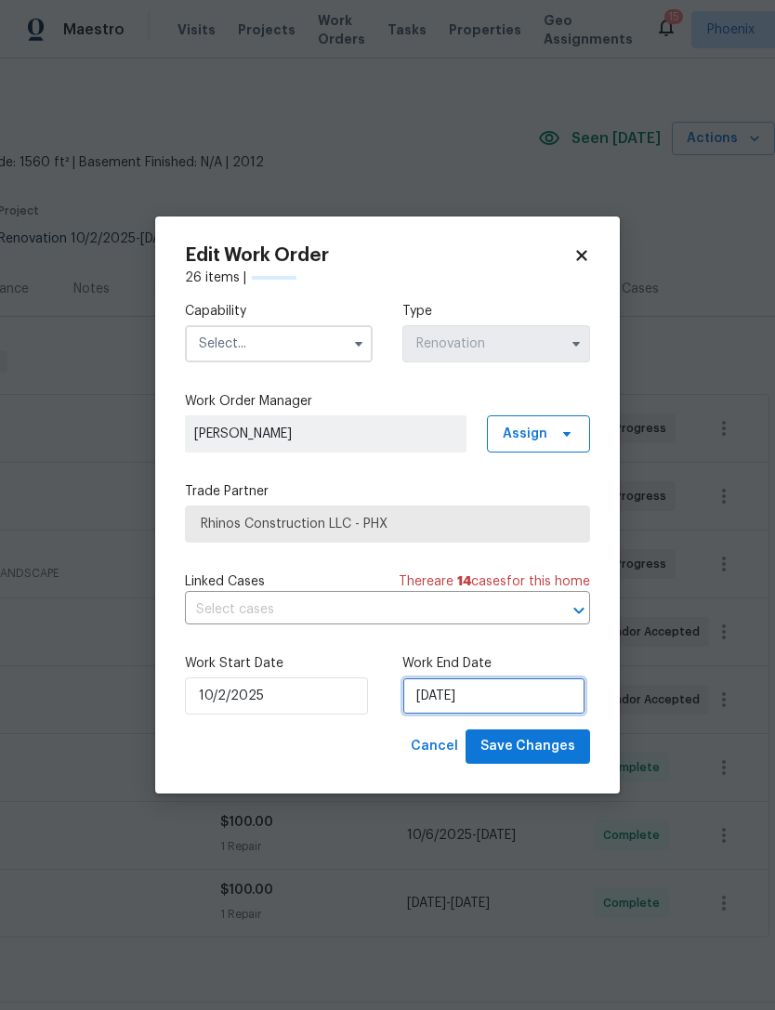
click at [537, 700] on input "[DATE]" at bounding box center [493, 695] width 183 height 37
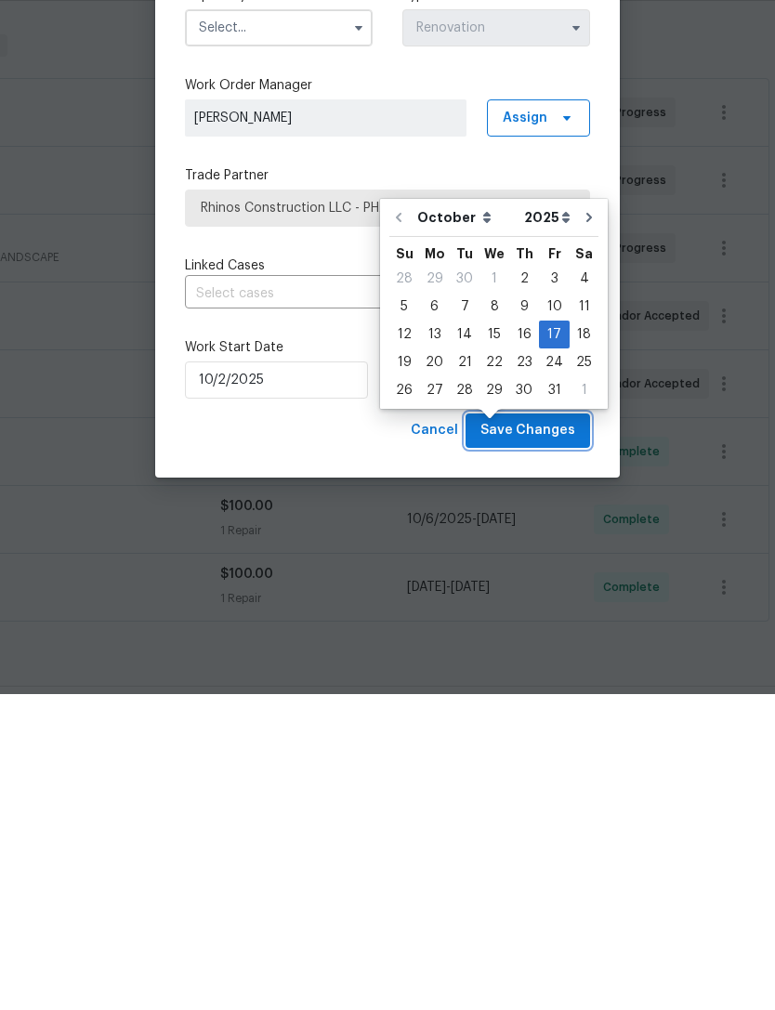
click at [541, 735] on span "Save Changes" at bounding box center [527, 746] width 95 height 23
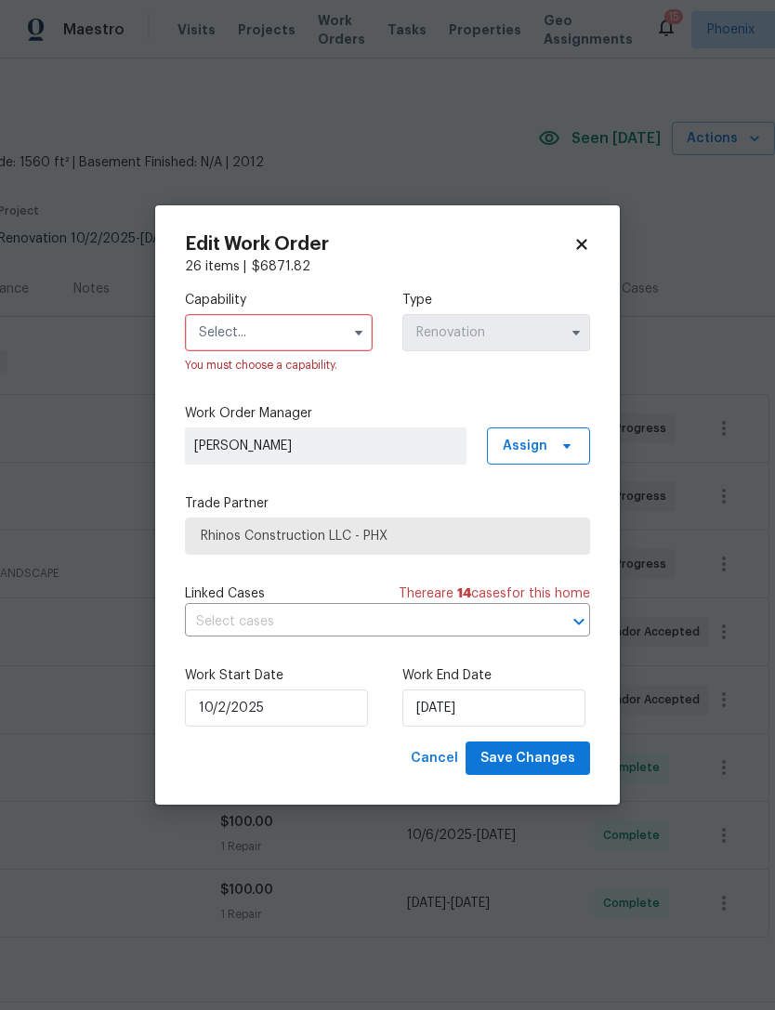
click at [586, 240] on icon at bounding box center [581, 244] width 10 height 10
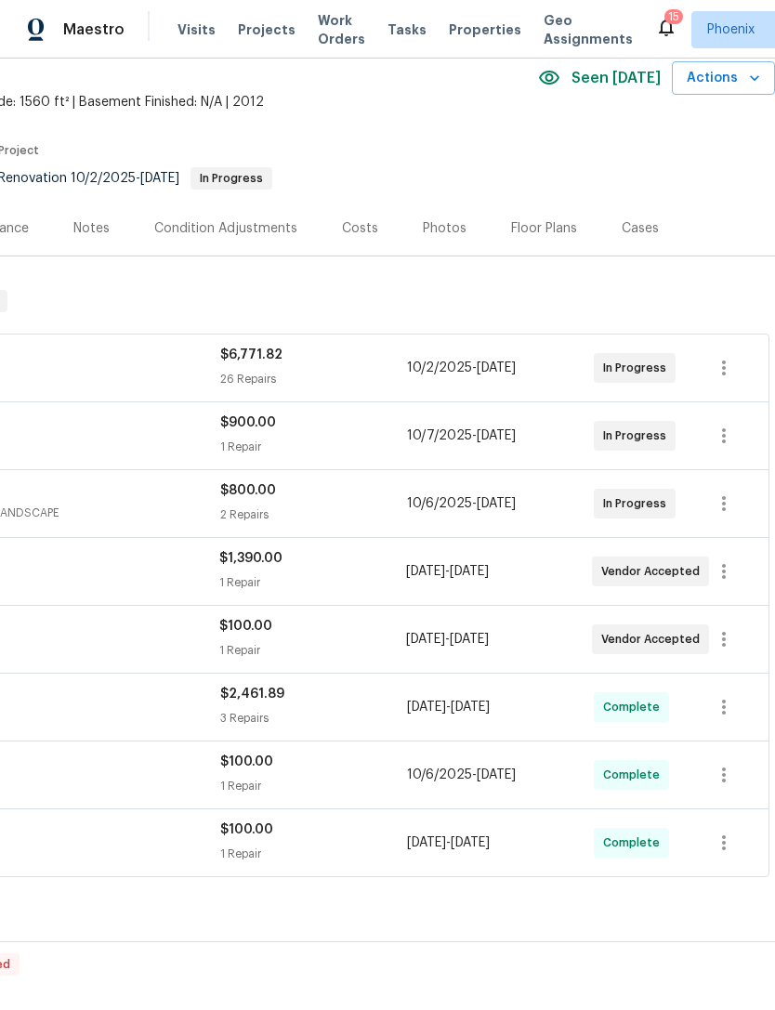
scroll to position [81, 275]
click at [729, 560] on icon "button" at bounding box center [724, 571] width 22 height 22
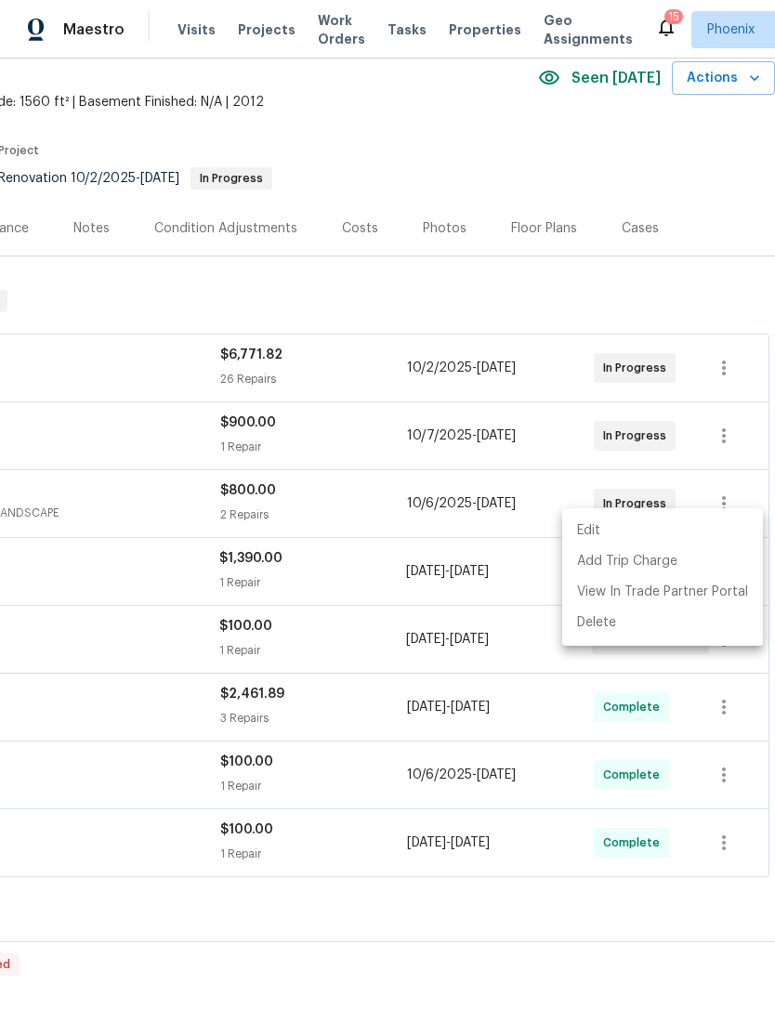
click at [597, 528] on li "Edit" at bounding box center [662, 531] width 201 height 31
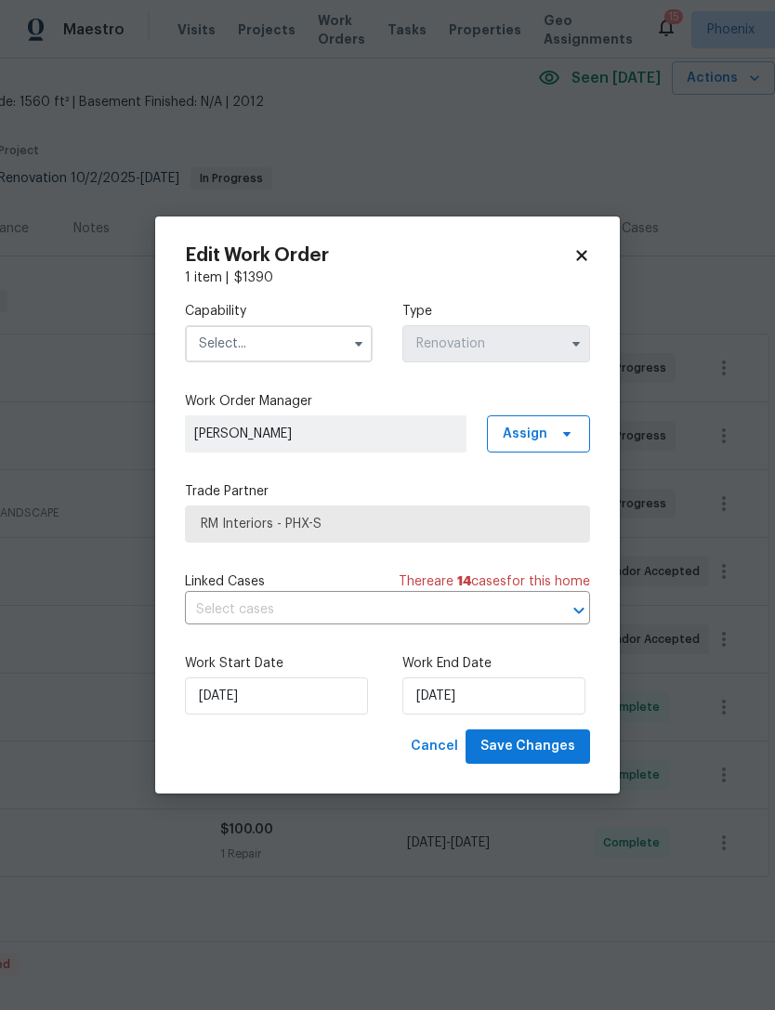
click at [588, 247] on icon at bounding box center [581, 255] width 17 height 17
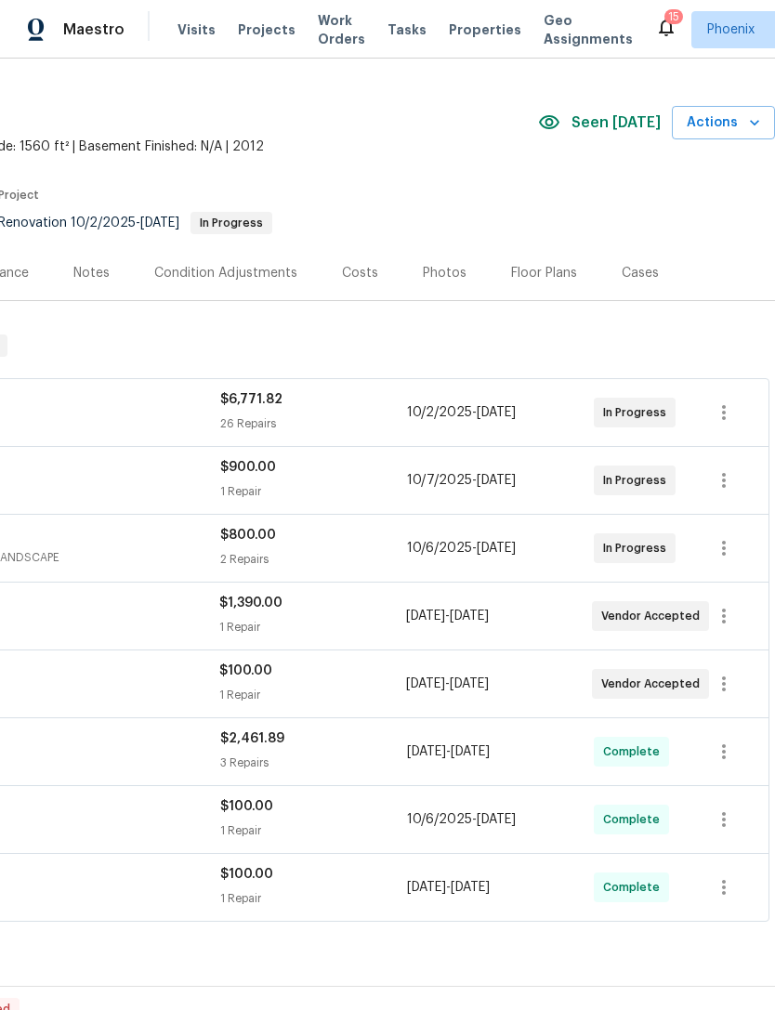
scroll to position [36, 275]
click at [725, 537] on icon "button" at bounding box center [724, 548] width 22 height 22
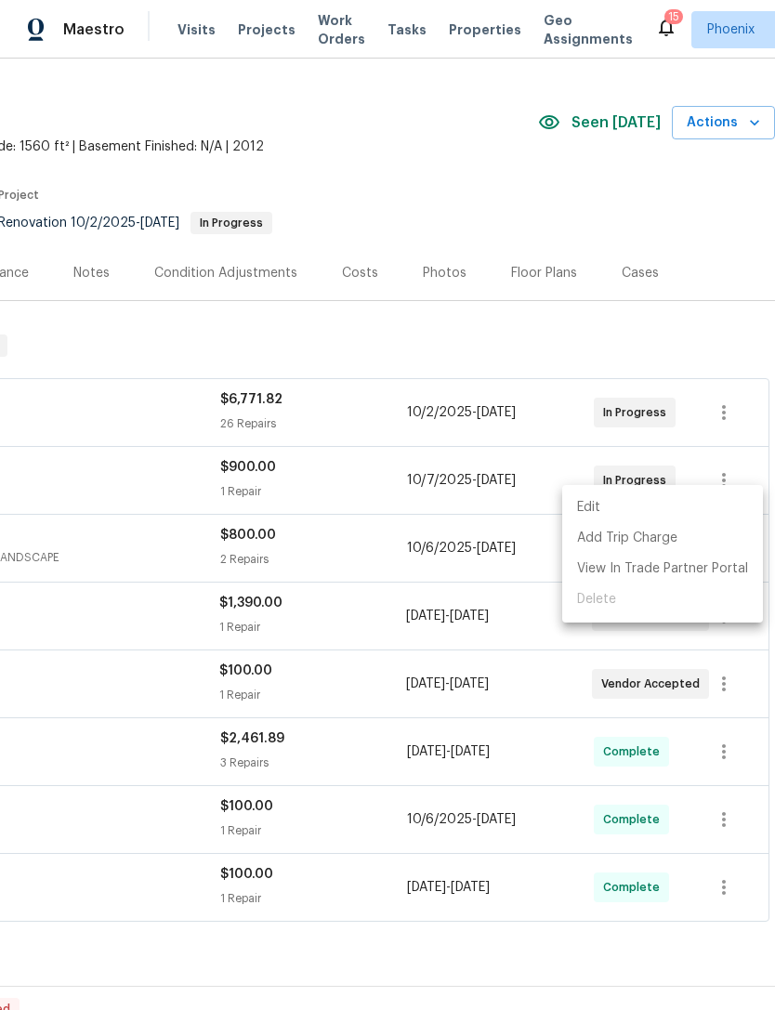
click at [598, 501] on li "Edit" at bounding box center [662, 507] width 201 height 31
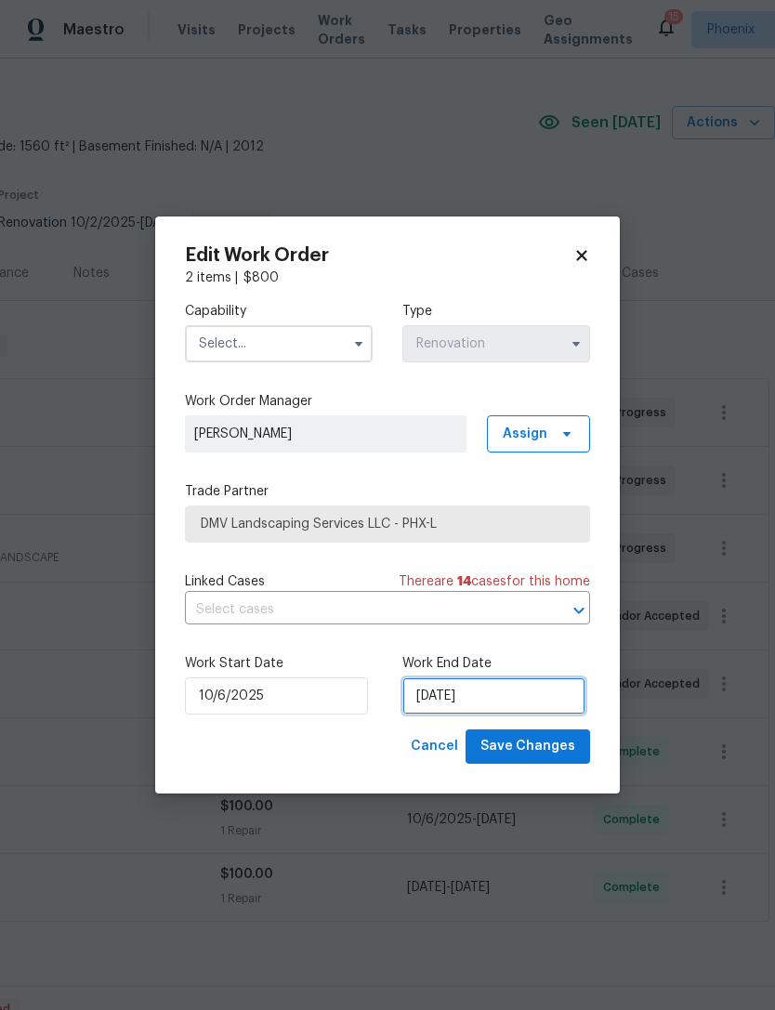
click at [555, 708] on input "[DATE]" at bounding box center [493, 695] width 183 height 37
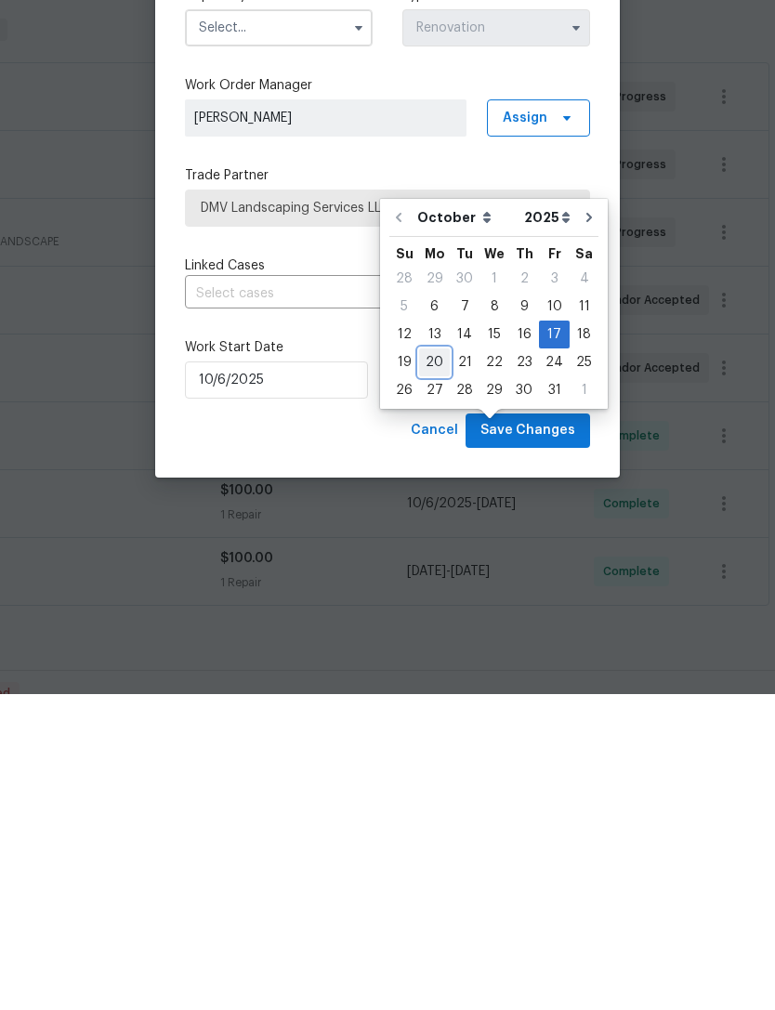
click at [434, 665] on div "20" at bounding box center [434, 678] width 31 height 26
type input "10/20/2025"
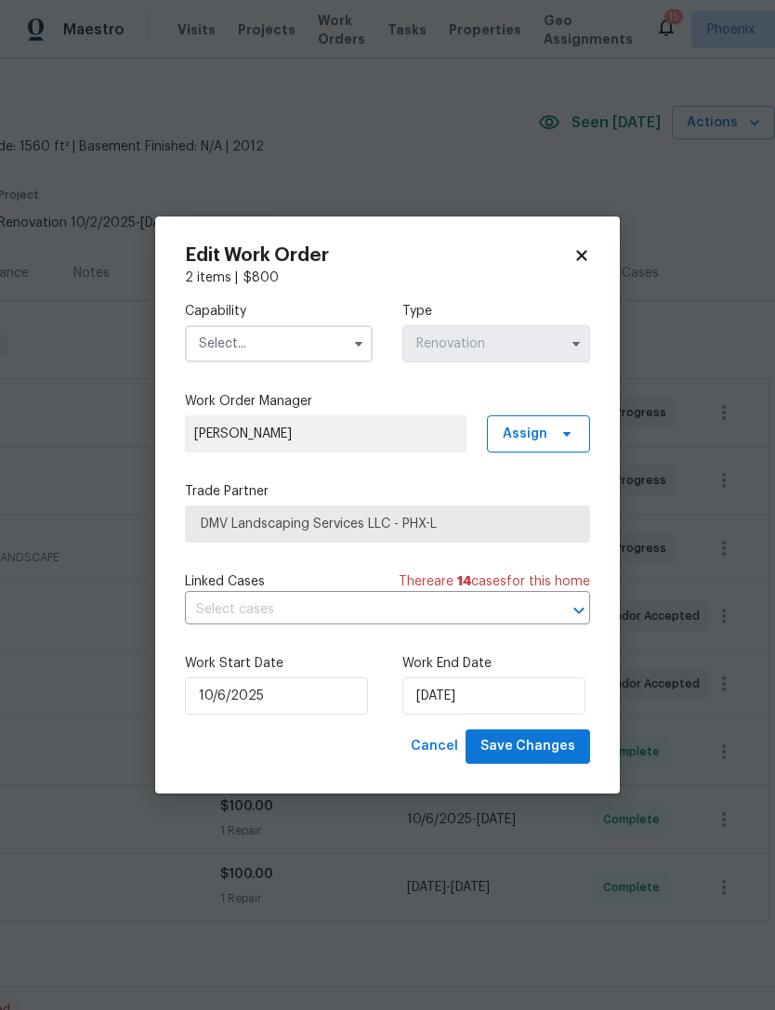
click at [325, 336] on input "text" at bounding box center [279, 343] width 188 height 37
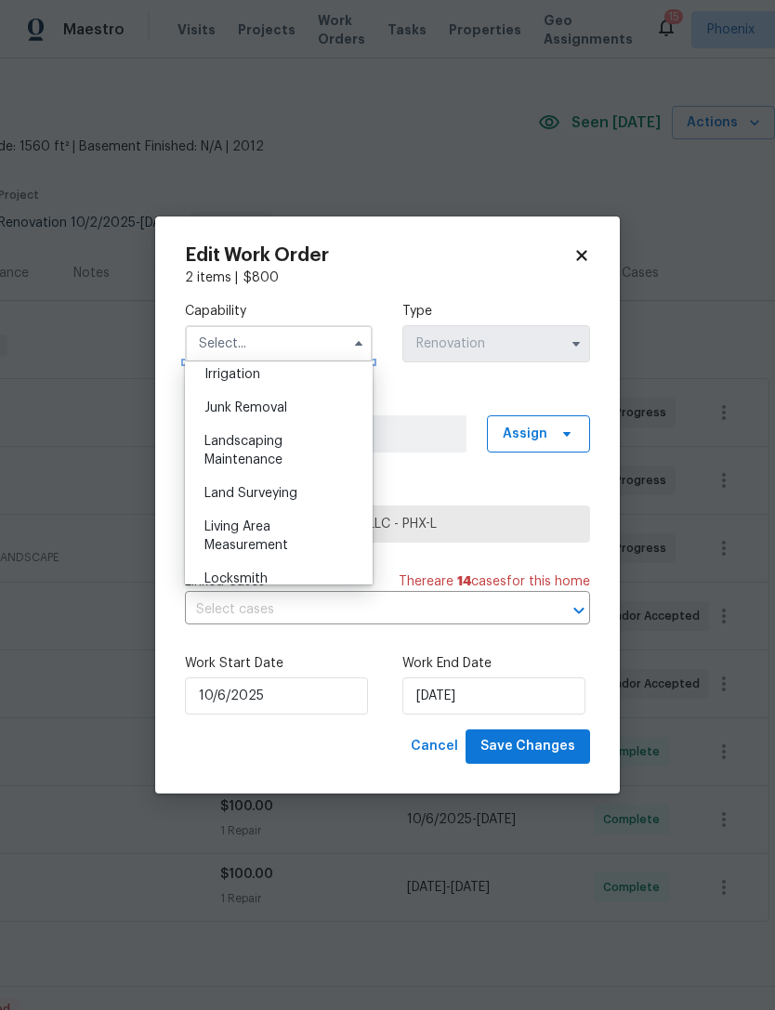
scroll to position [1165, 0]
click at [241, 447] on div "Landscaping Maintenance" at bounding box center [279, 450] width 178 height 52
type input "Landscaping Maintenance"
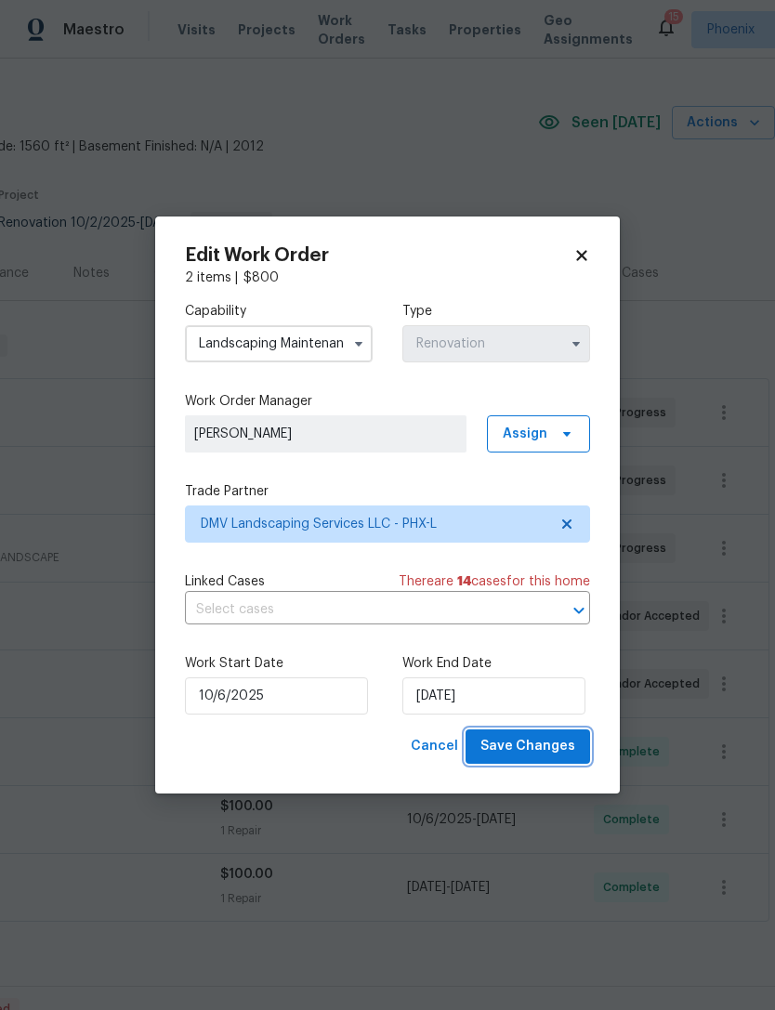
click at [546, 746] on span "Save Changes" at bounding box center [527, 746] width 95 height 23
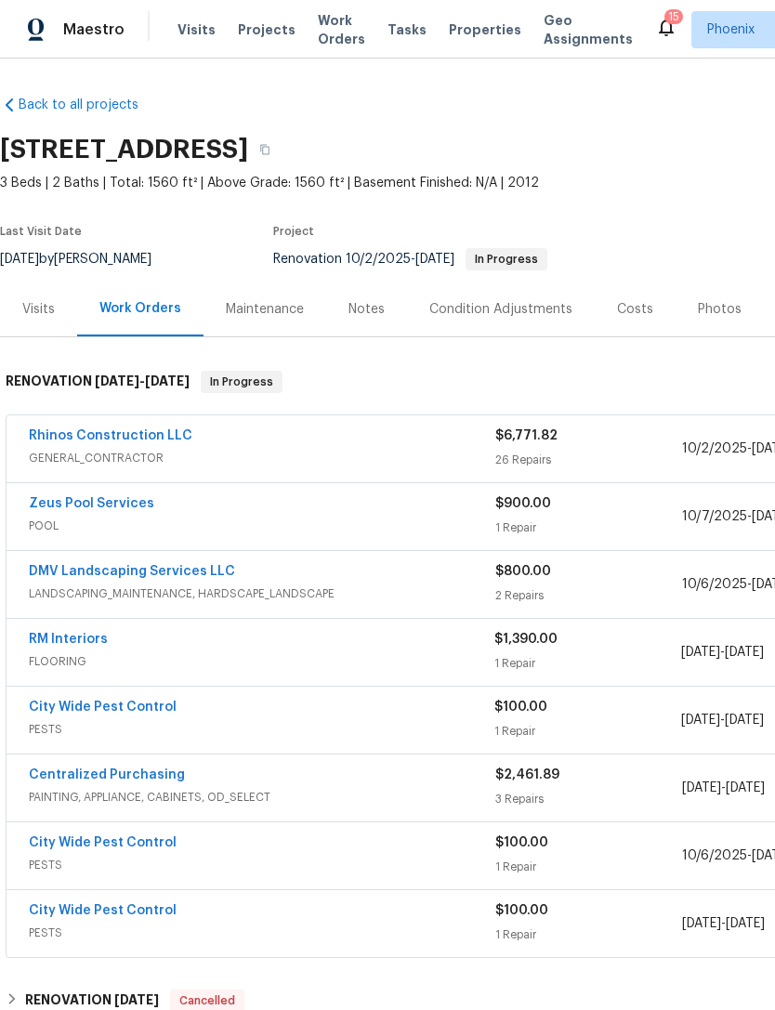
scroll to position [0, 0]
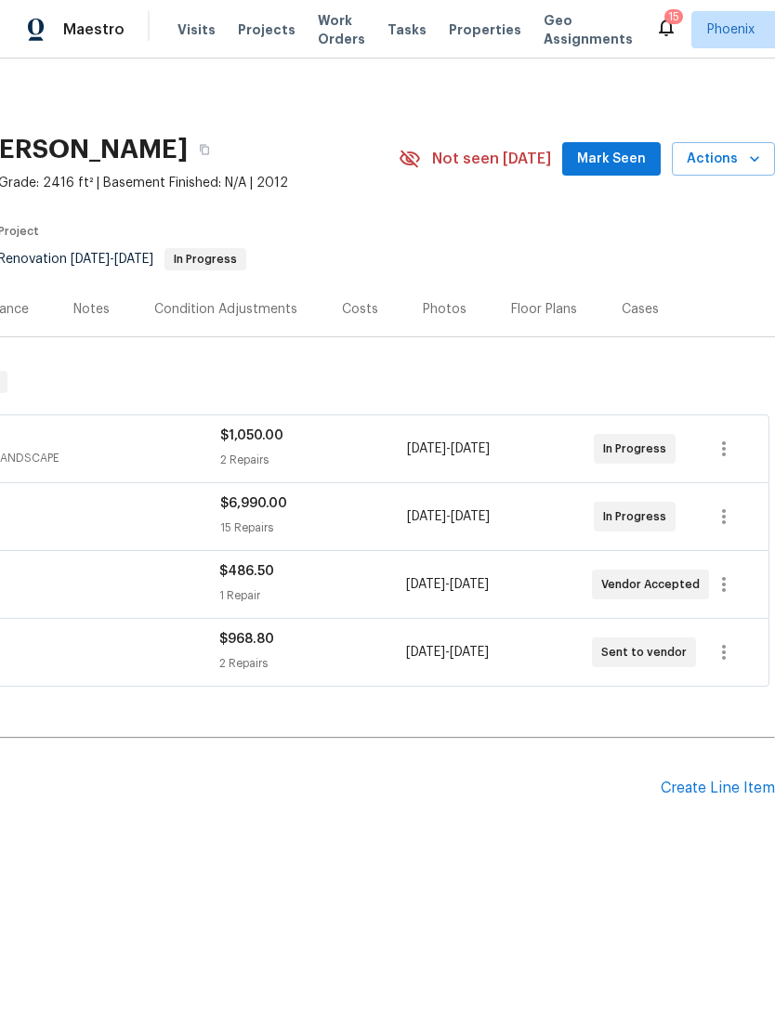
click at [611, 171] on span "Mark Seen" at bounding box center [611, 159] width 69 height 23
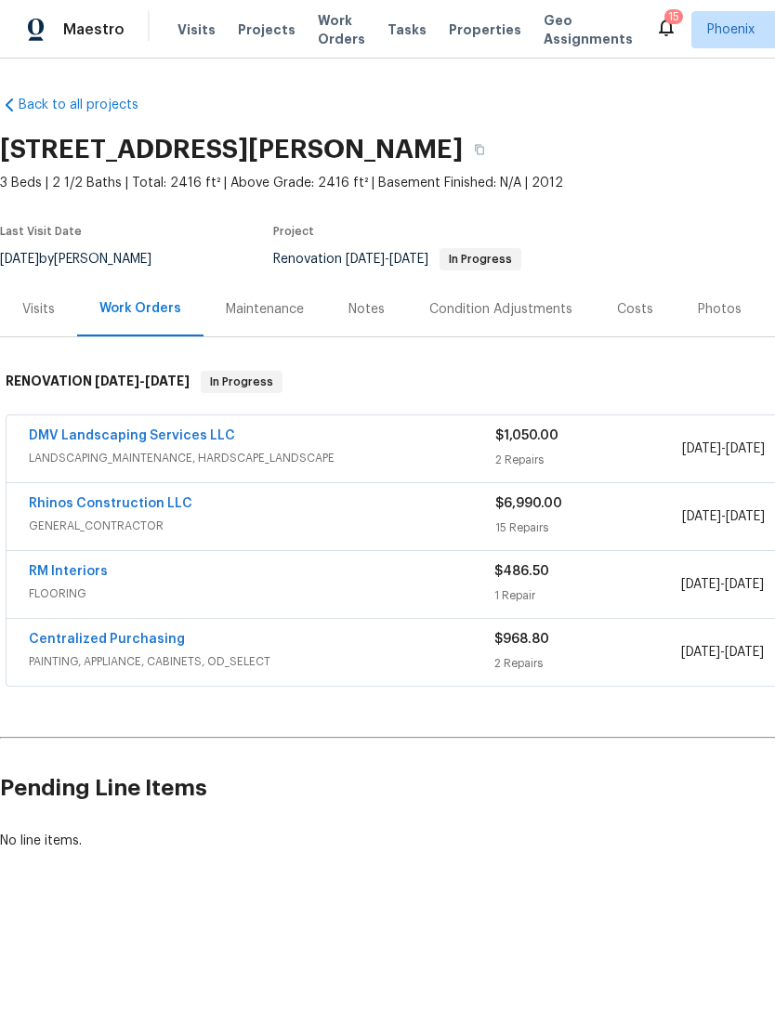
click at [61, 578] on link "RM Interiors" at bounding box center [68, 571] width 79 height 13
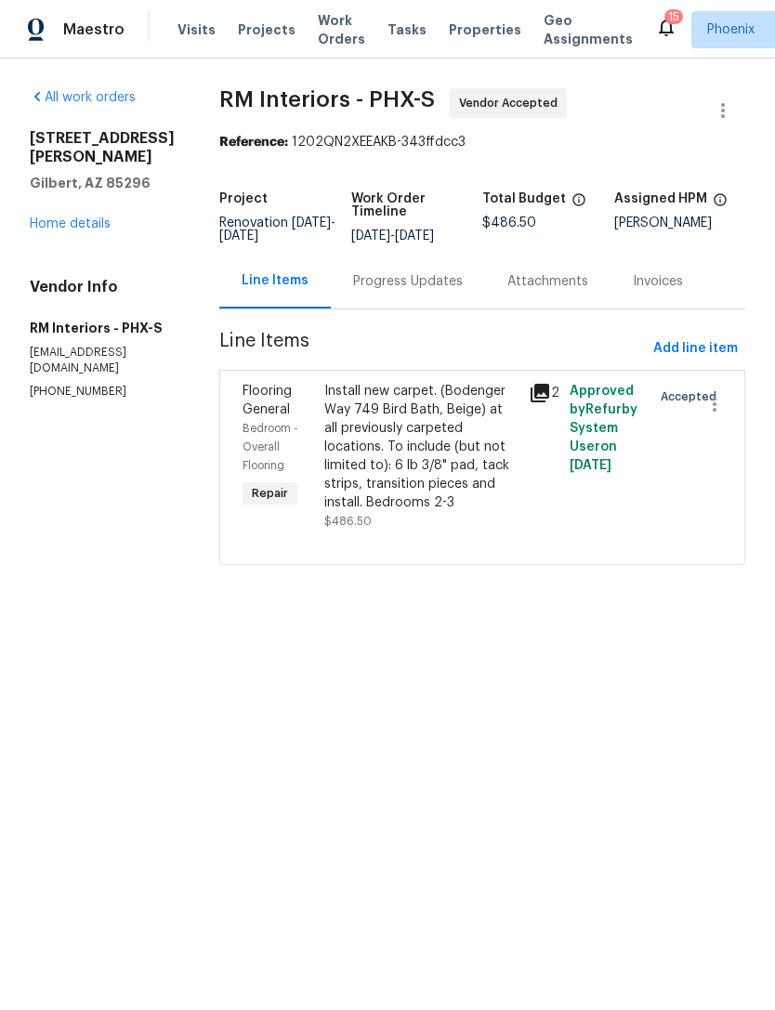
click at [435, 291] on div "Progress Updates" at bounding box center [408, 281] width 110 height 19
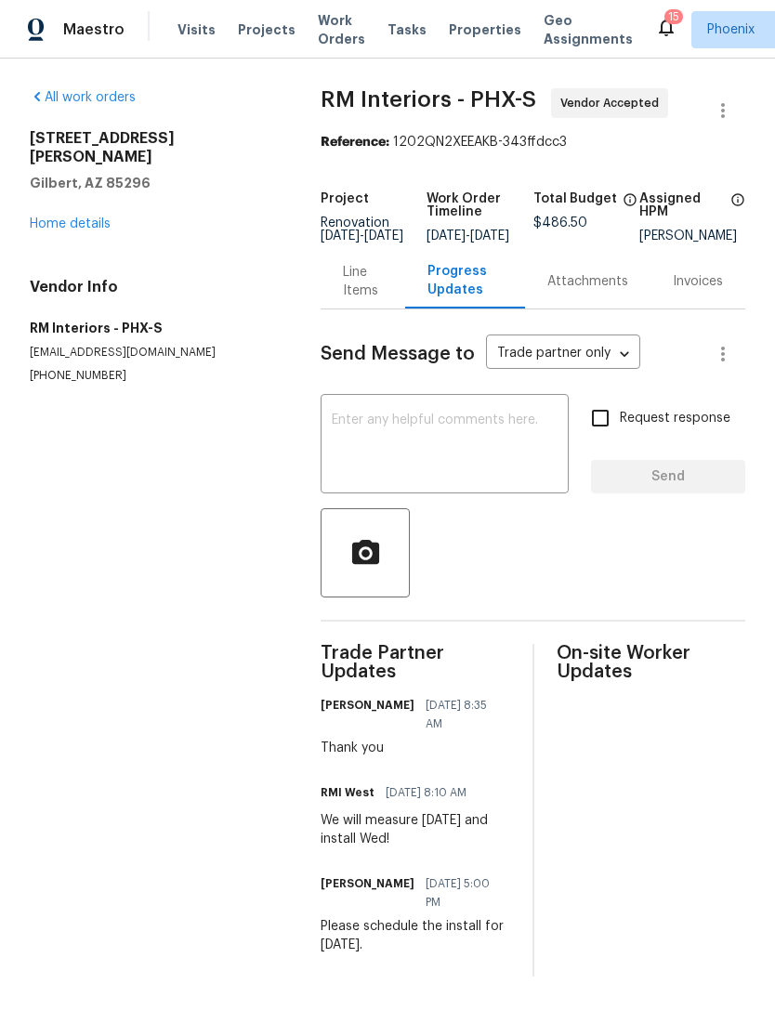
click at [454, 463] on textarea at bounding box center [445, 445] width 226 height 65
click at [96, 220] on link "Home details" at bounding box center [70, 223] width 81 height 13
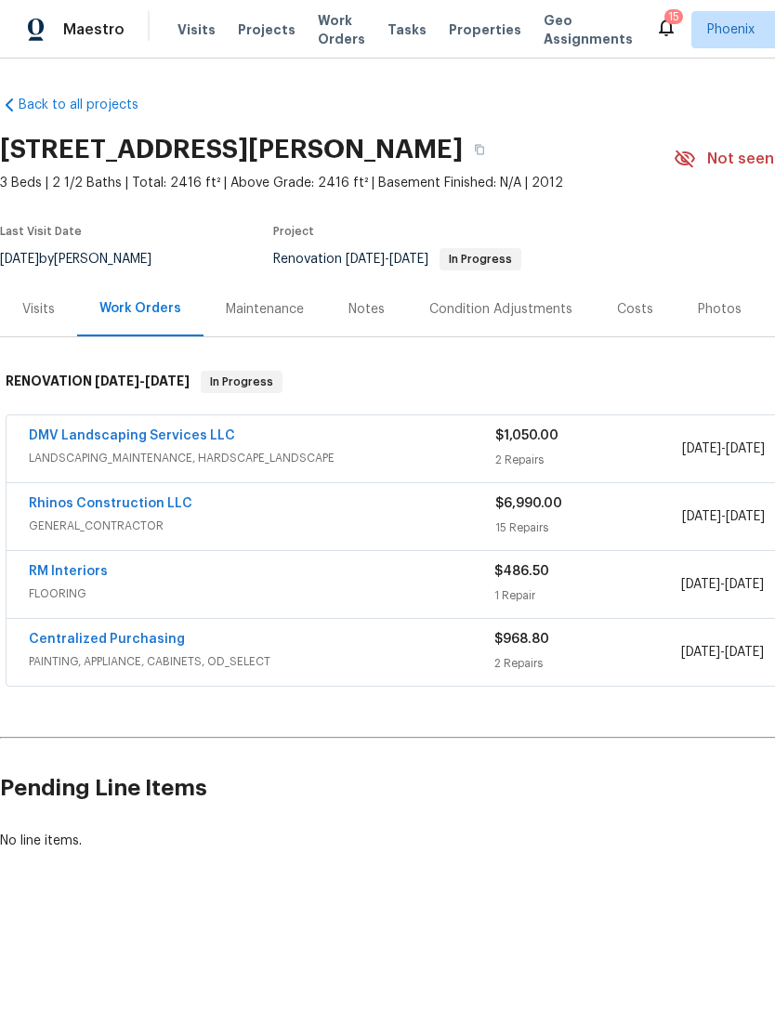
click at [189, 442] on link "DMV Landscaping Services LLC" at bounding box center [132, 435] width 206 height 13
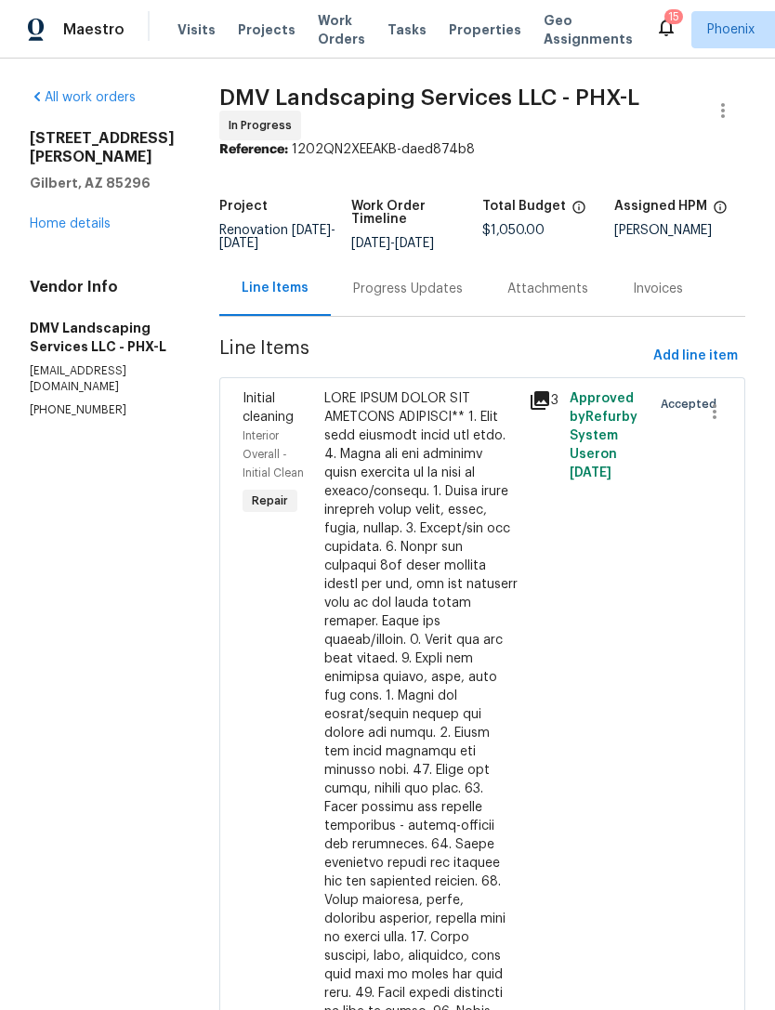
click at [391, 316] on div "Progress Updates" at bounding box center [408, 288] width 154 height 55
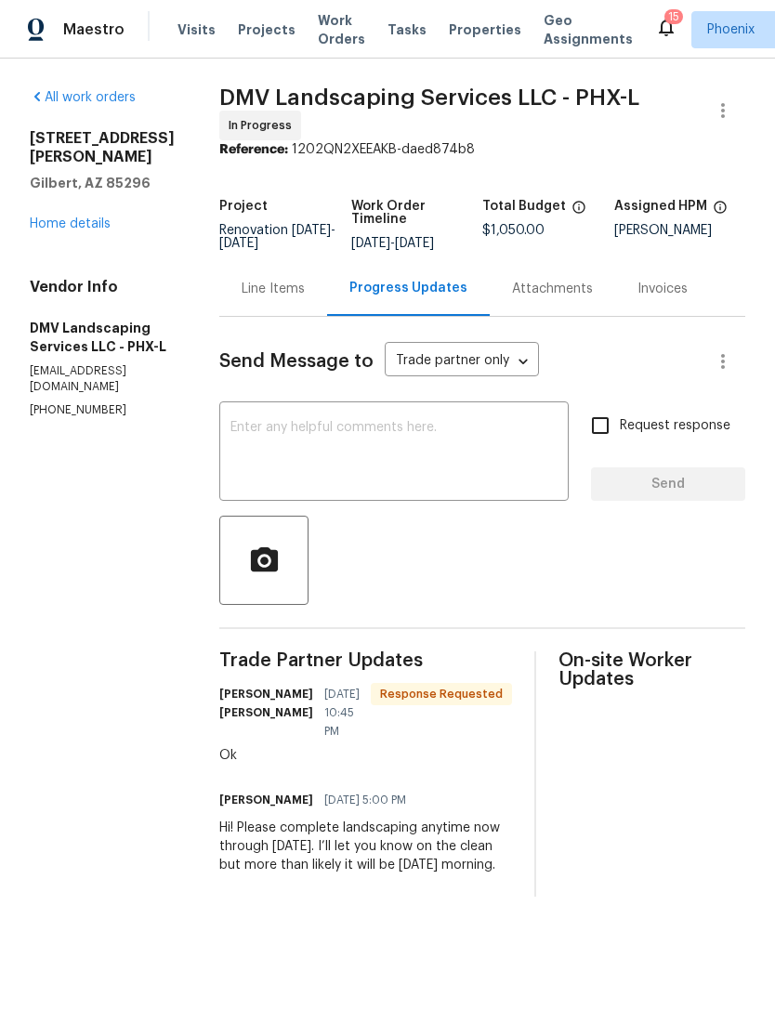
click at [390, 466] on textarea at bounding box center [393, 453] width 327 height 65
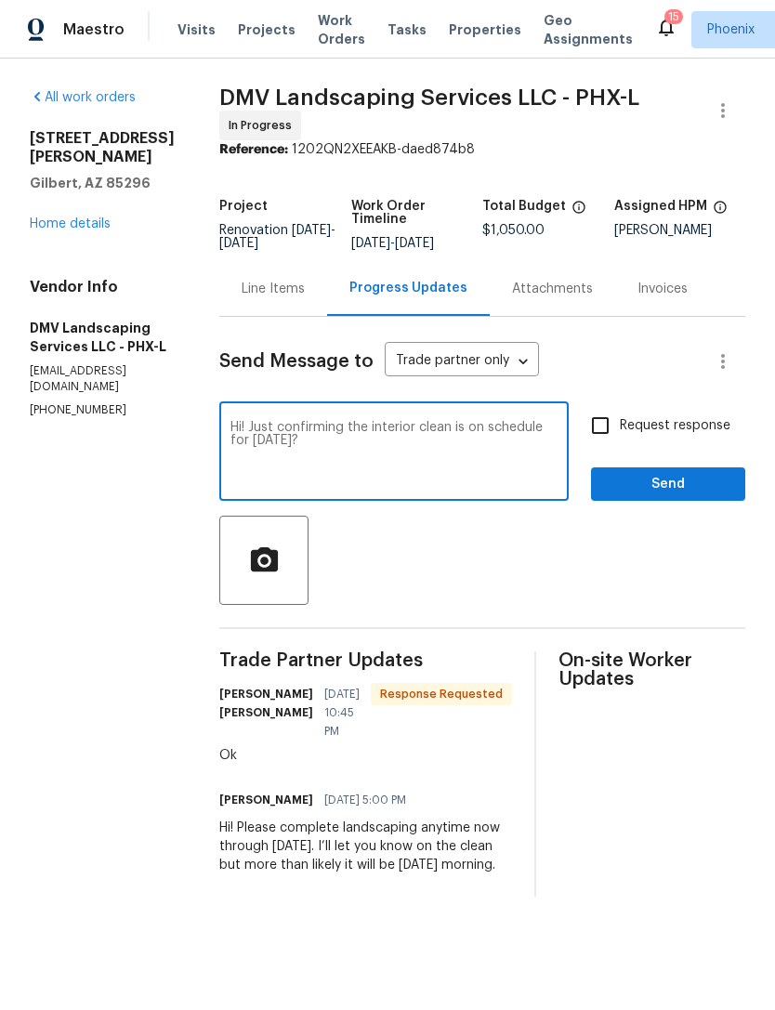
click at [492, 486] on textarea "Hi! Just confirming the interior clean is on schedule for tomorrow?" at bounding box center [393, 453] width 327 height 65
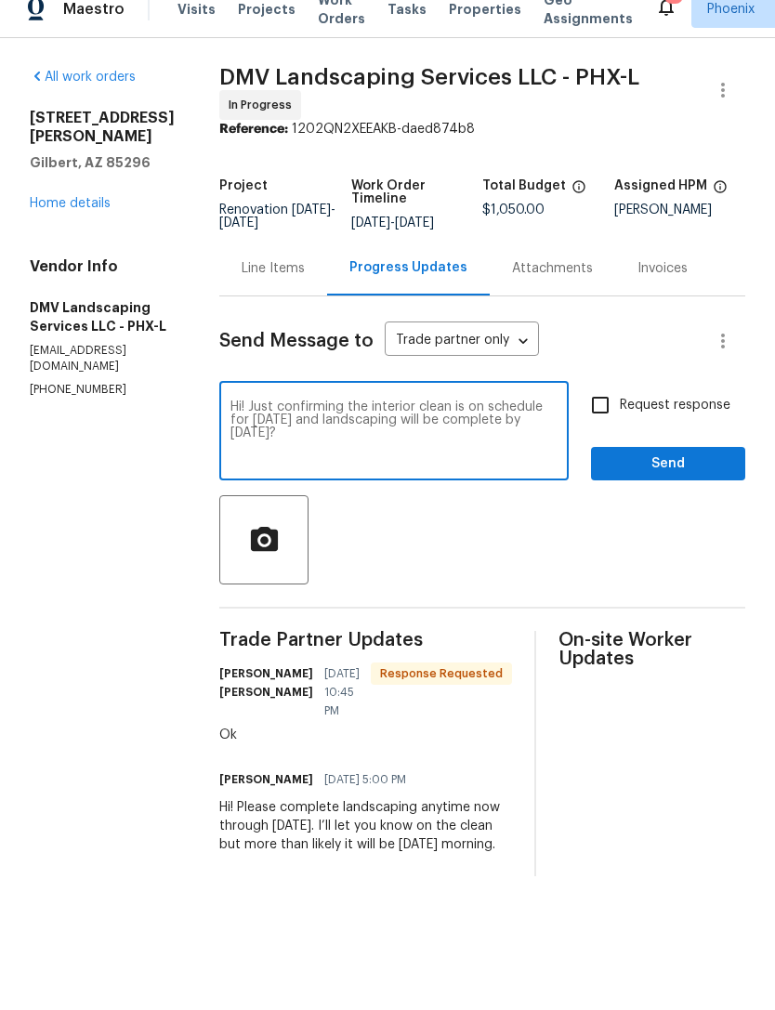
type textarea "Hi! Just confirming the interior clean is on schedule for tomorrow and landscap…"
click at [698, 496] on span "Send" at bounding box center [668, 484] width 125 height 23
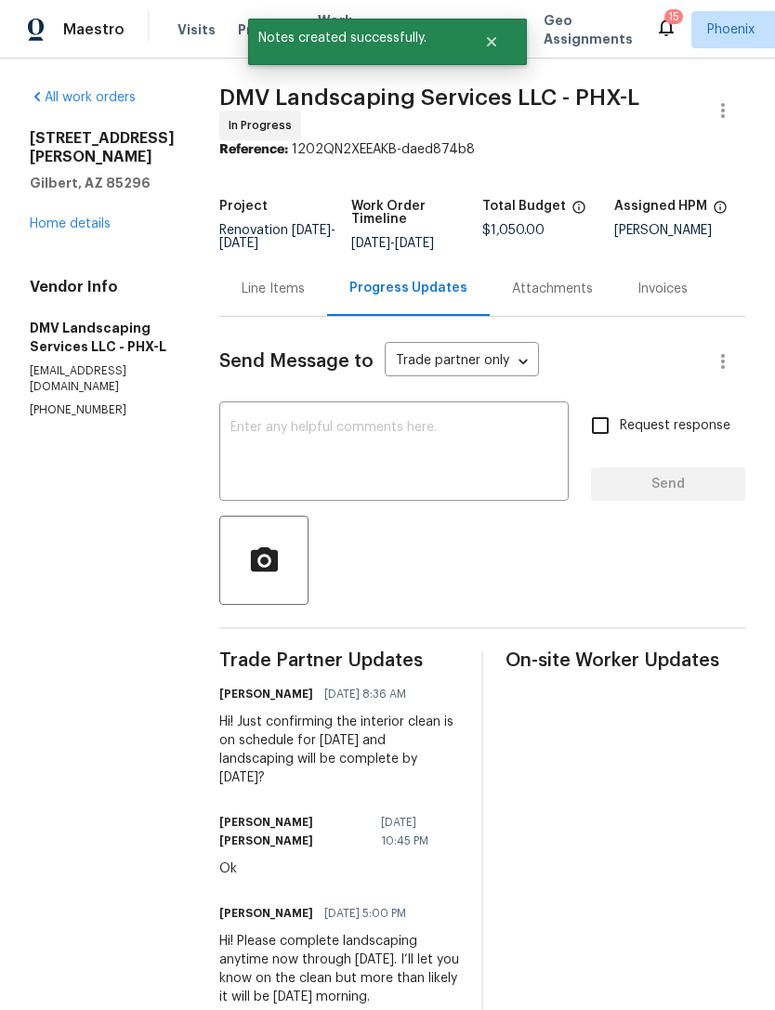
click at [75, 230] on link "Home details" at bounding box center [70, 223] width 81 height 13
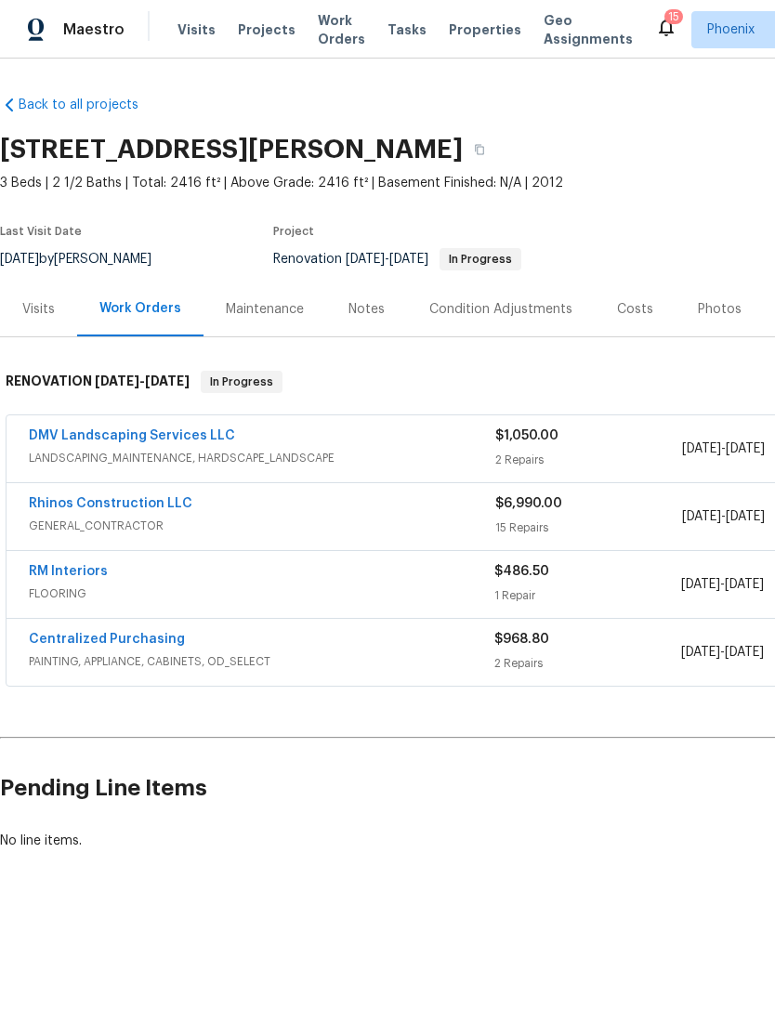
click at [361, 336] on div "Notes" at bounding box center [366, 309] width 81 height 55
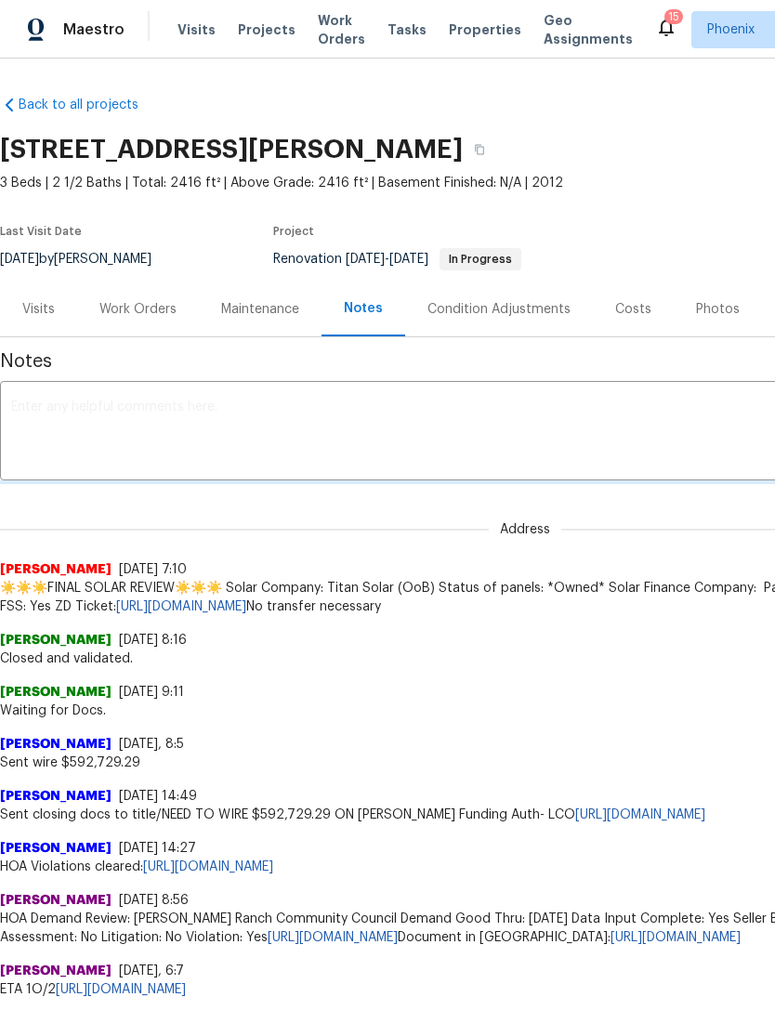
click at [269, 436] on textarea at bounding box center [525, 432] width 1028 height 65
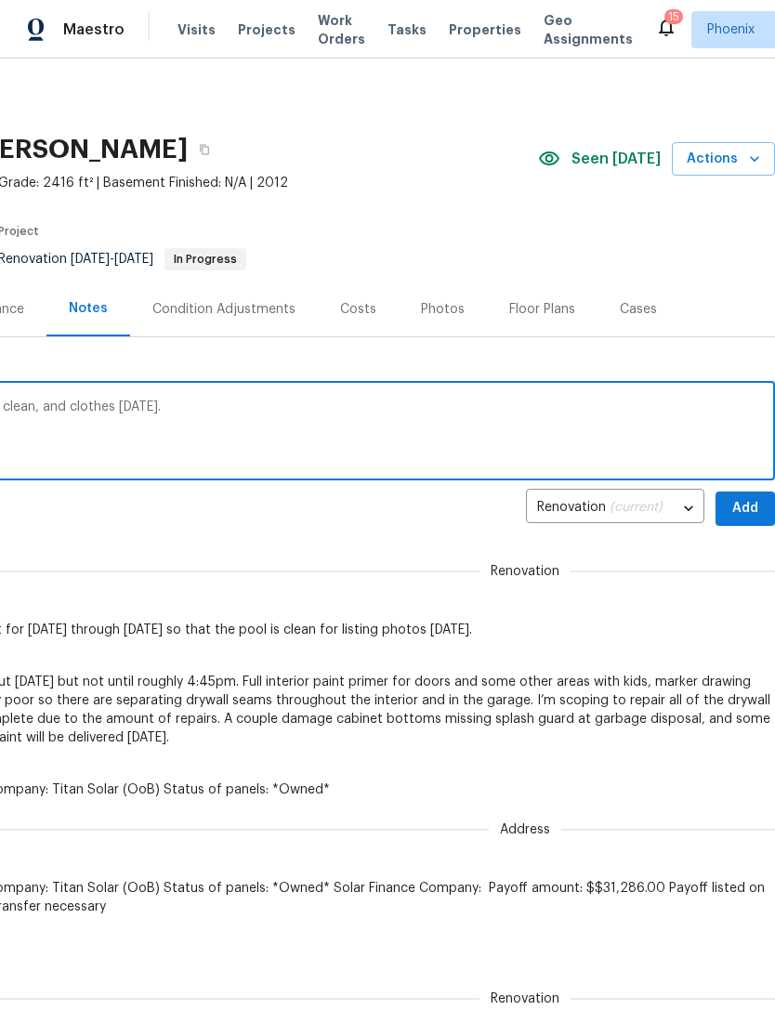
scroll to position [0, 275]
type textarea "The flooring install is scheduled for today, clean, and clothes tomorrow."
click at [747, 520] on span "Add" at bounding box center [745, 508] width 30 height 23
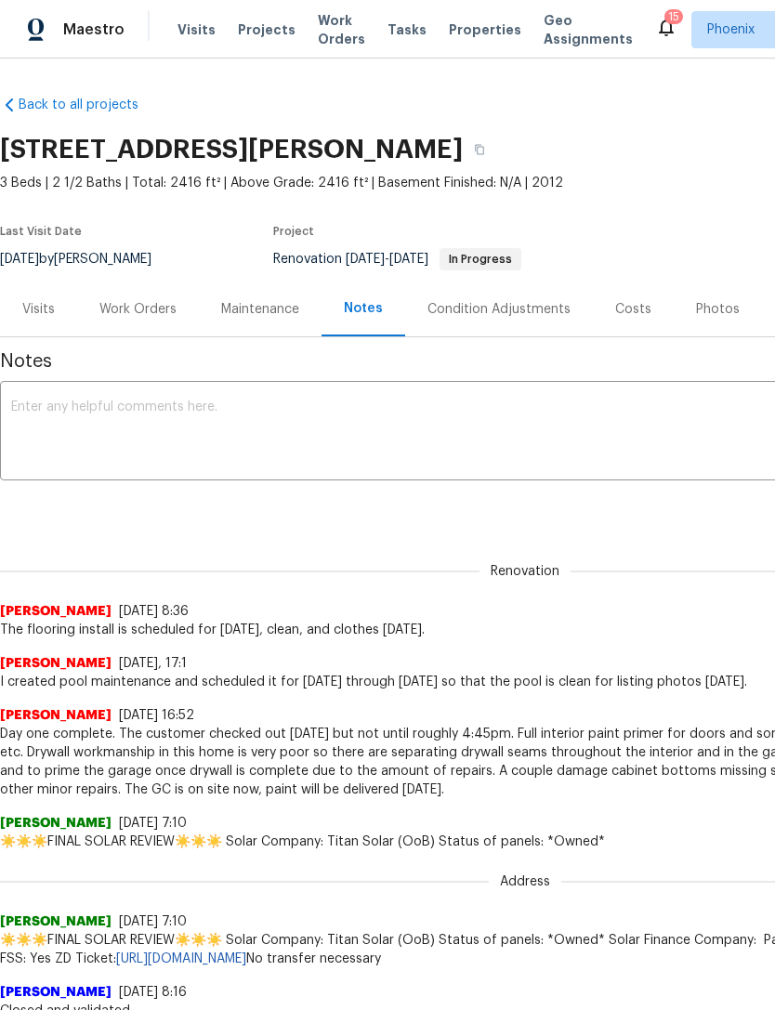
scroll to position [0, 0]
click at [147, 336] on div "Work Orders" at bounding box center [138, 309] width 122 height 55
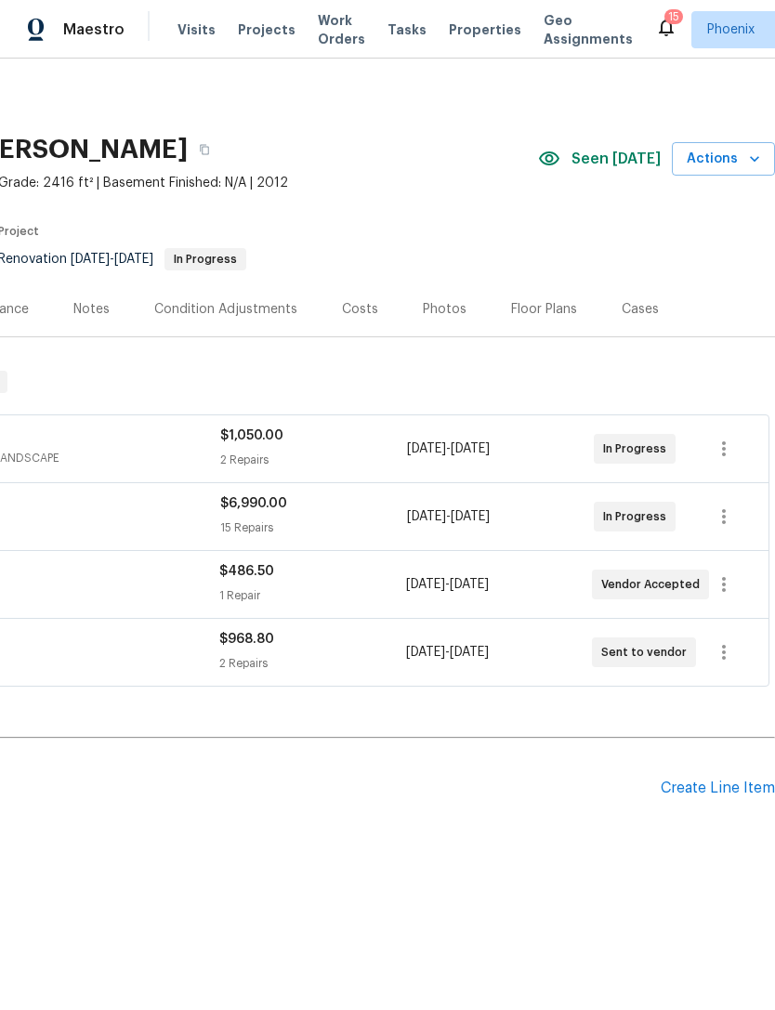
scroll to position [0, 275]
click at [728, 596] on icon "button" at bounding box center [724, 584] width 22 height 22
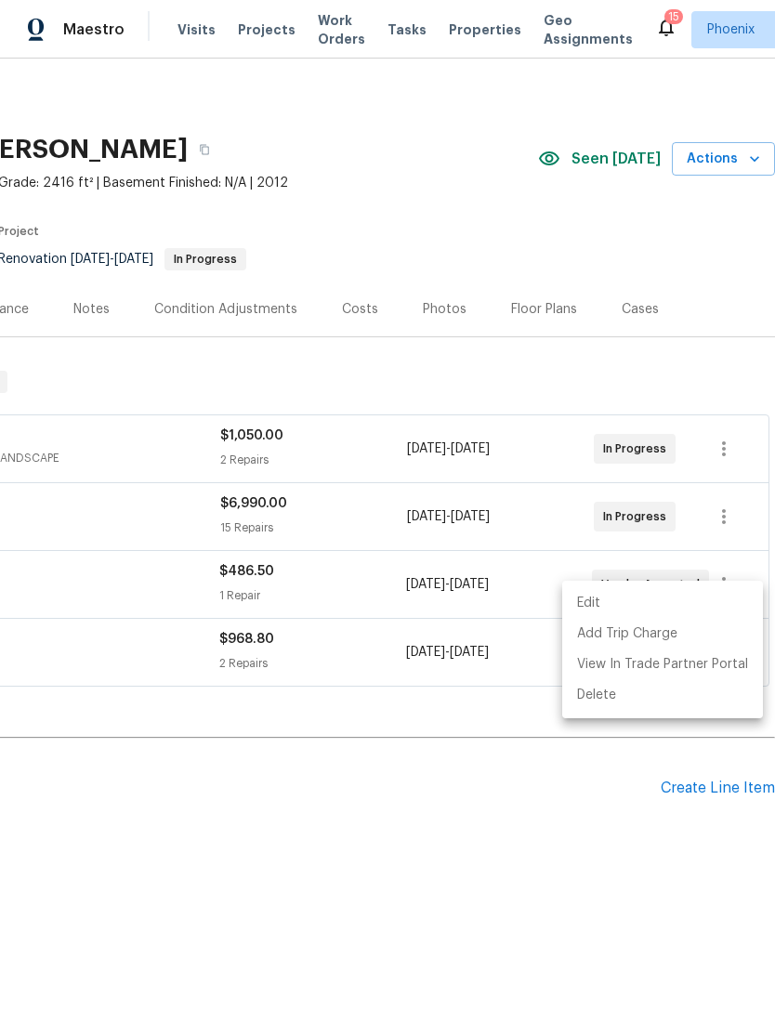
click at [438, 791] on div at bounding box center [387, 505] width 775 height 1010
